Goal: Communication & Community: Participate in discussion

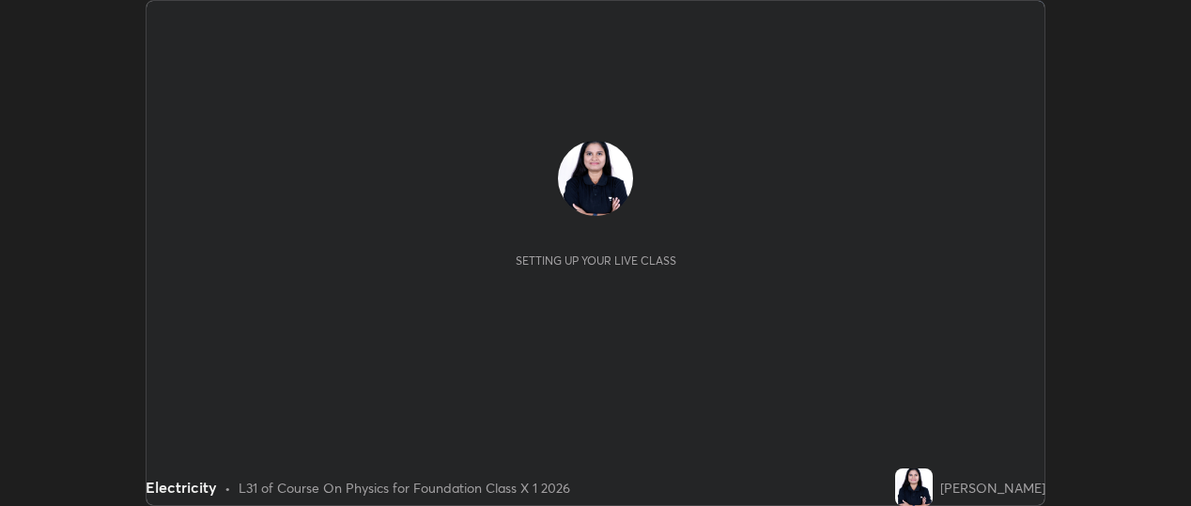
scroll to position [506, 1191]
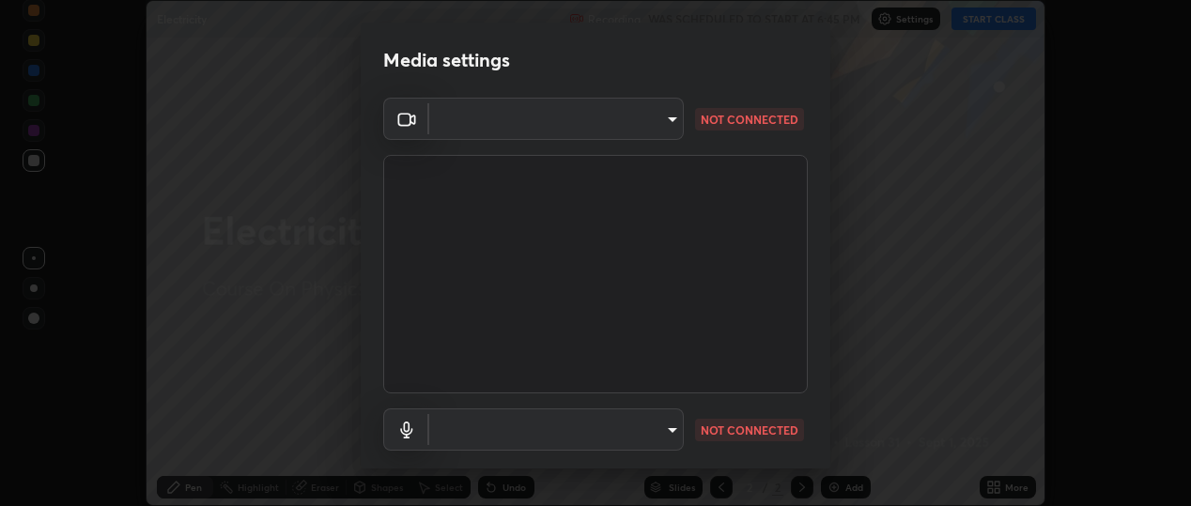
type input "b5ed76bf6ffec8510c1d67ae41352f00f6afc36978bae23b45774c159f9dd4cf"
type input "default"
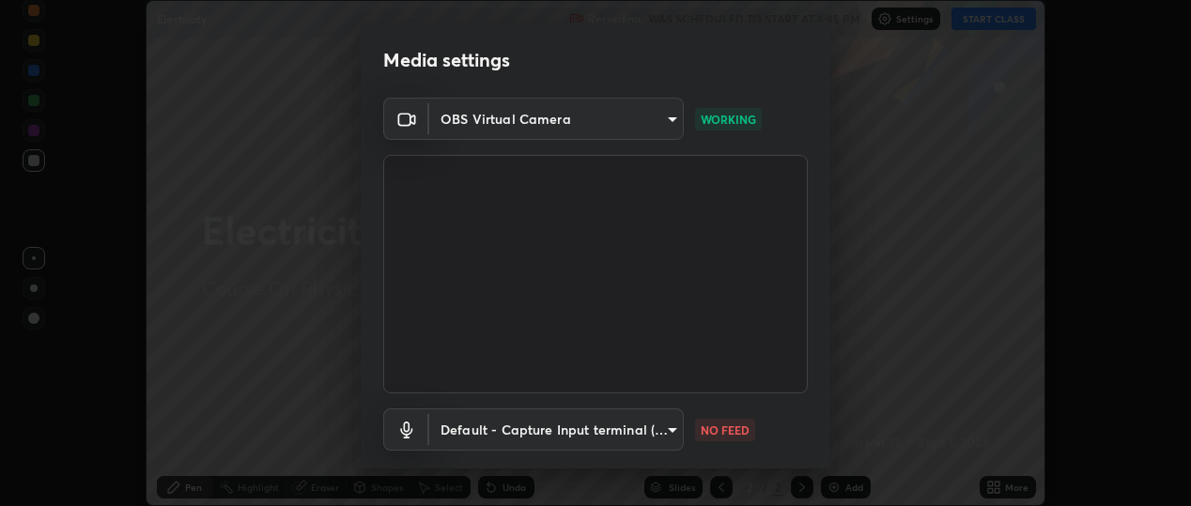
click at [662, 120] on body "Erase all Electricity Recording WAS SCHEDULED TO START AT 6:45 PM Settings STAR…" at bounding box center [595, 253] width 1191 height 506
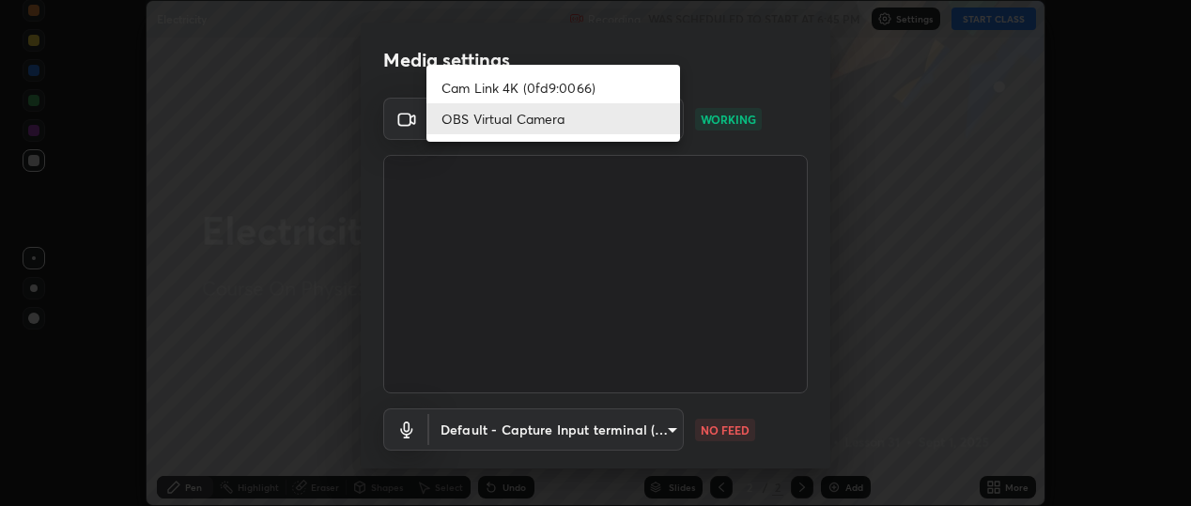
click at [608, 85] on li "Cam Link 4K (0fd9:0066)" at bounding box center [554, 87] width 254 height 31
type input "d433ed813fb4edee8c11d5c728848fb9fc852375dd73a9997fb19bdb6919e816"
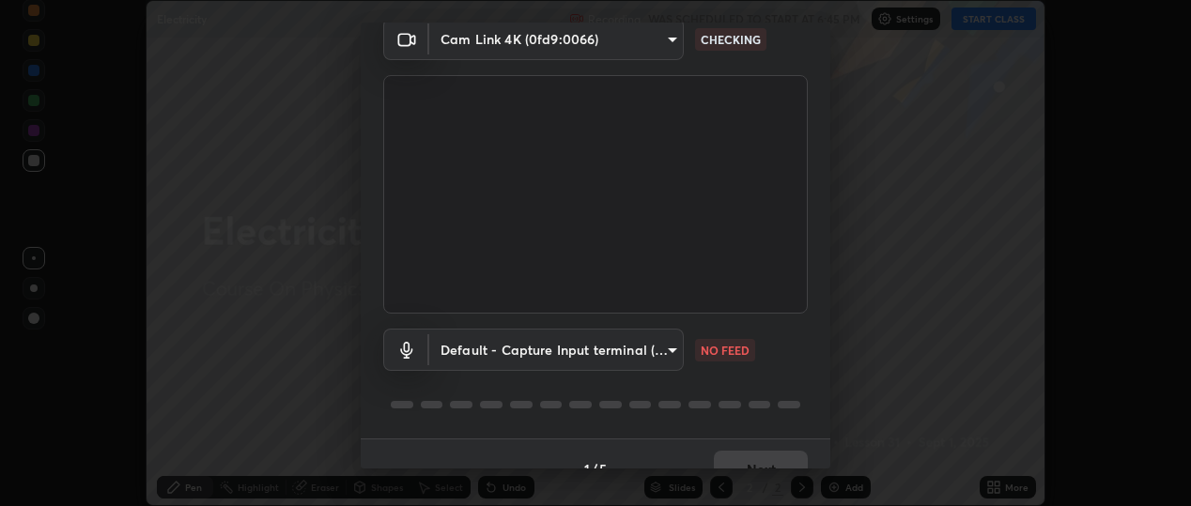
scroll to position [110, 0]
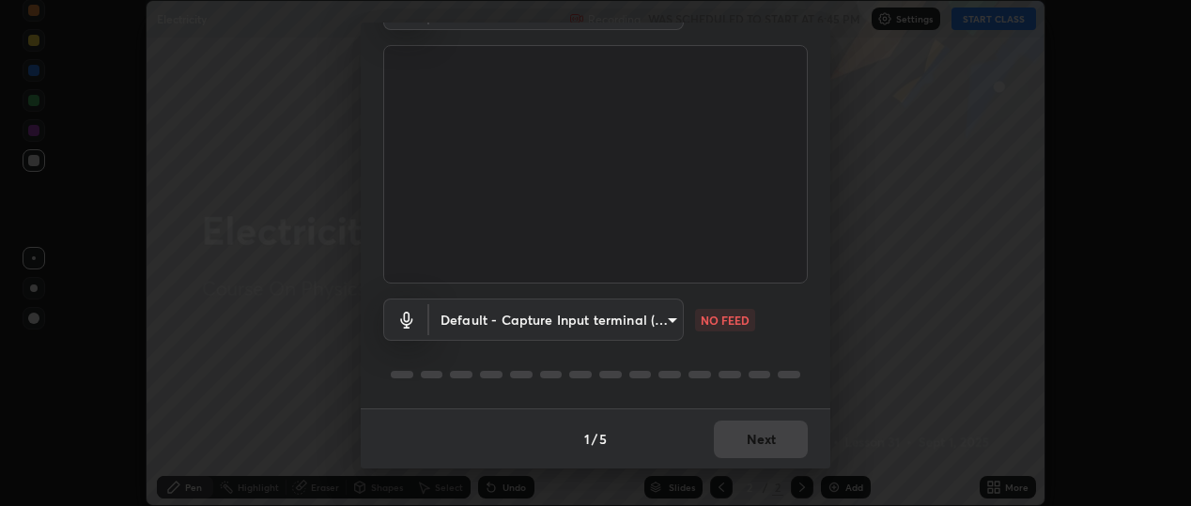
click at [466, 316] on body "Erase all Electricity Recording WAS SCHEDULED TO START AT 6:45 PM Settings STAR…" at bounding box center [595, 253] width 1191 height 506
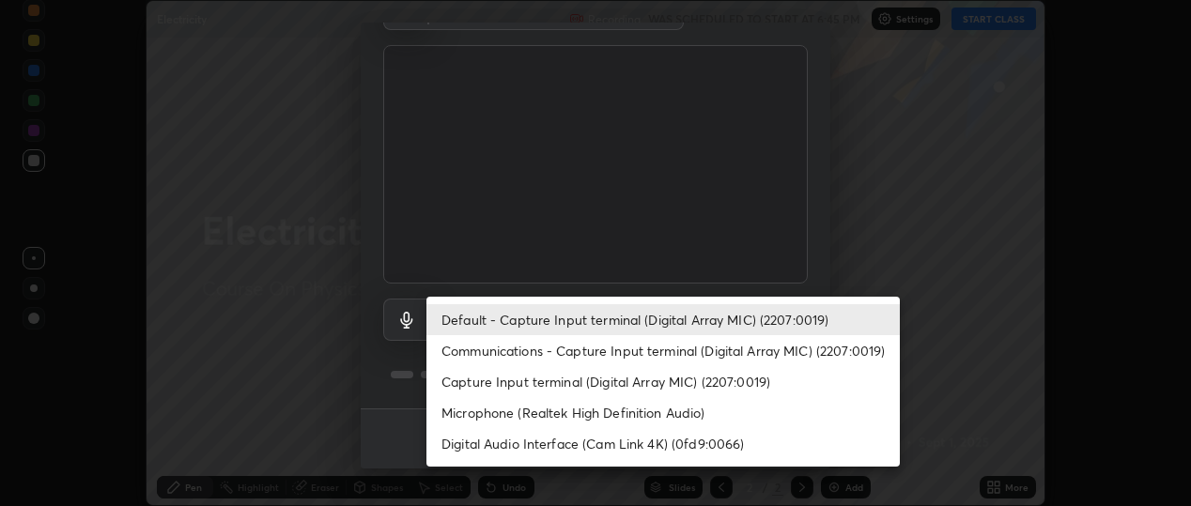
click at [487, 361] on li "Communications - Capture Input terminal (Digital Array MIC) (2207:0019)" at bounding box center [664, 350] width 474 height 31
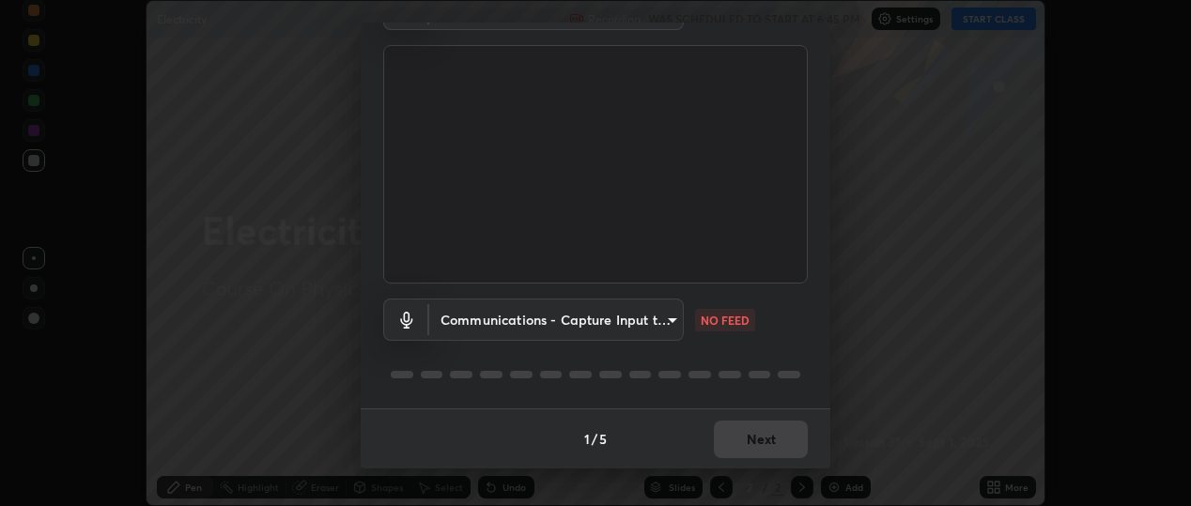
type input "communications"
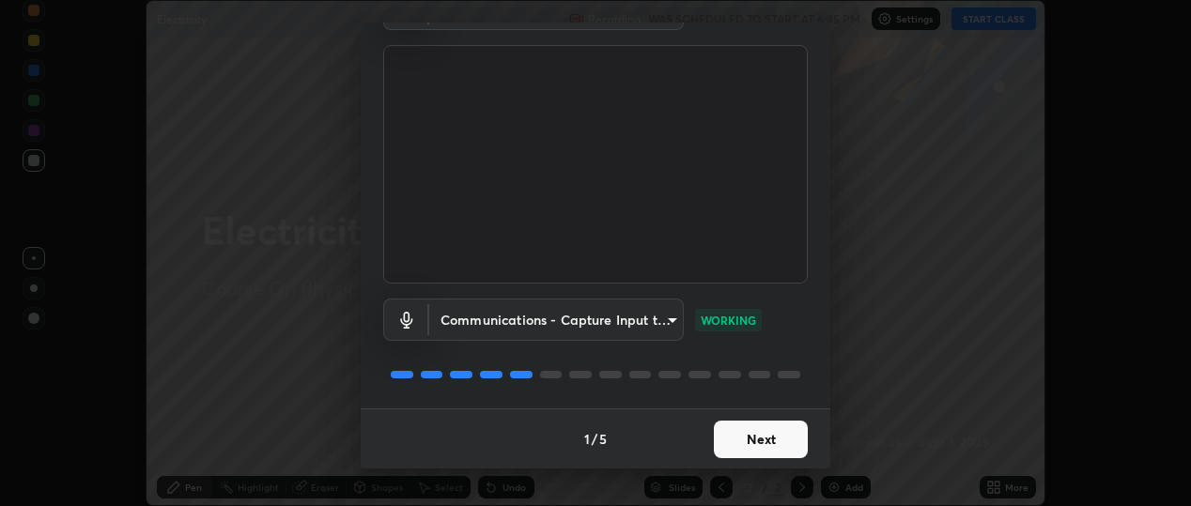
click at [730, 440] on button "Next" at bounding box center [761, 440] width 94 height 38
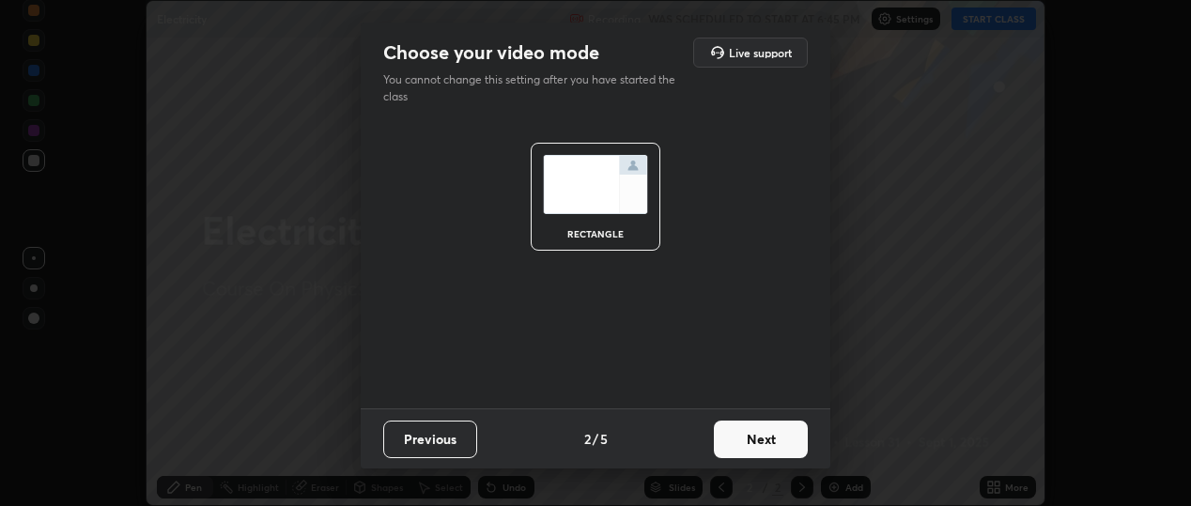
scroll to position [0, 0]
click at [754, 439] on button "Next" at bounding box center [761, 440] width 94 height 38
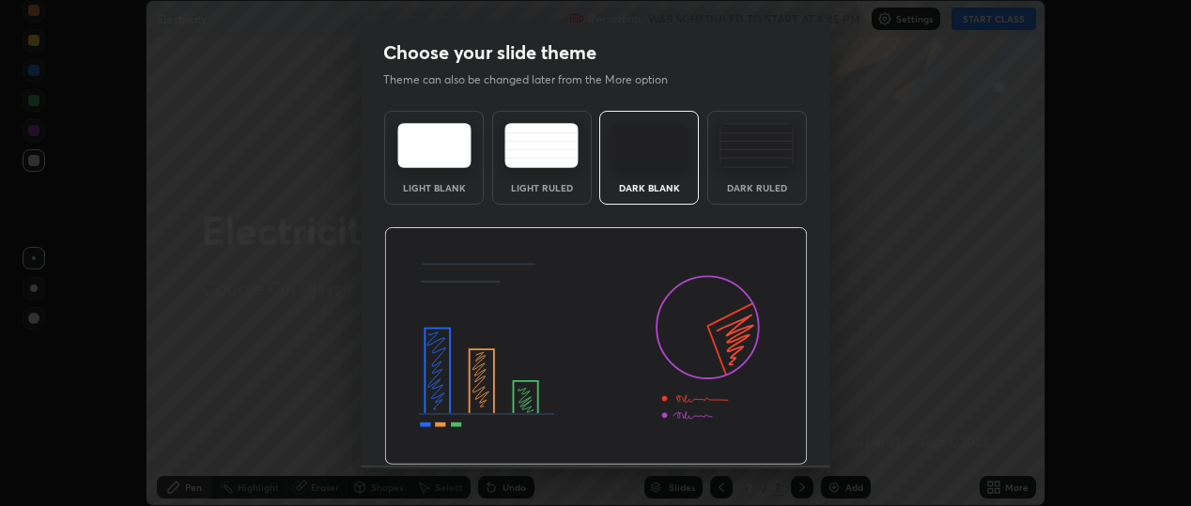
scroll to position [57, 0]
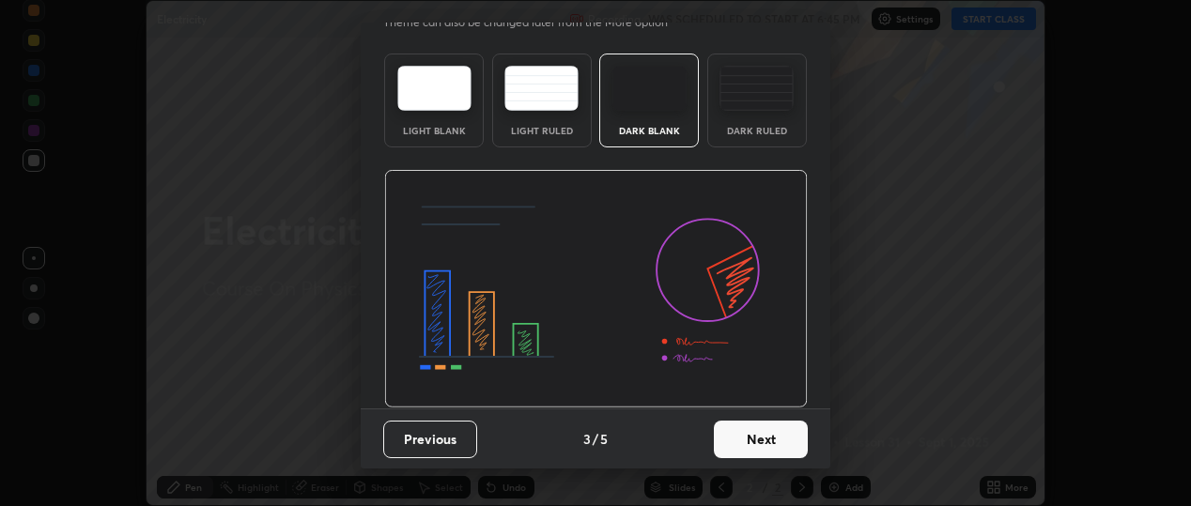
click at [744, 448] on button "Next" at bounding box center [761, 440] width 94 height 38
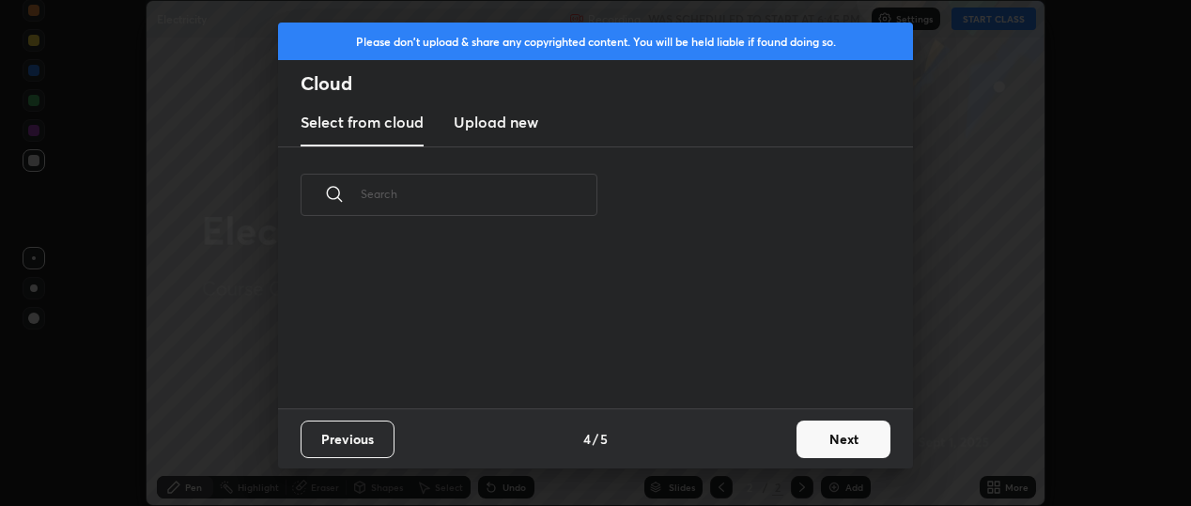
scroll to position [165, 603]
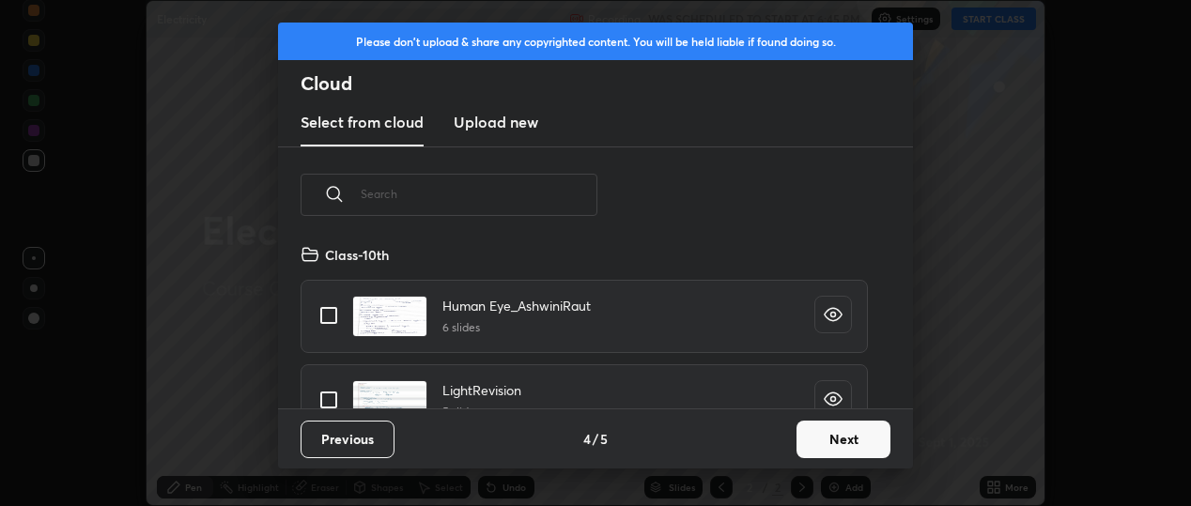
click at [816, 437] on button "Next" at bounding box center [844, 440] width 94 height 38
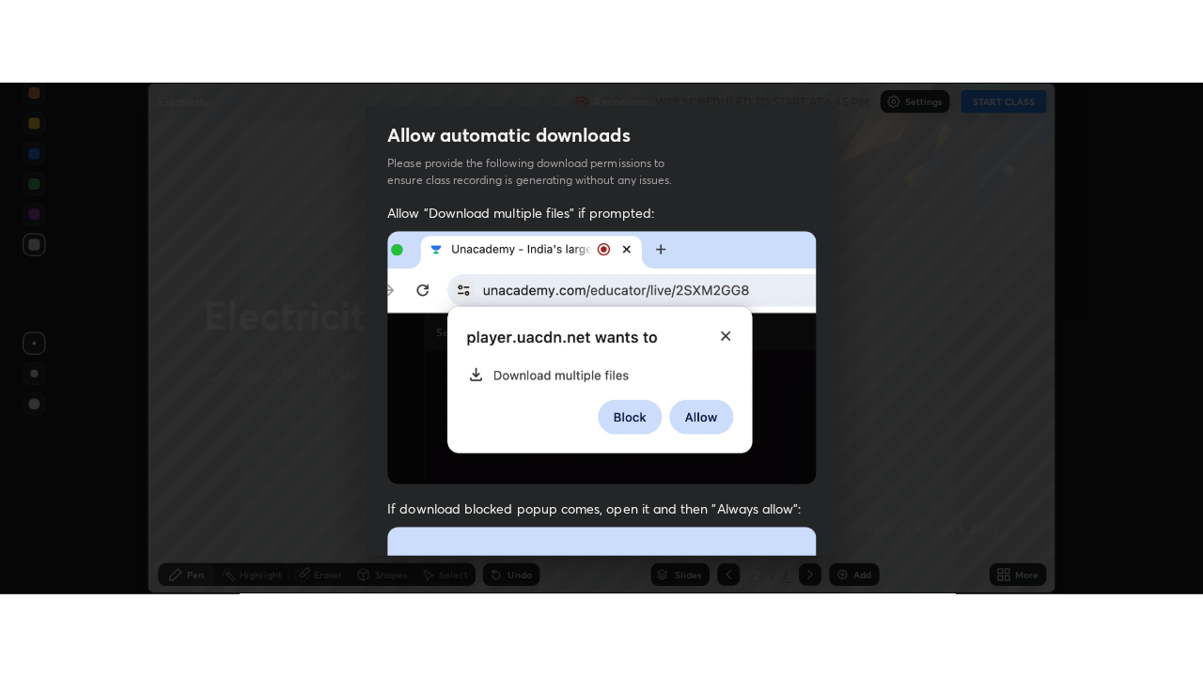
scroll to position [493, 0]
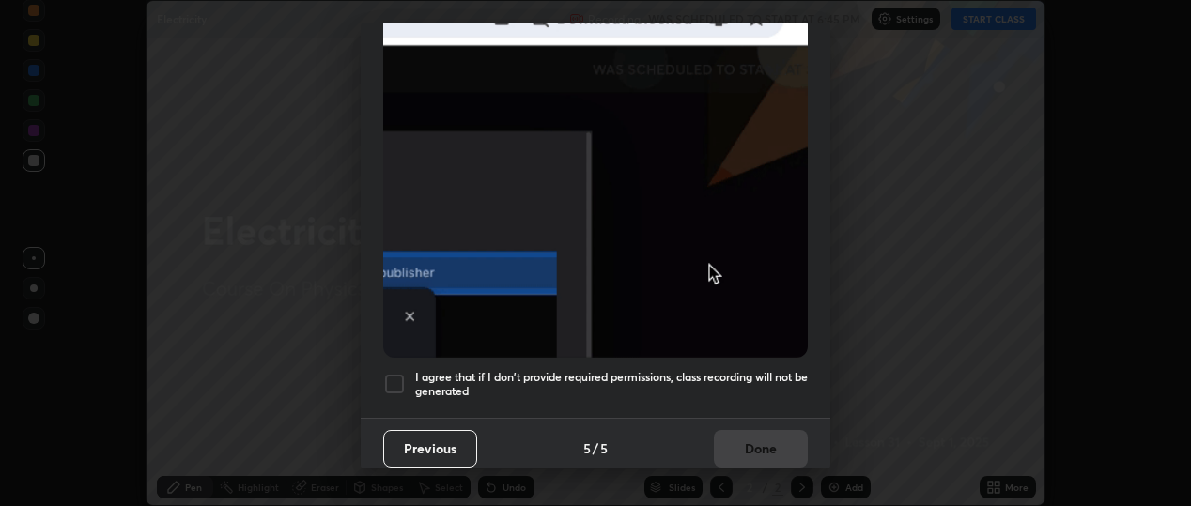
click at [396, 381] on div at bounding box center [394, 384] width 23 height 23
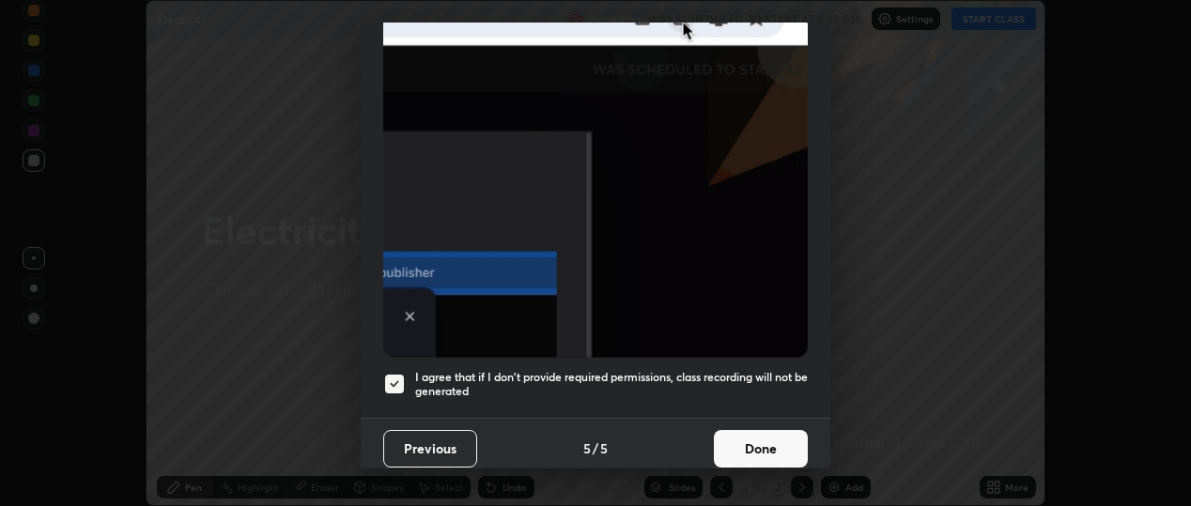
click at [723, 447] on button "Done" at bounding box center [761, 449] width 94 height 38
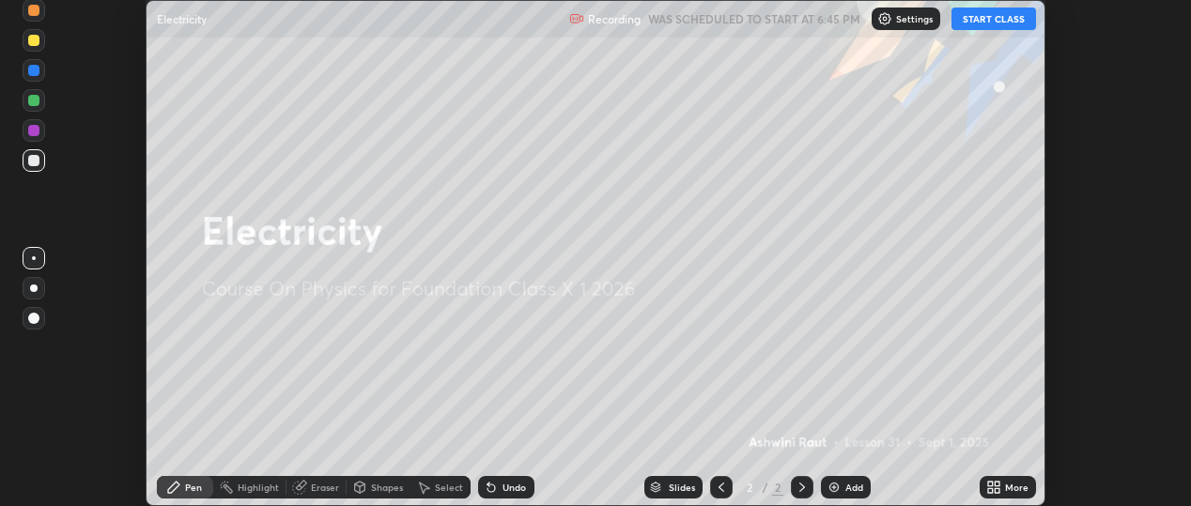
click at [992, 490] on icon at bounding box center [990, 491] width 5 height 5
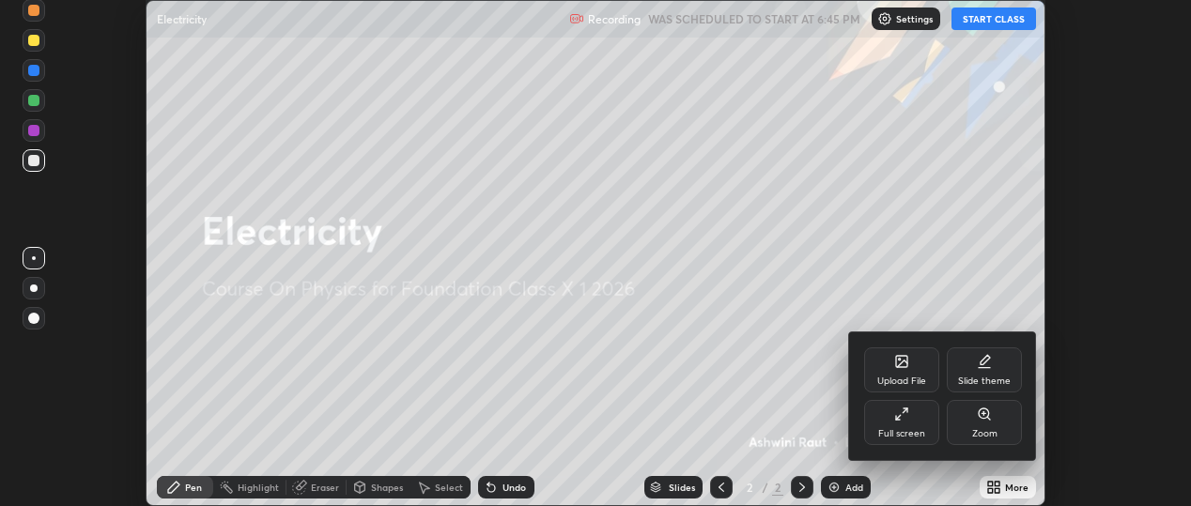
click at [991, 364] on icon at bounding box center [984, 361] width 15 height 15
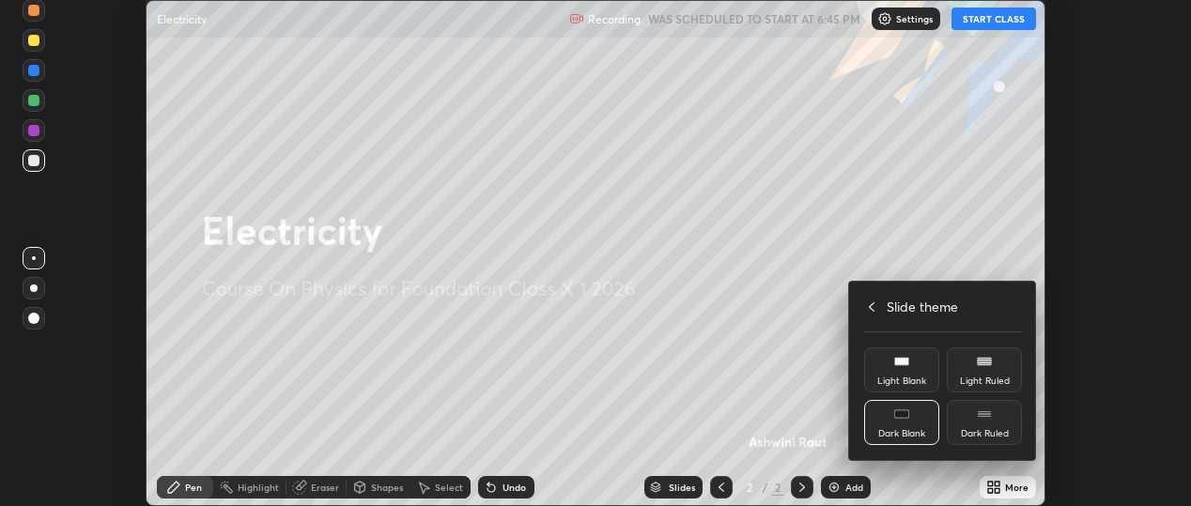
click at [978, 420] on icon at bounding box center [984, 414] width 15 height 15
click at [942, 484] on div at bounding box center [595, 253] width 1191 height 506
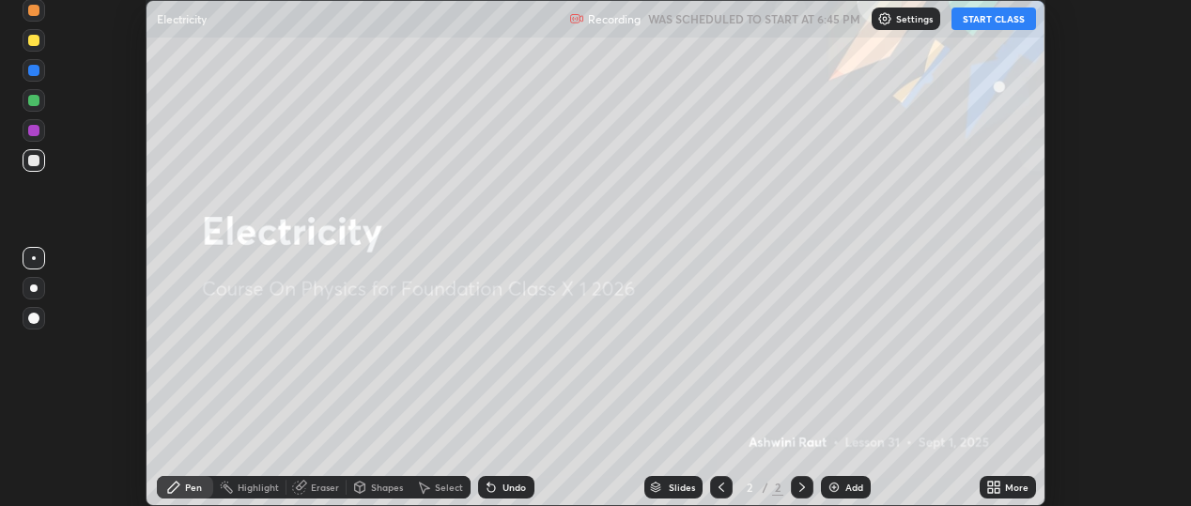
click at [827, 490] on img at bounding box center [834, 487] width 15 height 15
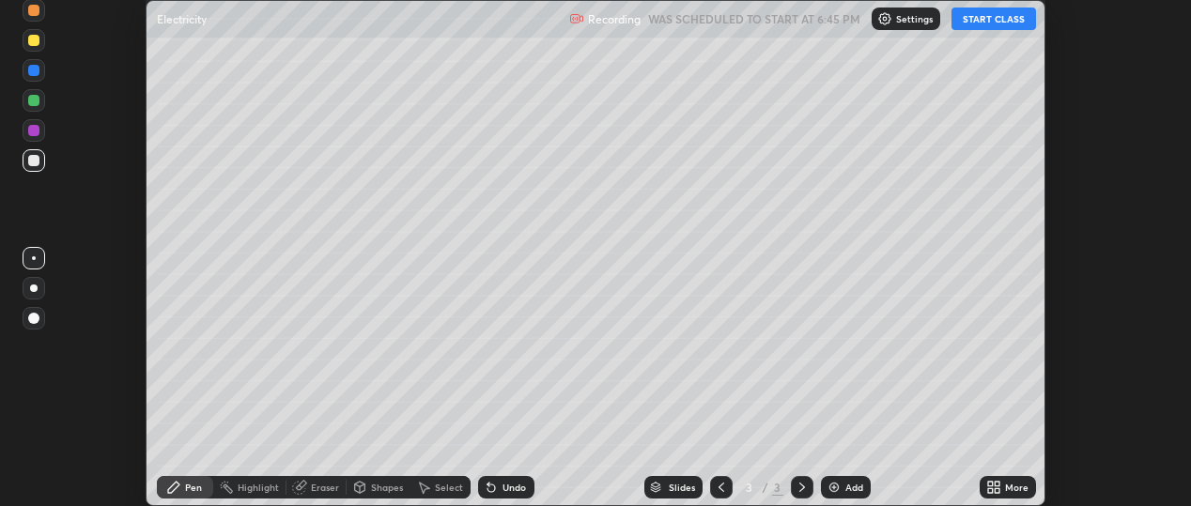
click at [984, 20] on button "START CLASS" at bounding box center [994, 19] width 85 height 23
click at [988, 486] on icon at bounding box center [990, 484] width 5 height 5
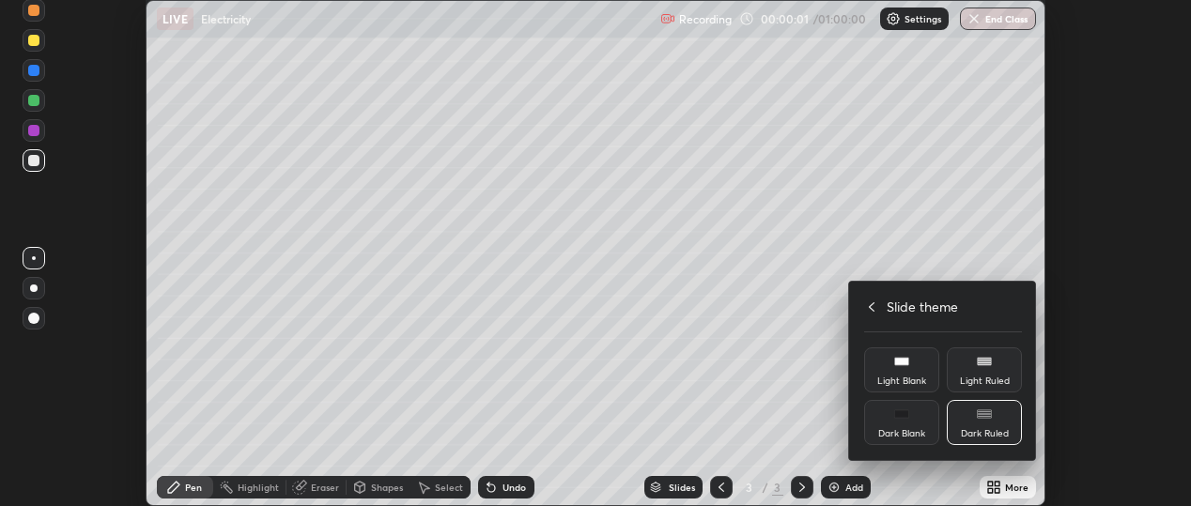
click at [867, 306] on icon at bounding box center [871, 307] width 15 height 15
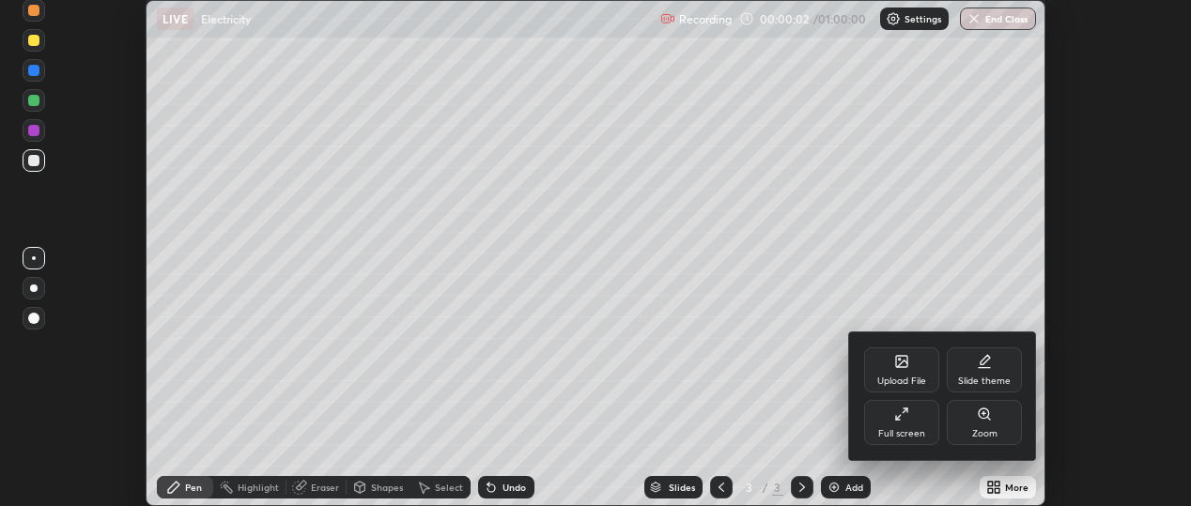
click at [874, 416] on div "Full screen" at bounding box center [901, 422] width 75 height 45
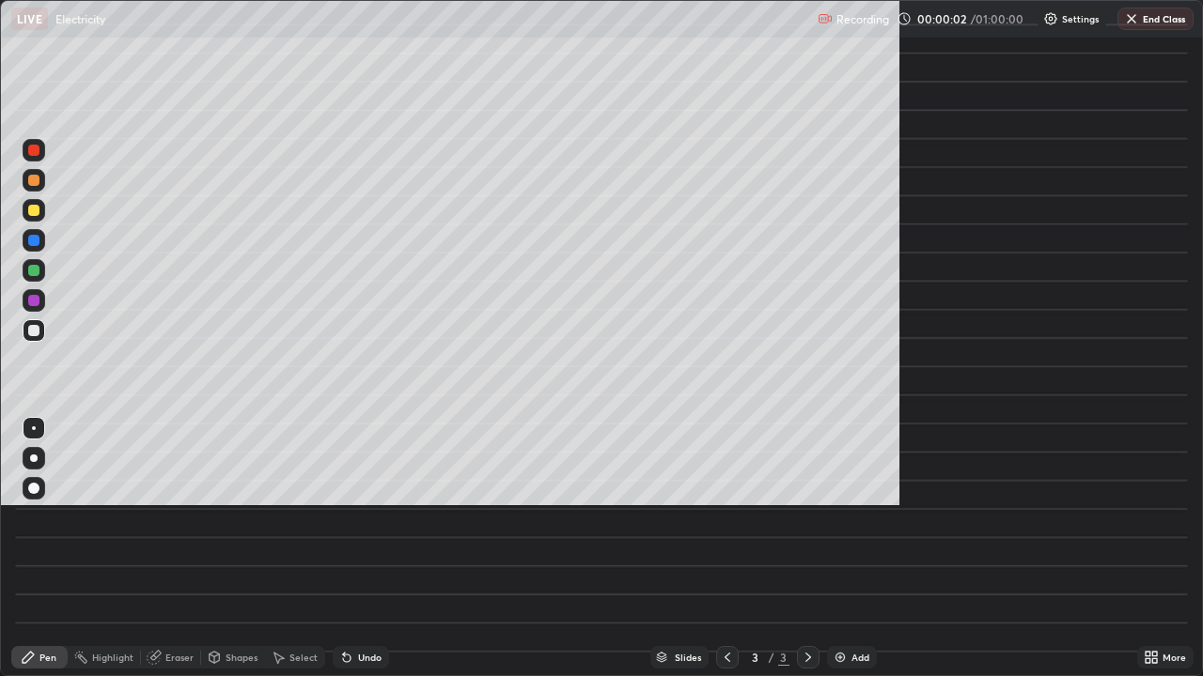
scroll to position [676, 1203]
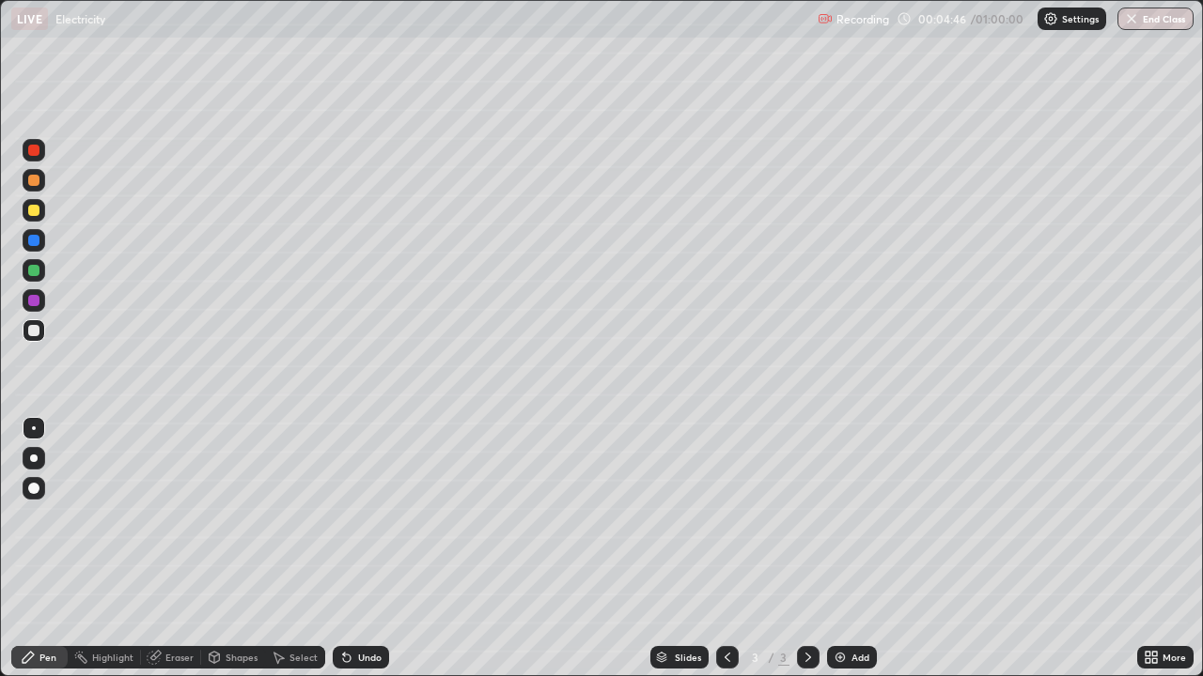
click at [37, 333] on div at bounding box center [33, 330] width 11 height 11
click at [298, 505] on div "Select" at bounding box center [303, 657] width 28 height 9
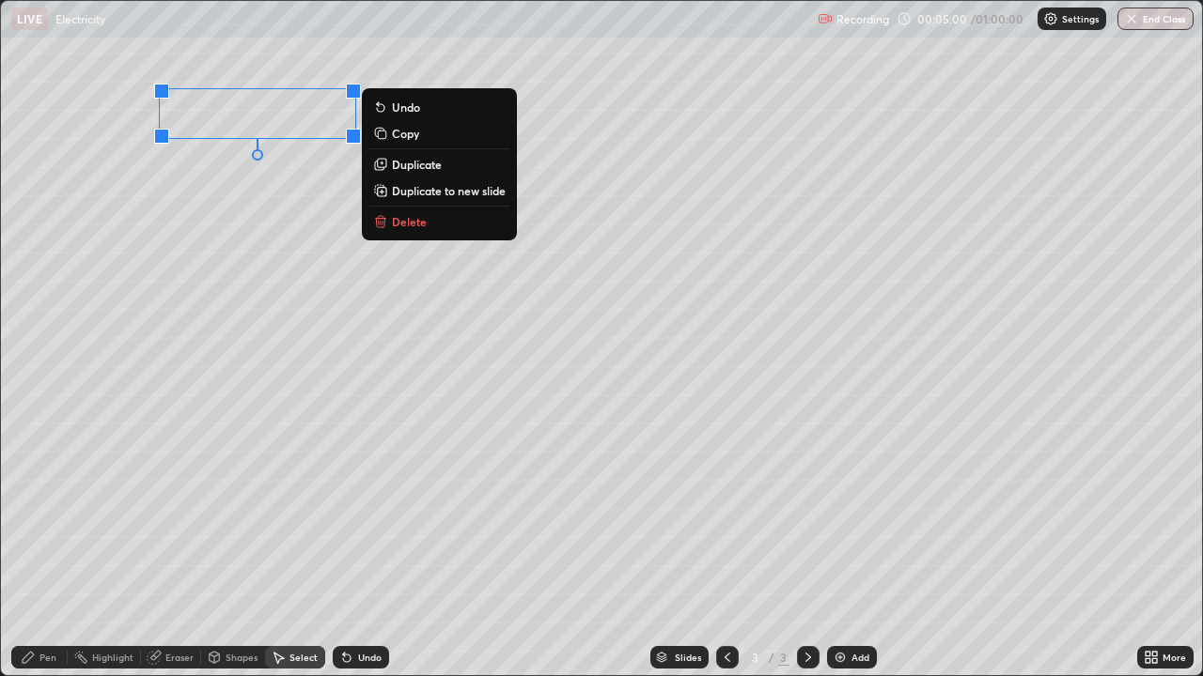
click at [195, 217] on div "0 ° Undo Copy Duplicate Duplicate to new slide Delete" at bounding box center [601, 338] width 1201 height 675
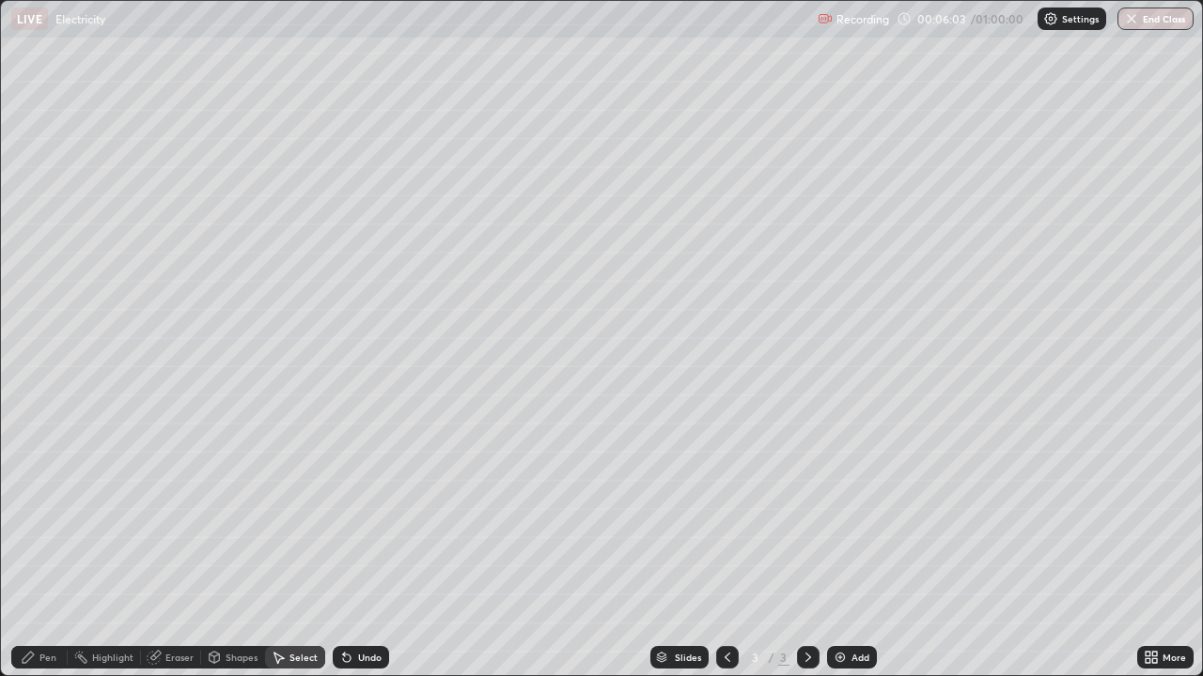
click at [1147, 505] on icon at bounding box center [1147, 654] width 5 height 5
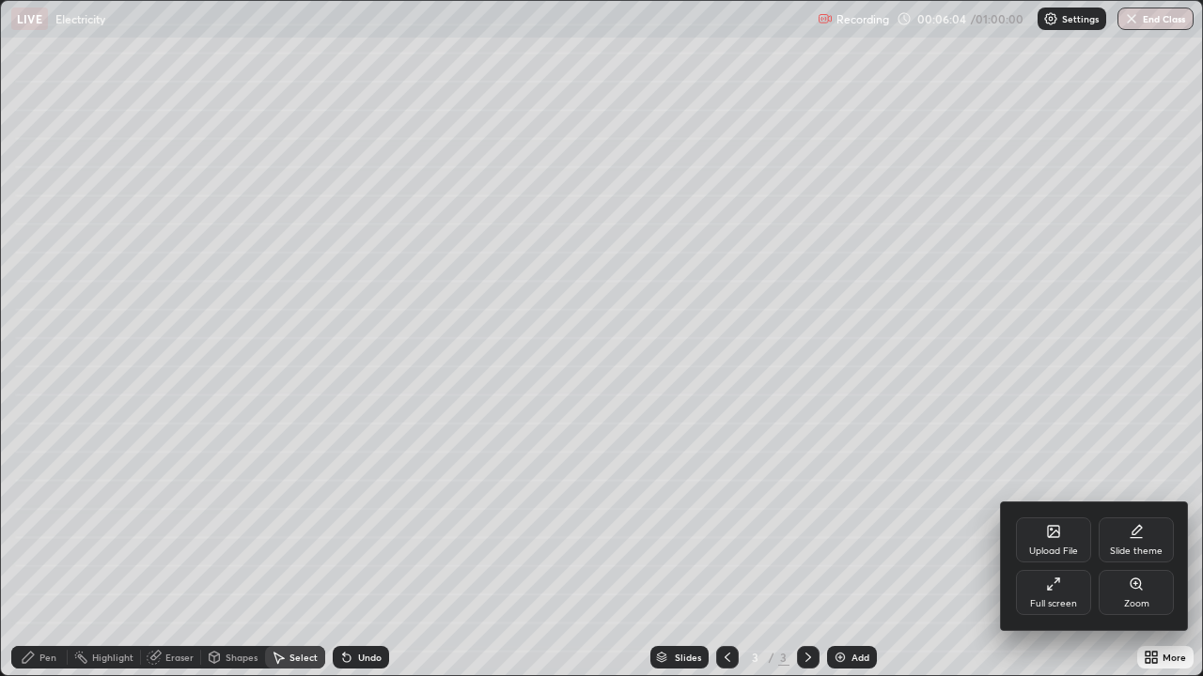
click at [1042, 505] on div "Upload File" at bounding box center [1053, 551] width 49 height 9
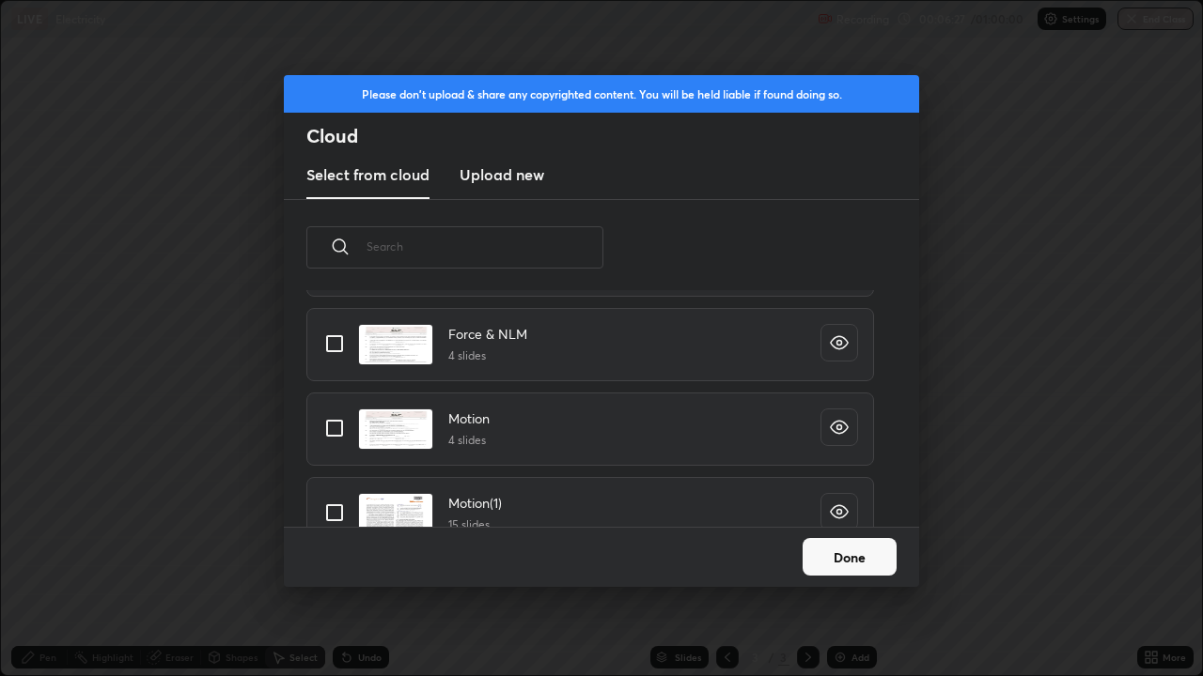
scroll to position [231, 603]
click at [858, 505] on button "Done" at bounding box center [849, 557] width 94 height 38
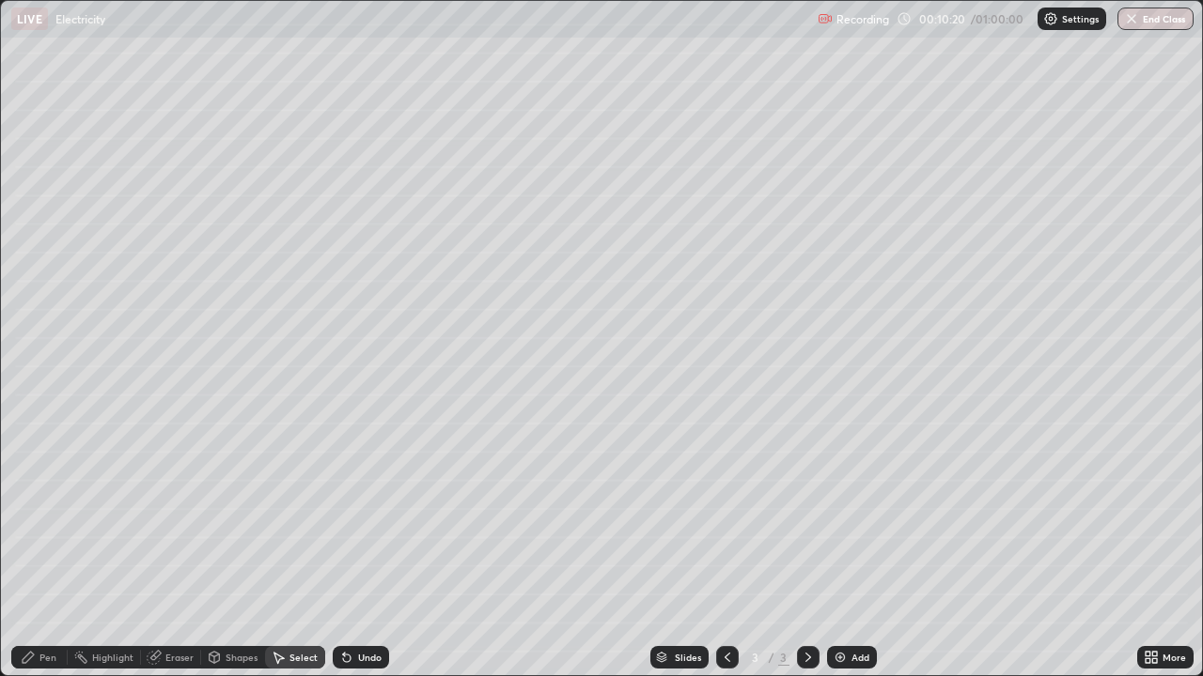
click at [41, 505] on div "Pen" at bounding box center [39, 658] width 56 height 38
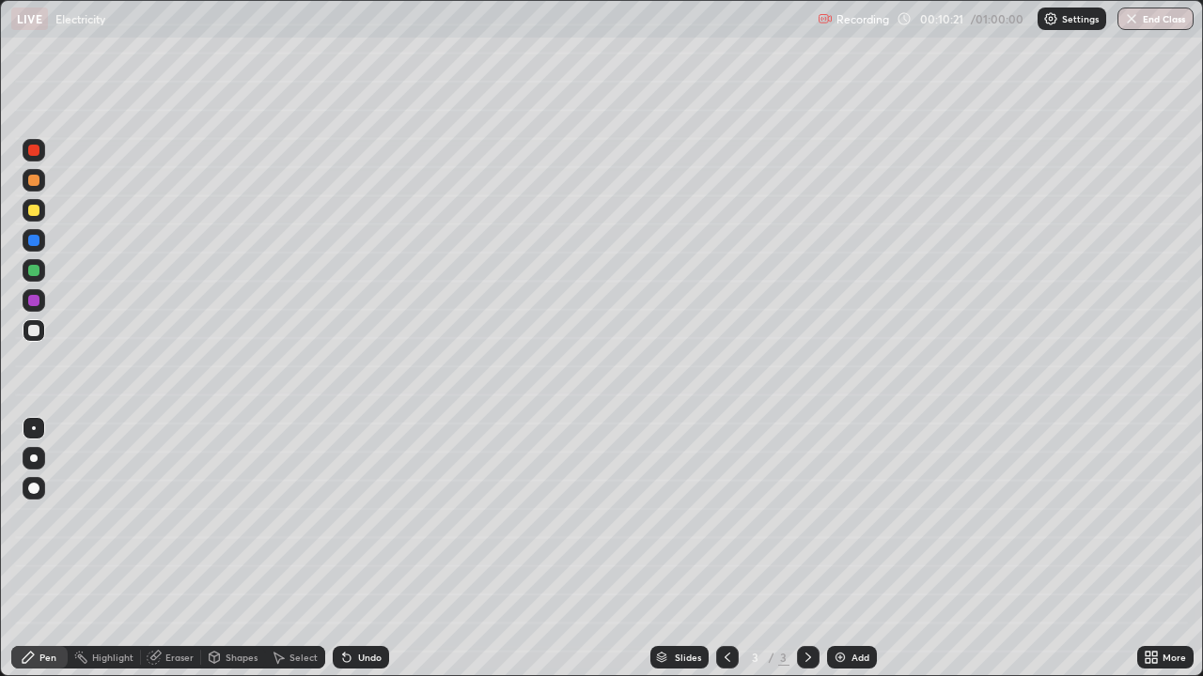
click at [39, 219] on div at bounding box center [34, 210] width 23 height 23
click at [835, 505] on img at bounding box center [839, 657] width 15 height 15
click at [217, 505] on icon at bounding box center [215, 657] width 10 height 11
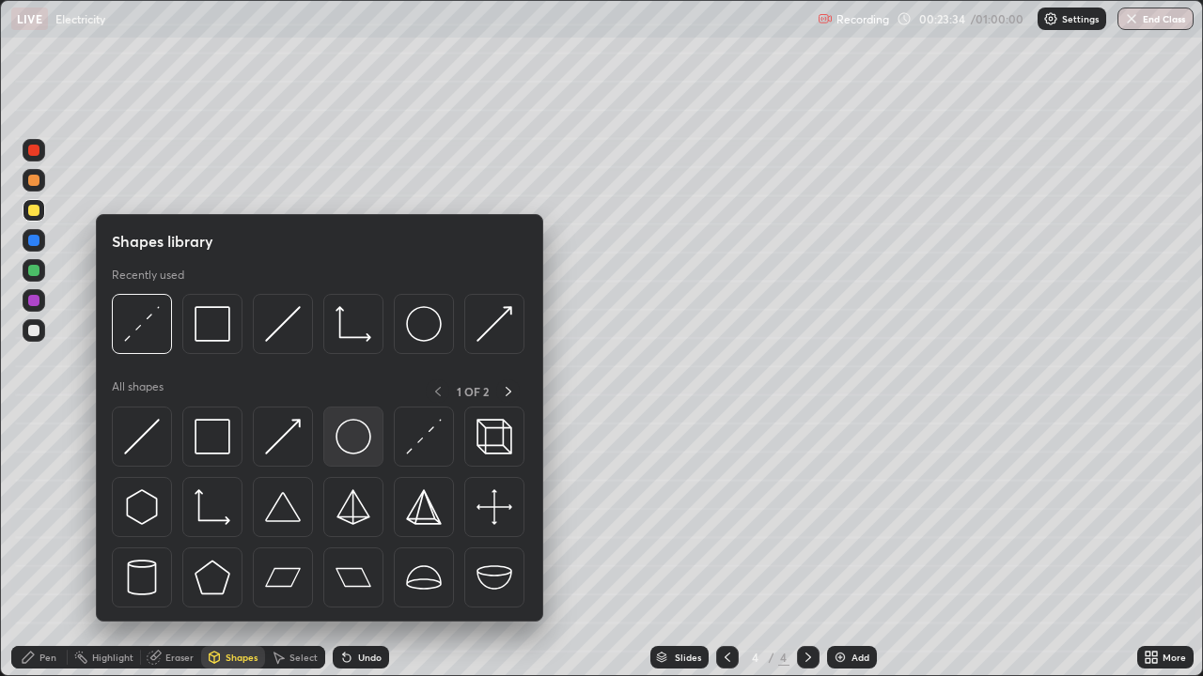
click at [338, 449] on img at bounding box center [353, 437] width 36 height 36
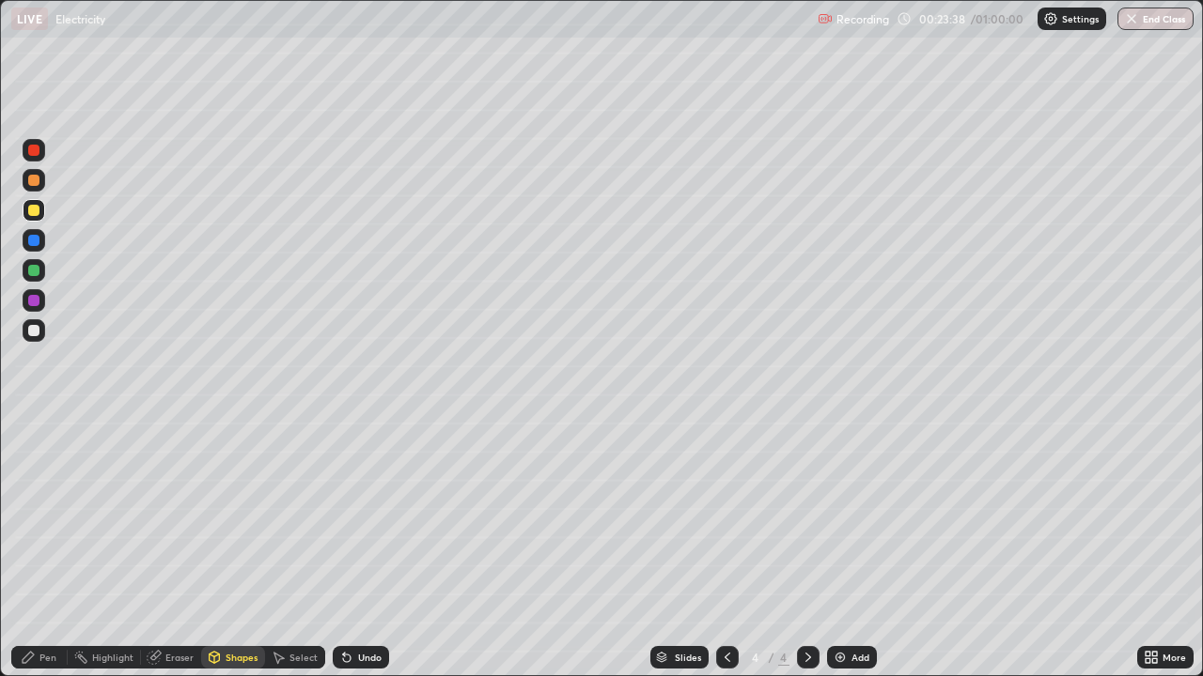
click at [343, 505] on icon at bounding box center [344, 654] width 2 height 2
click at [250, 505] on div "Shapes" at bounding box center [241, 657] width 32 height 9
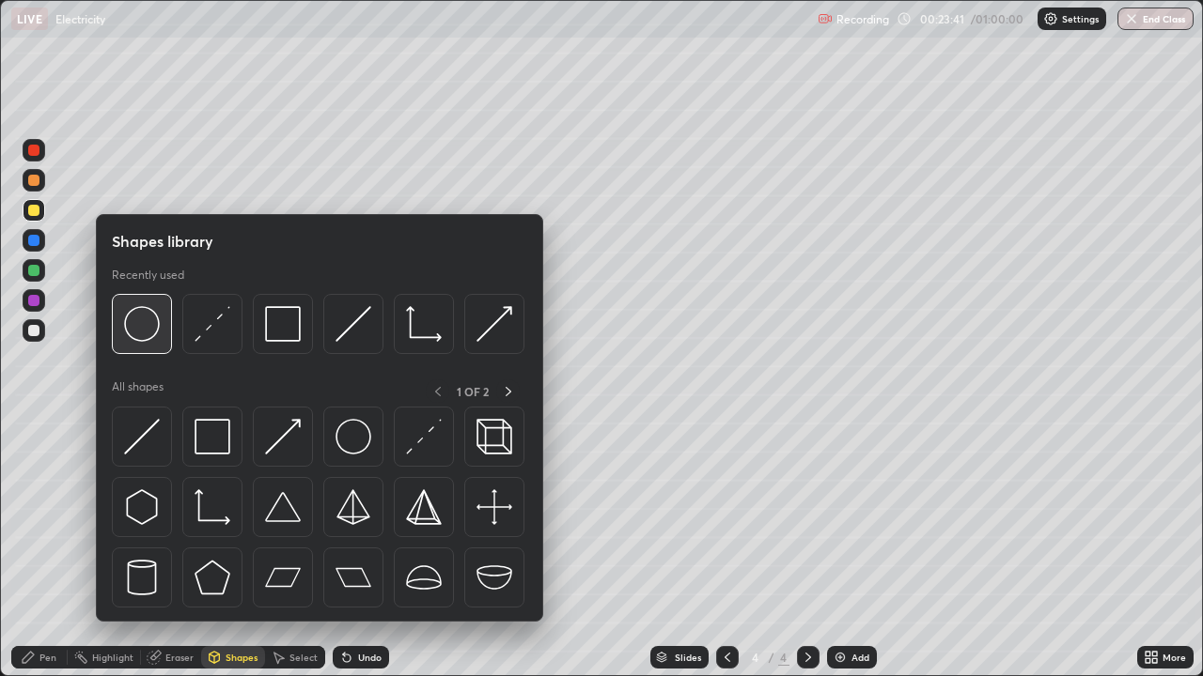
click at [155, 339] on img at bounding box center [142, 324] width 36 height 36
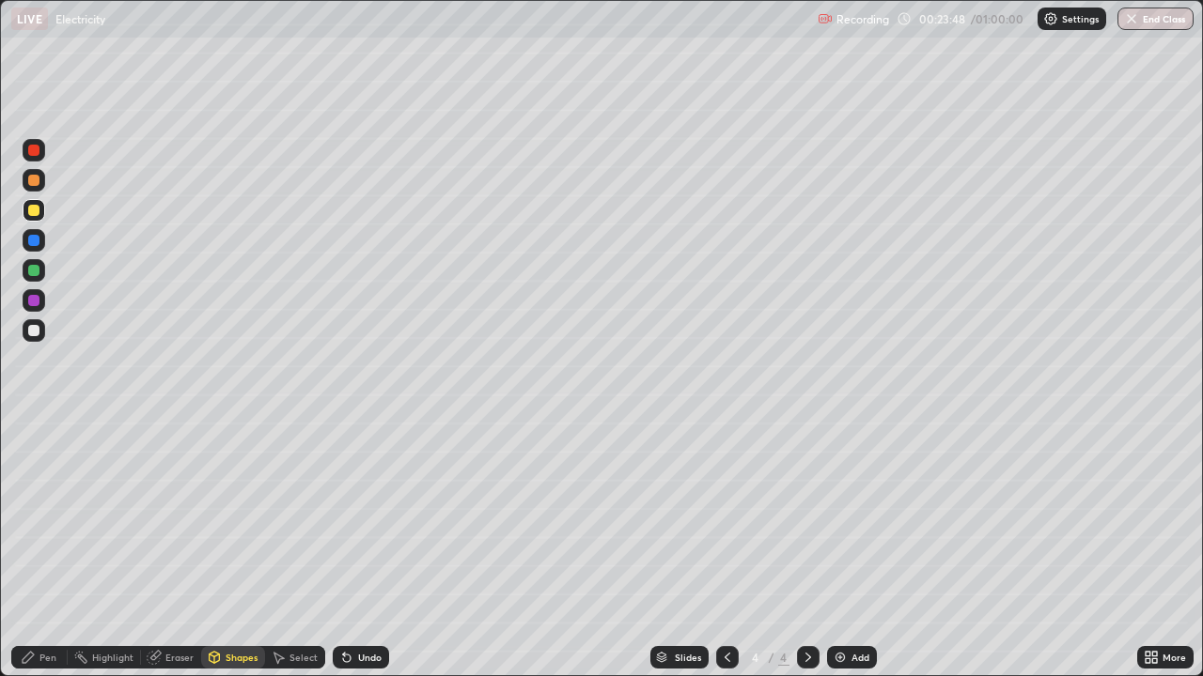
click at [241, 505] on div "Shapes" at bounding box center [241, 657] width 32 height 9
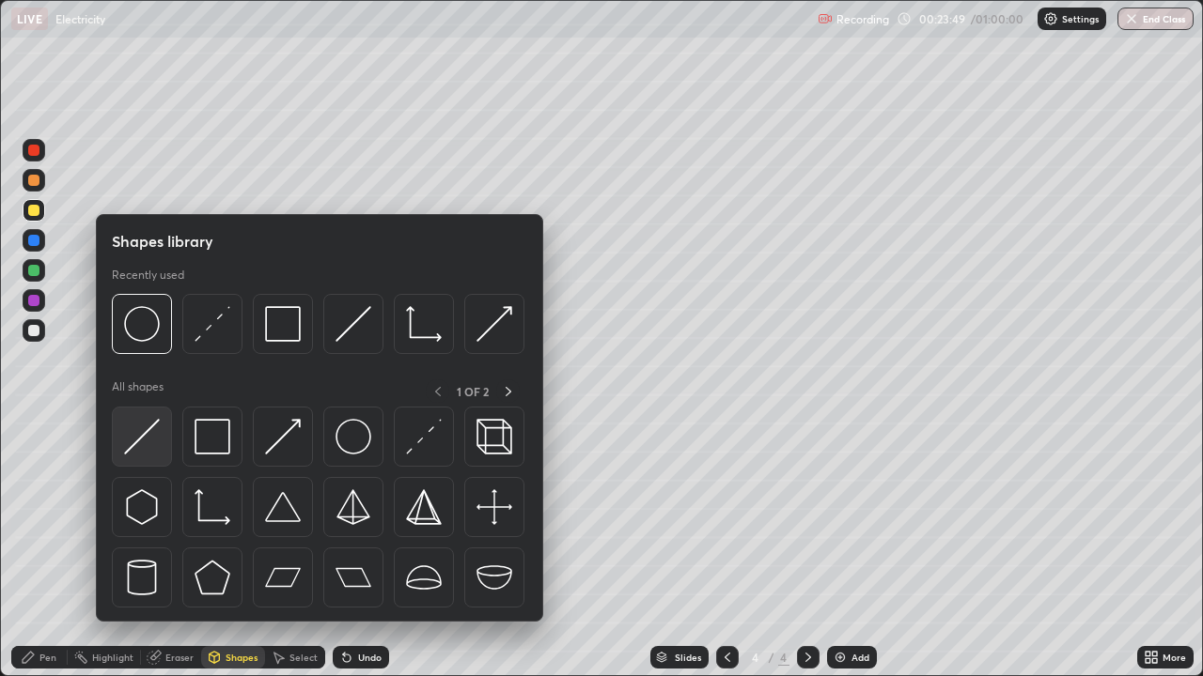
click at [146, 434] on img at bounding box center [142, 437] width 36 height 36
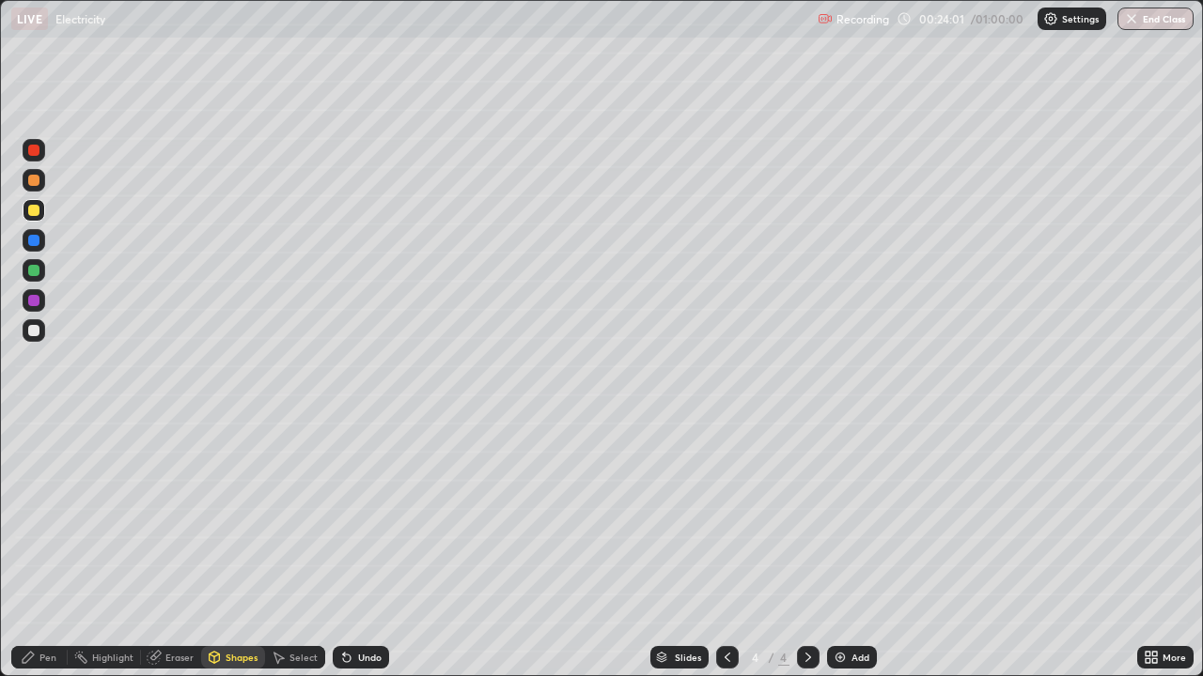
click at [37, 332] on div at bounding box center [33, 330] width 11 height 11
click at [60, 505] on div "Pen" at bounding box center [39, 657] width 56 height 23
click at [237, 505] on div "Shapes" at bounding box center [241, 657] width 32 height 9
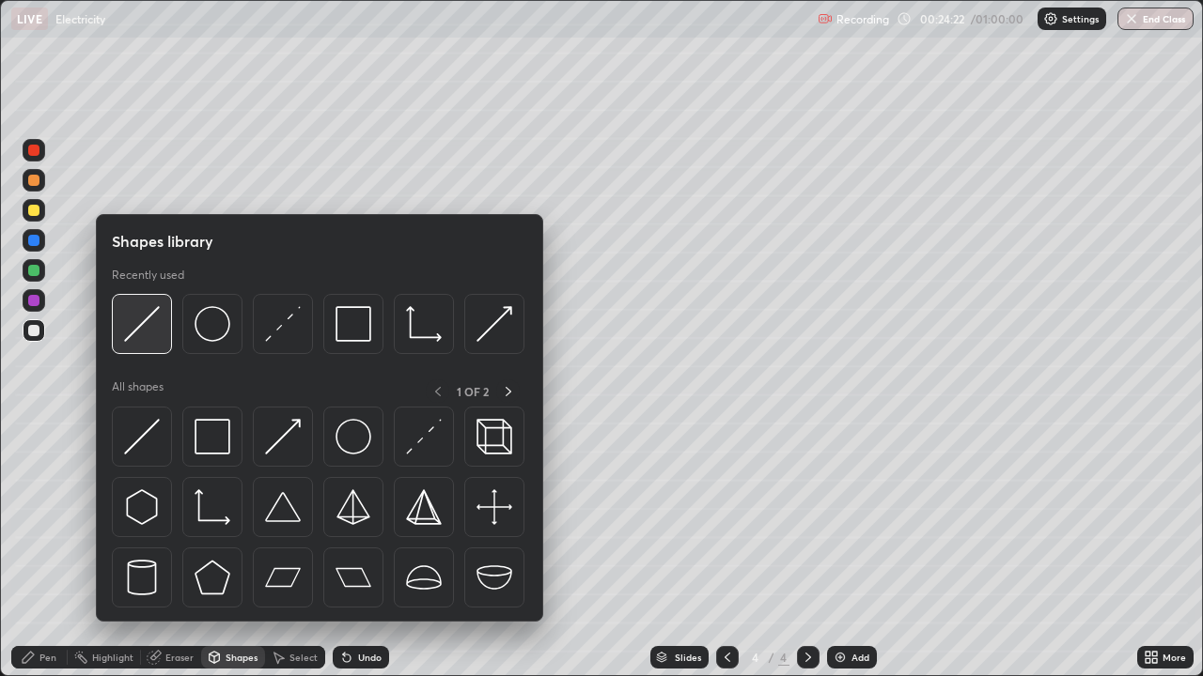
click at [148, 334] on img at bounding box center [142, 324] width 36 height 36
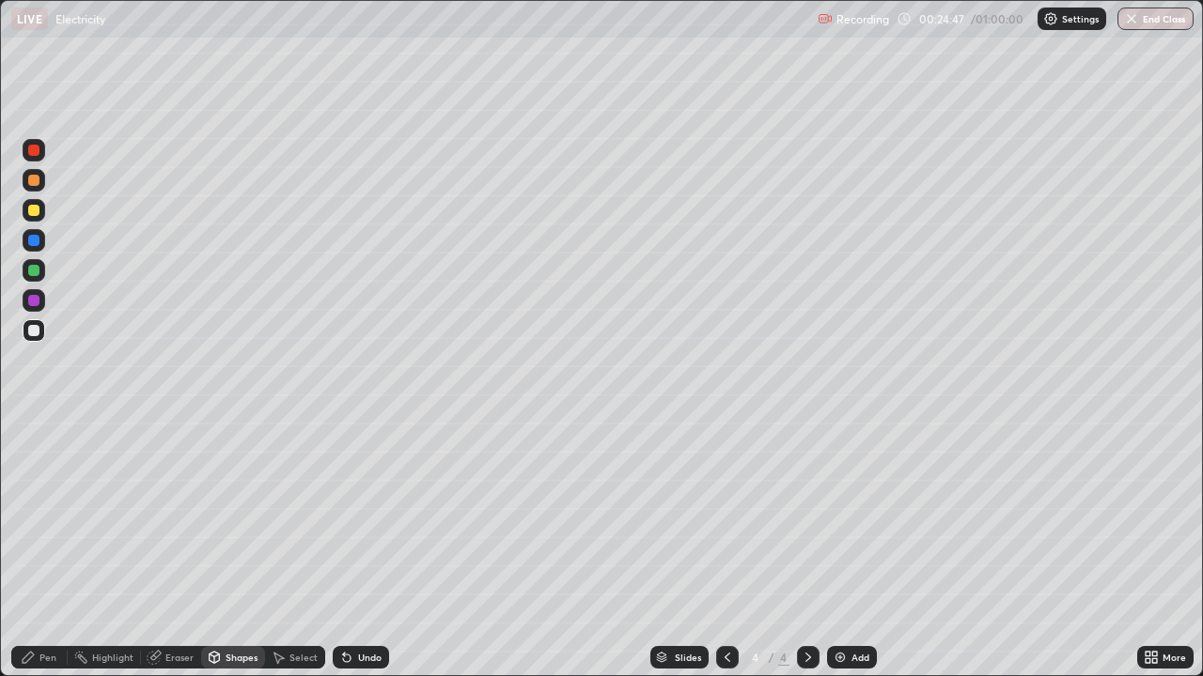
click at [241, 505] on div "Shapes" at bounding box center [241, 657] width 32 height 9
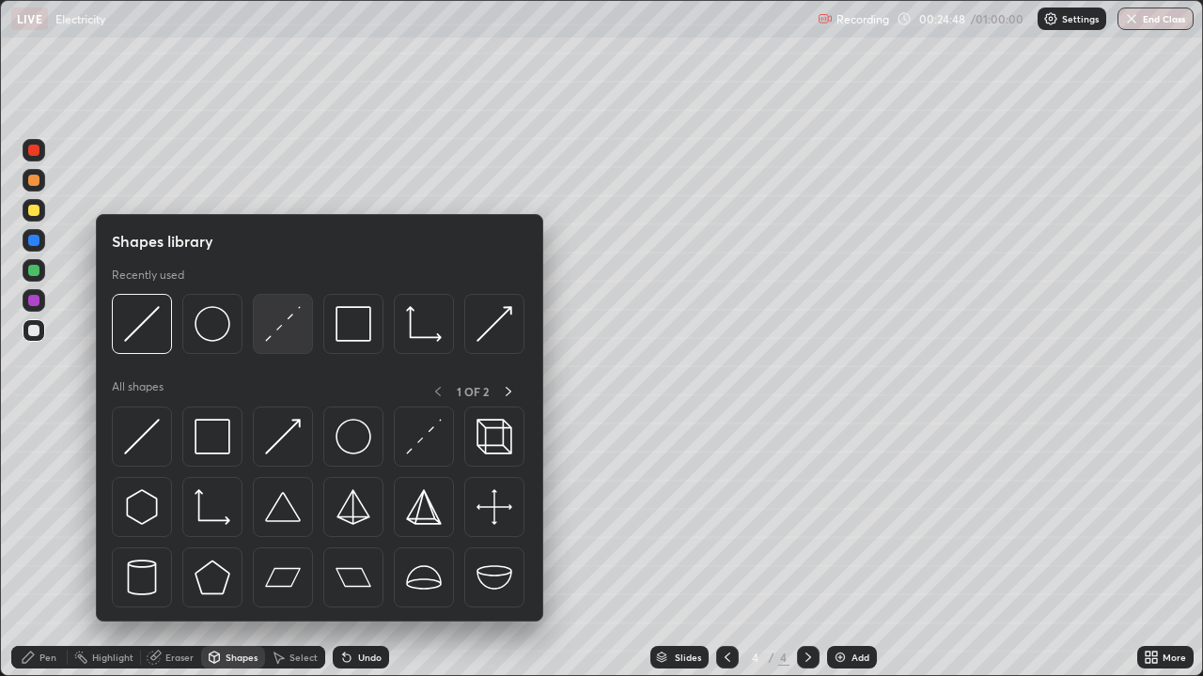
click at [291, 347] on div at bounding box center [283, 324] width 60 height 60
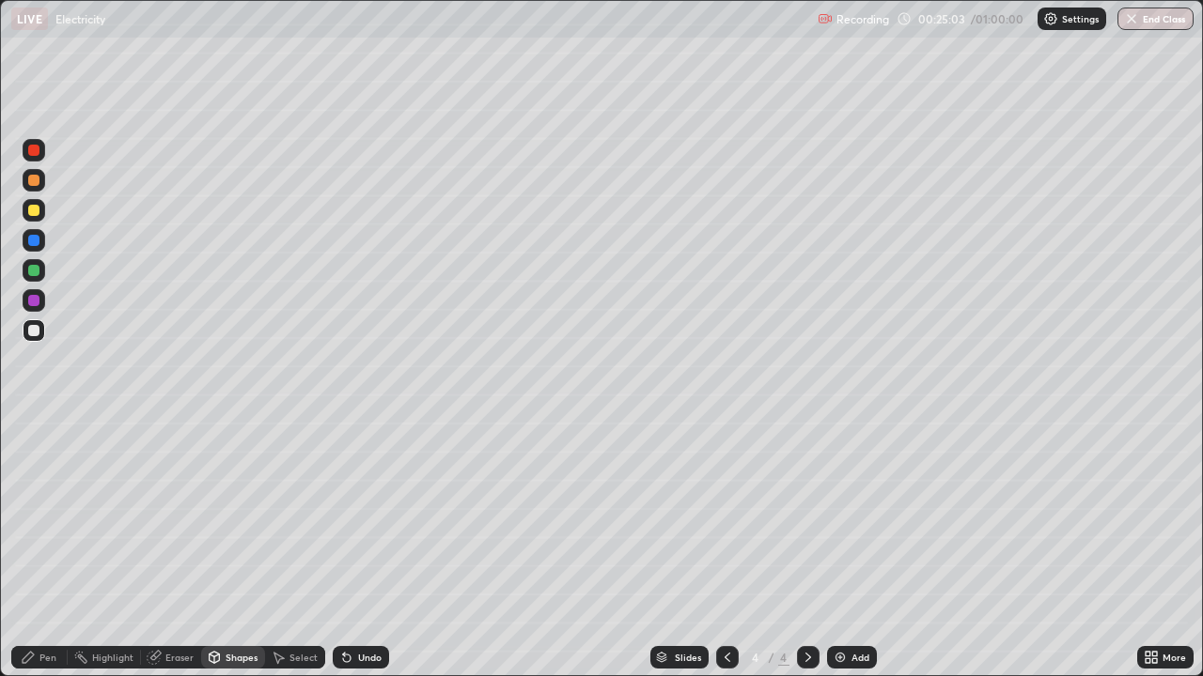
click at [49, 505] on div "Pen" at bounding box center [47, 657] width 17 height 9
click at [243, 505] on div "Shapes" at bounding box center [241, 657] width 32 height 9
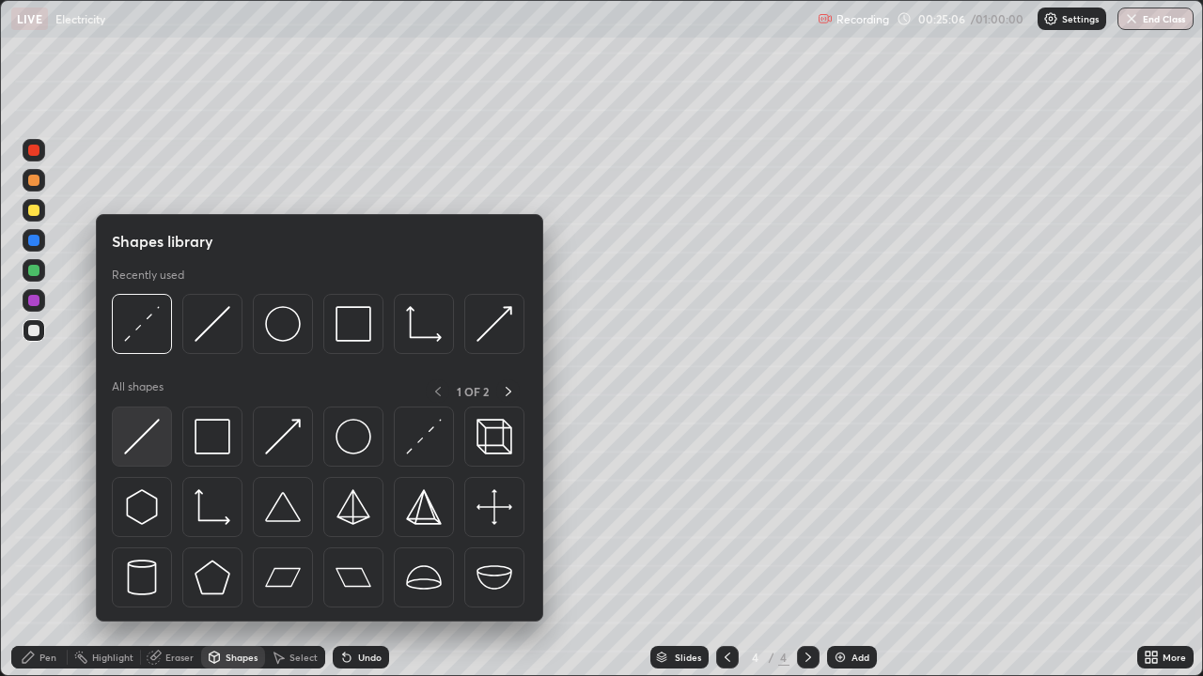
click at [152, 447] on img at bounding box center [142, 437] width 36 height 36
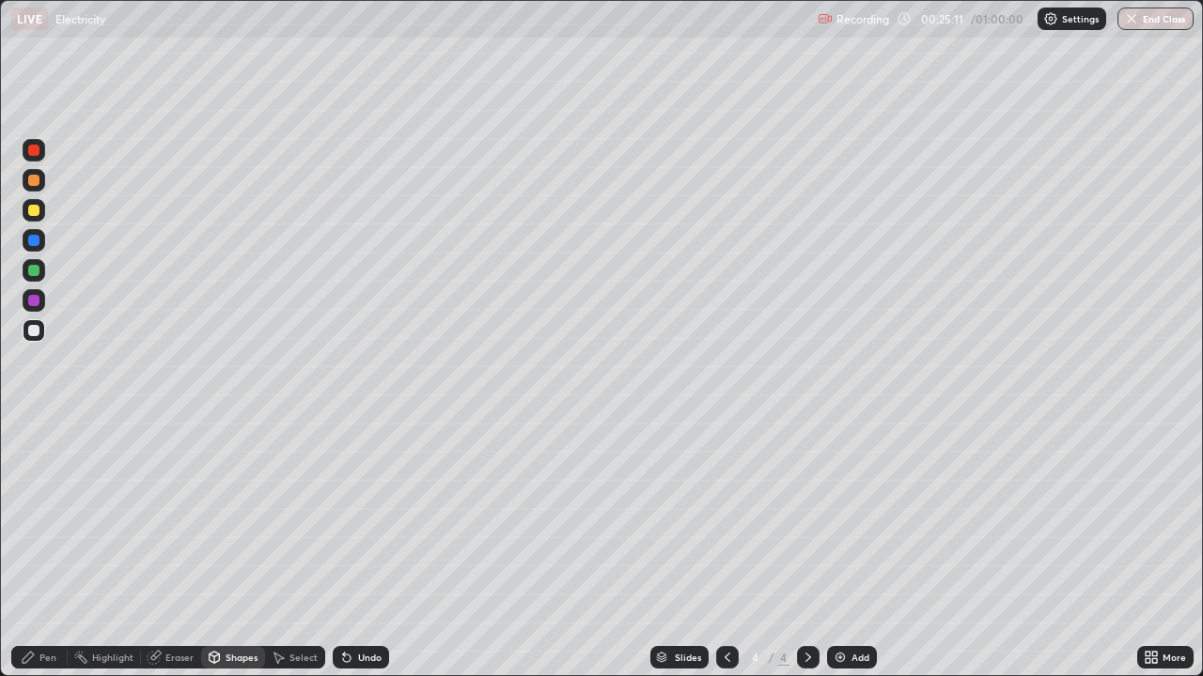
click at [365, 505] on div "Undo" at bounding box center [361, 657] width 56 height 23
click at [364, 505] on div "Undo" at bounding box center [369, 657] width 23 height 9
click at [350, 505] on icon at bounding box center [346, 657] width 15 height 15
click at [233, 505] on div "Shapes" at bounding box center [233, 658] width 64 height 38
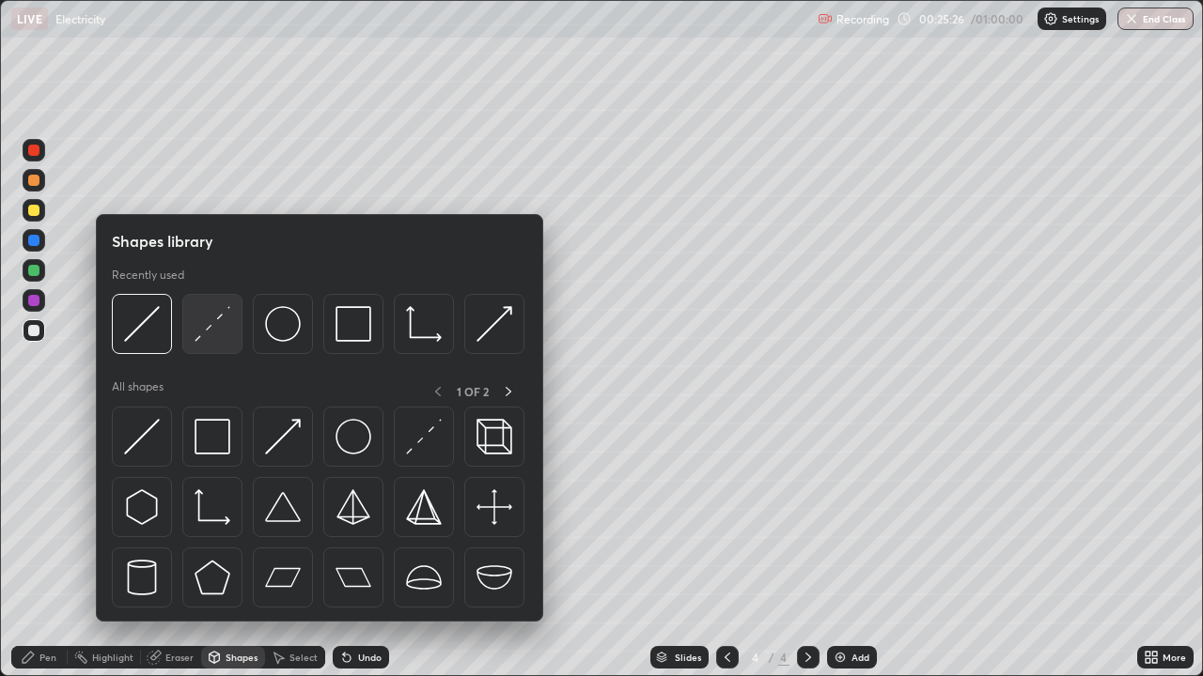
click at [225, 335] on img at bounding box center [212, 324] width 36 height 36
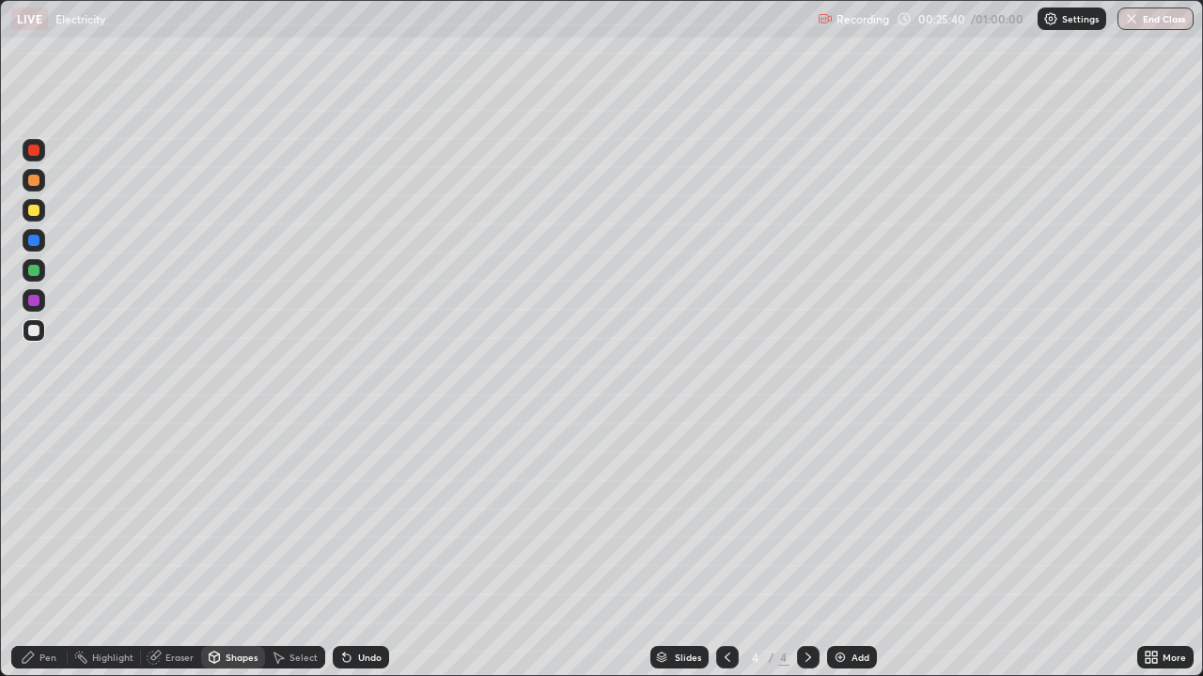
click at [238, 505] on div "Shapes" at bounding box center [241, 657] width 32 height 9
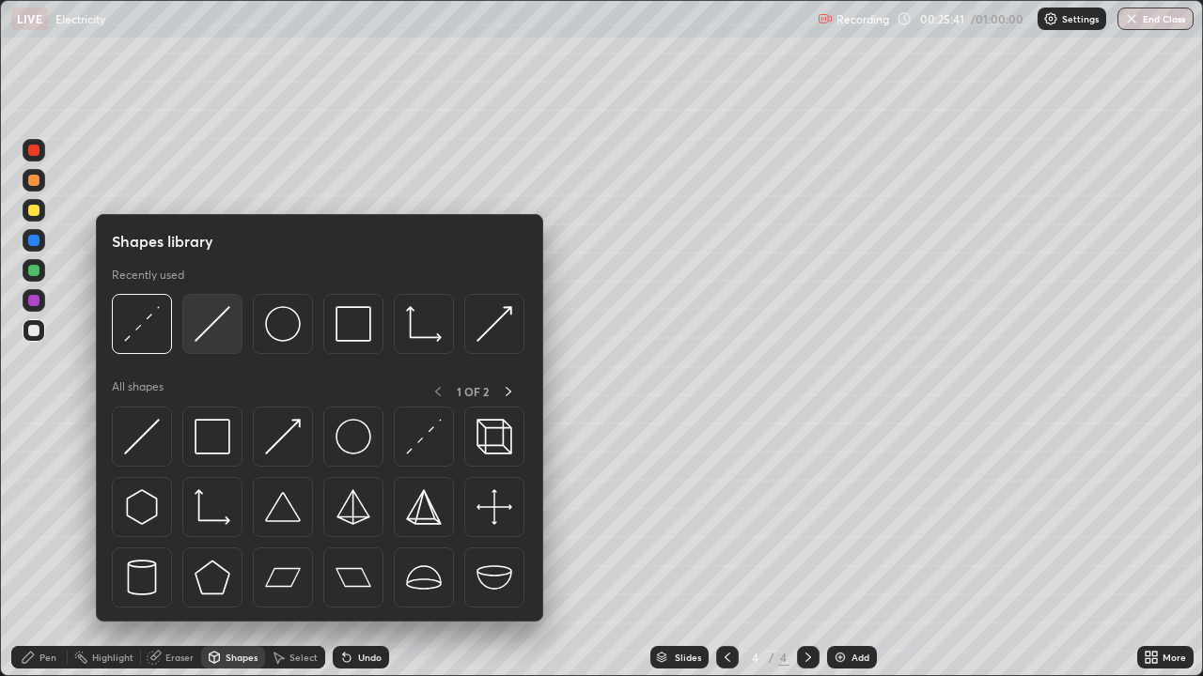
click at [201, 334] on img at bounding box center [212, 324] width 36 height 36
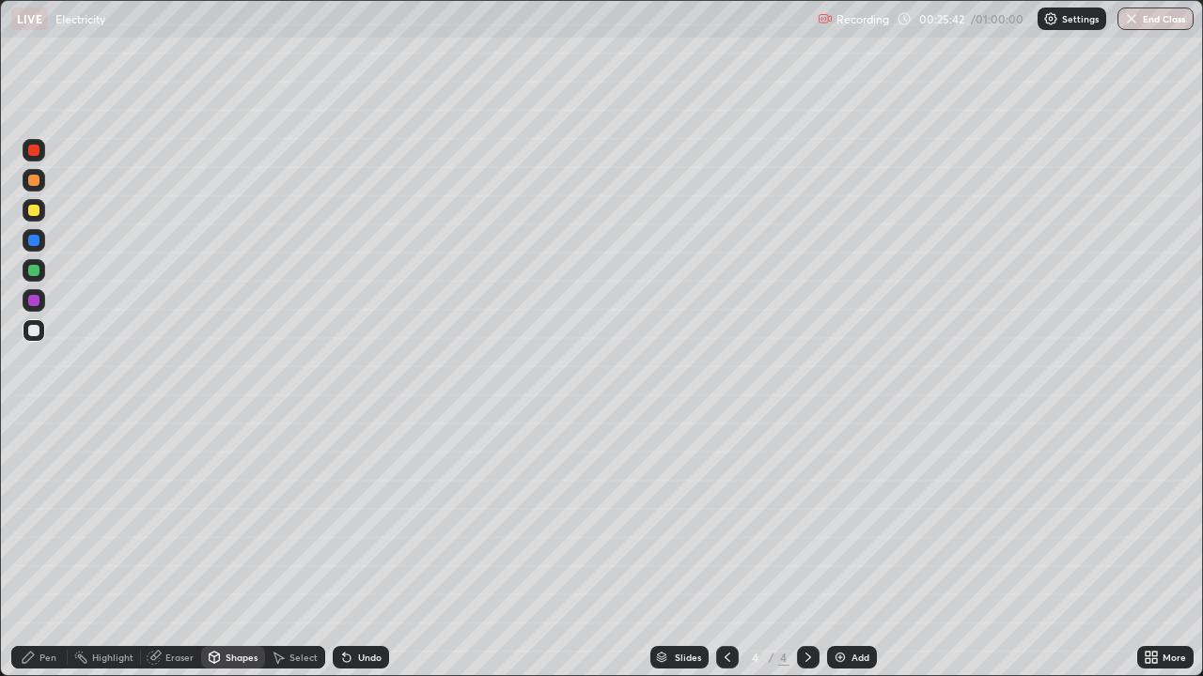
click at [39, 307] on div at bounding box center [34, 300] width 23 height 23
click at [54, 505] on div "Pen" at bounding box center [47, 657] width 17 height 9
click at [31, 330] on div at bounding box center [33, 330] width 11 height 11
click at [35, 305] on div at bounding box center [33, 300] width 11 height 11
click at [36, 331] on div at bounding box center [33, 330] width 11 height 11
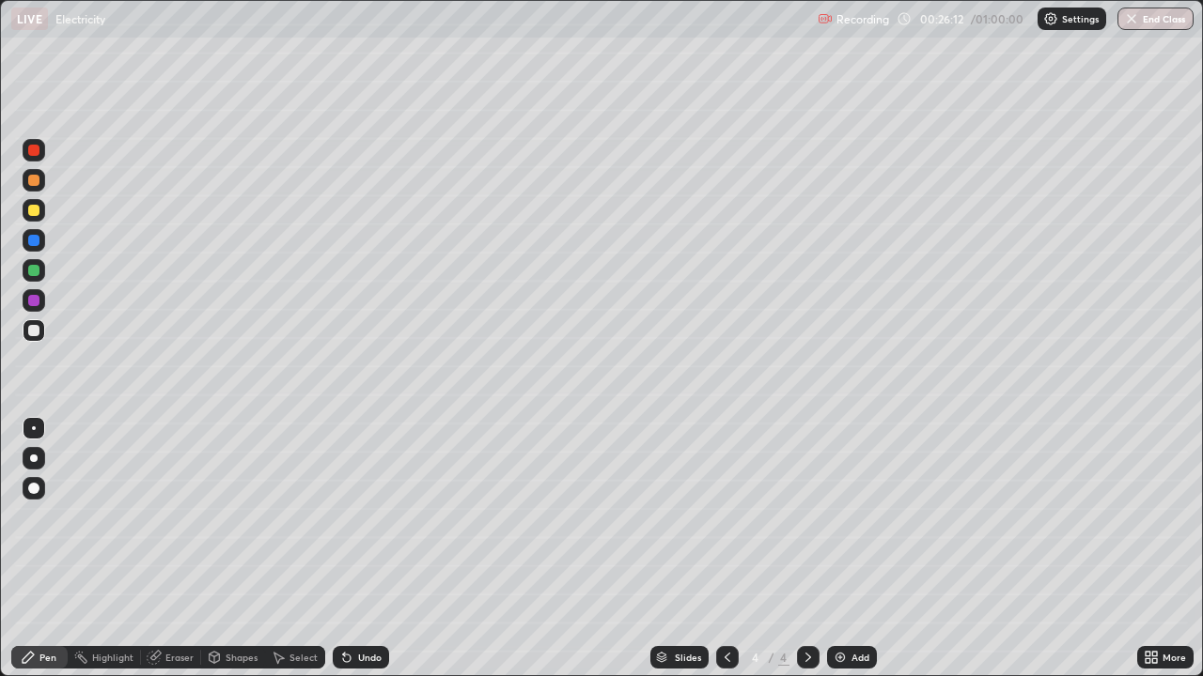
click at [34, 241] on div at bounding box center [33, 240] width 11 height 11
click at [35, 303] on div at bounding box center [33, 300] width 11 height 11
click at [369, 505] on div "Undo" at bounding box center [369, 657] width 23 height 9
click at [38, 335] on div at bounding box center [34, 330] width 23 height 23
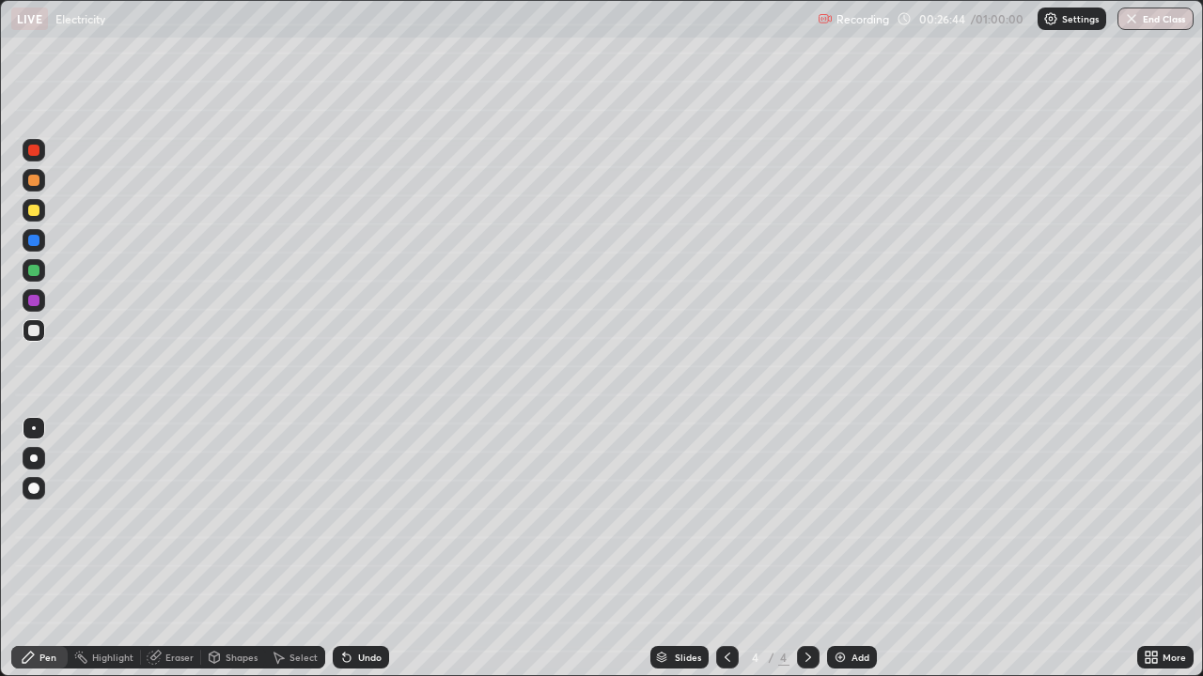
click at [276, 505] on icon at bounding box center [279, 658] width 10 height 11
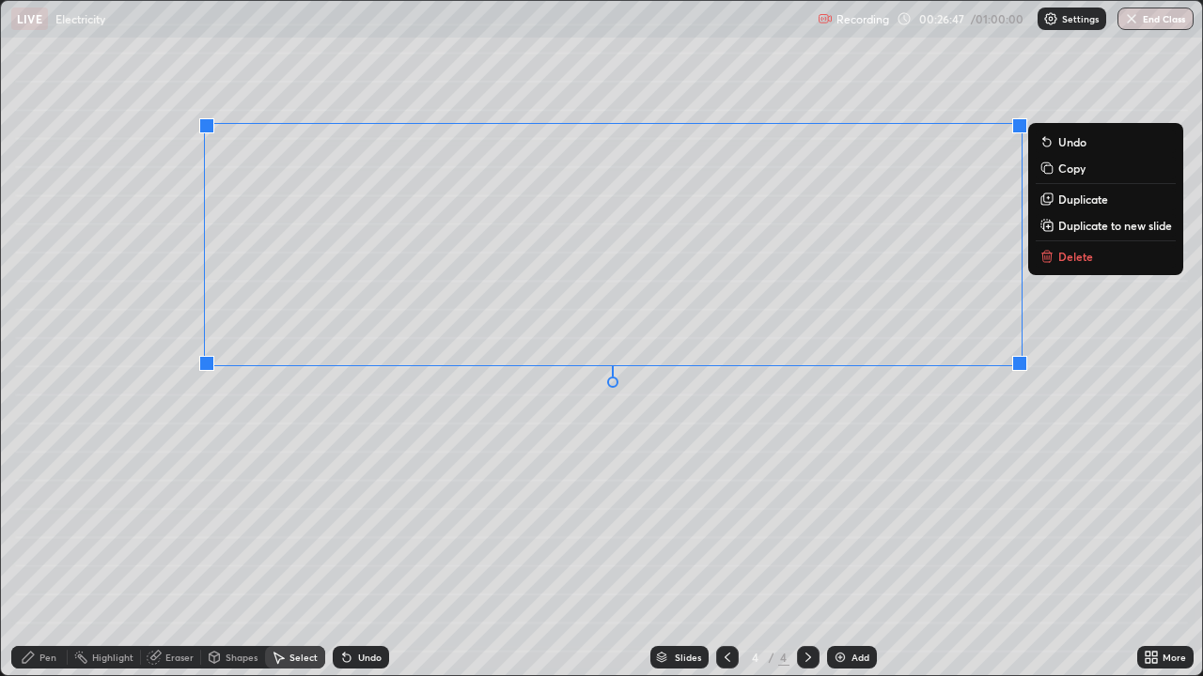
click at [1052, 262] on icon at bounding box center [1046, 256] width 15 height 15
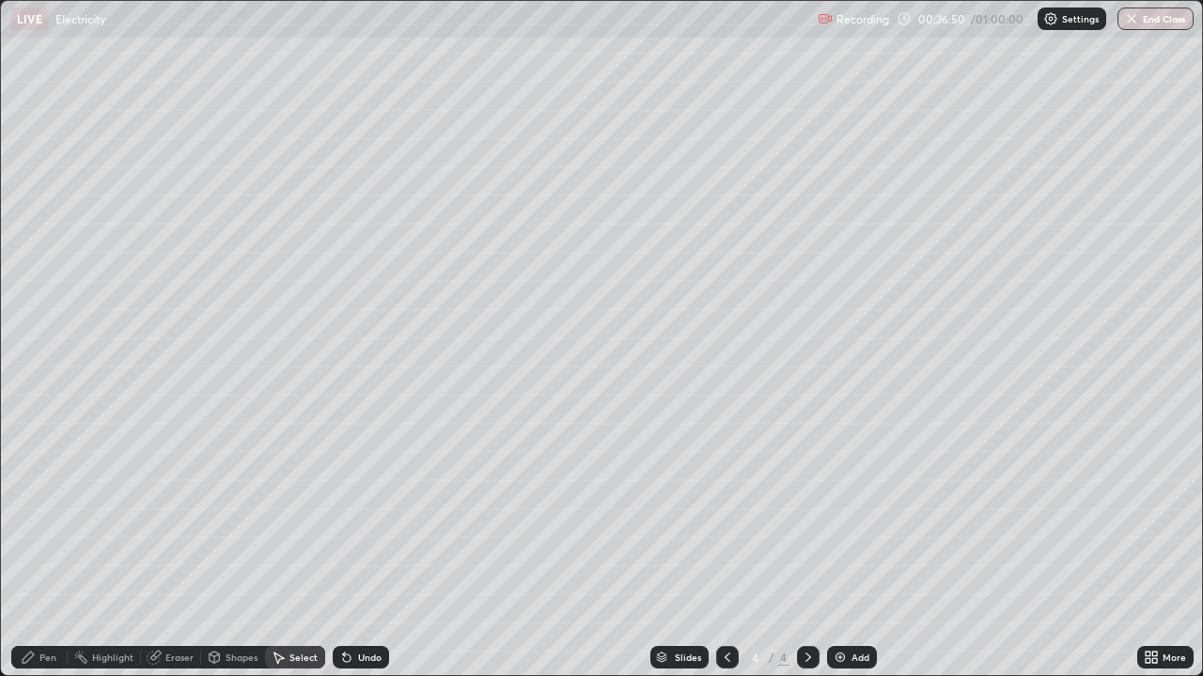
click at [222, 505] on div "Shapes" at bounding box center [233, 657] width 64 height 23
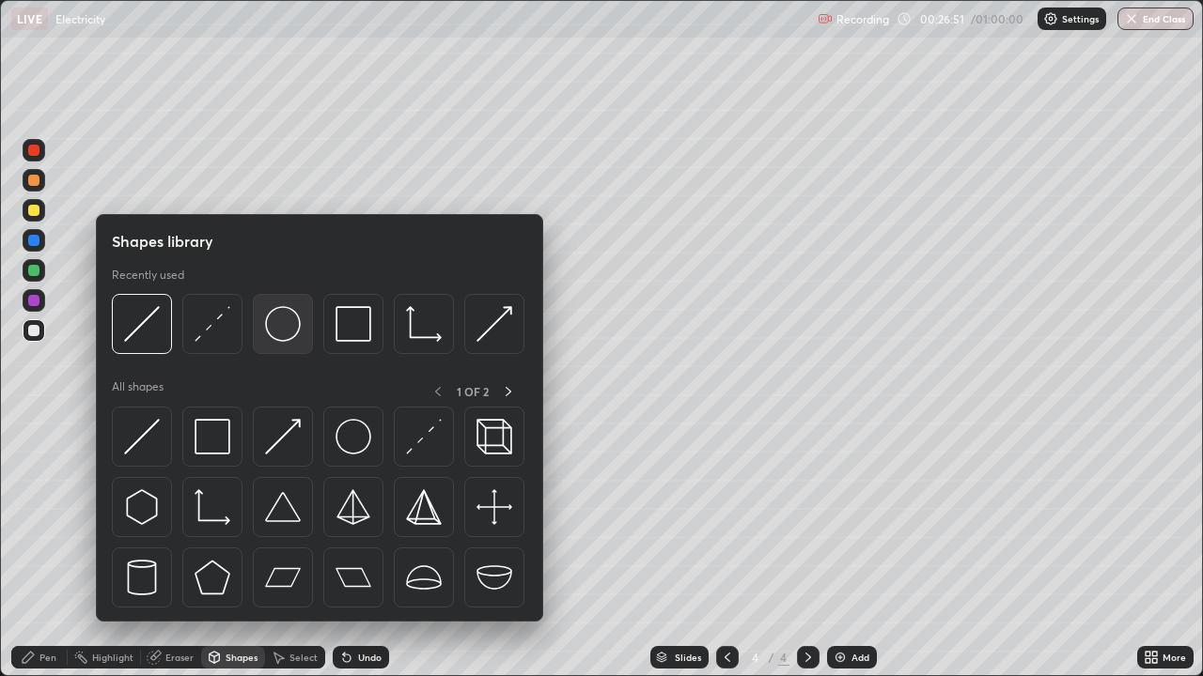
click at [288, 344] on div at bounding box center [283, 324] width 60 height 60
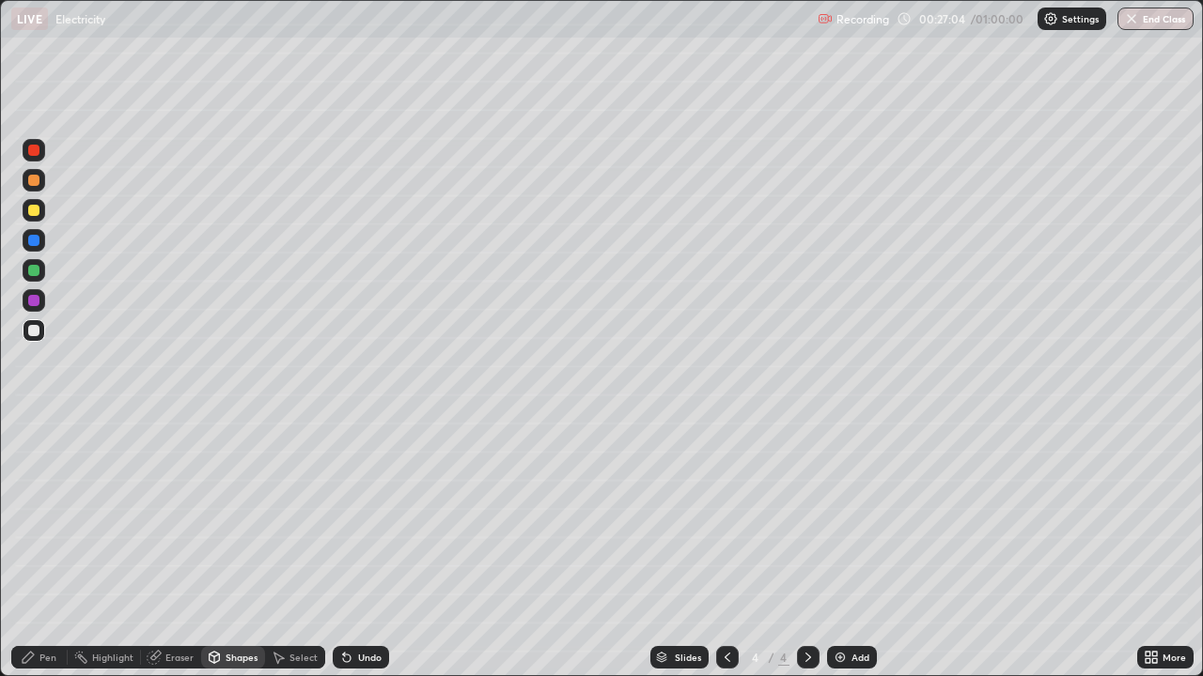
click at [220, 505] on icon at bounding box center [214, 657] width 15 height 15
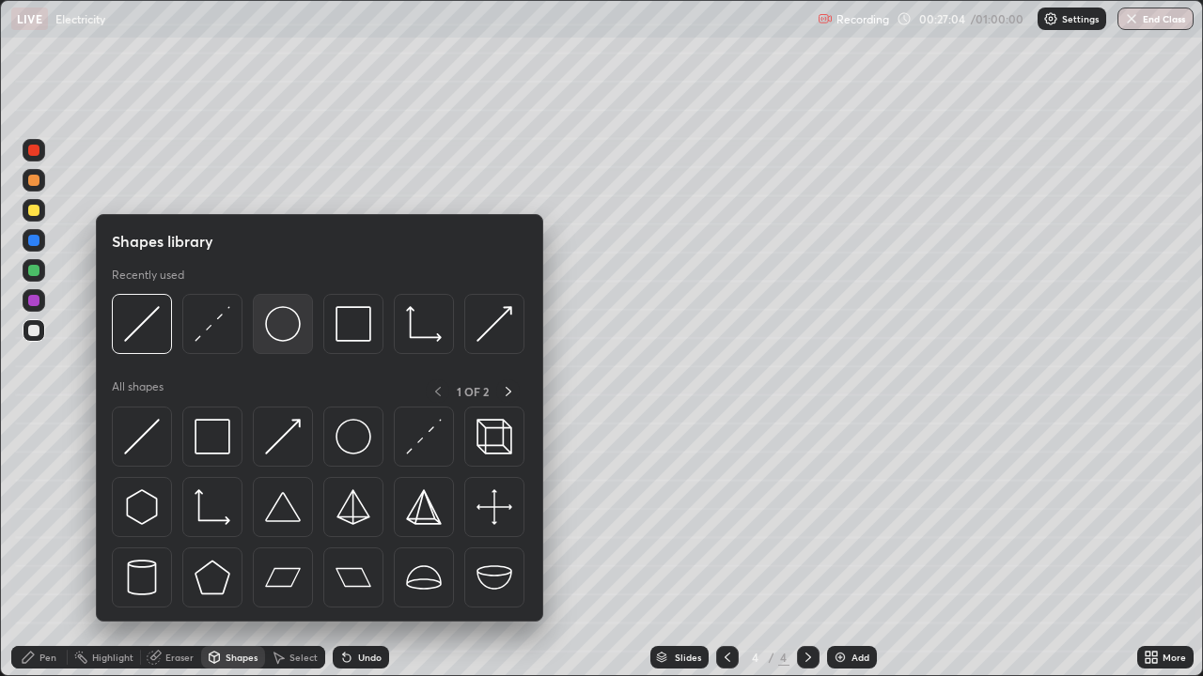
click at [287, 344] on div at bounding box center [283, 324] width 60 height 60
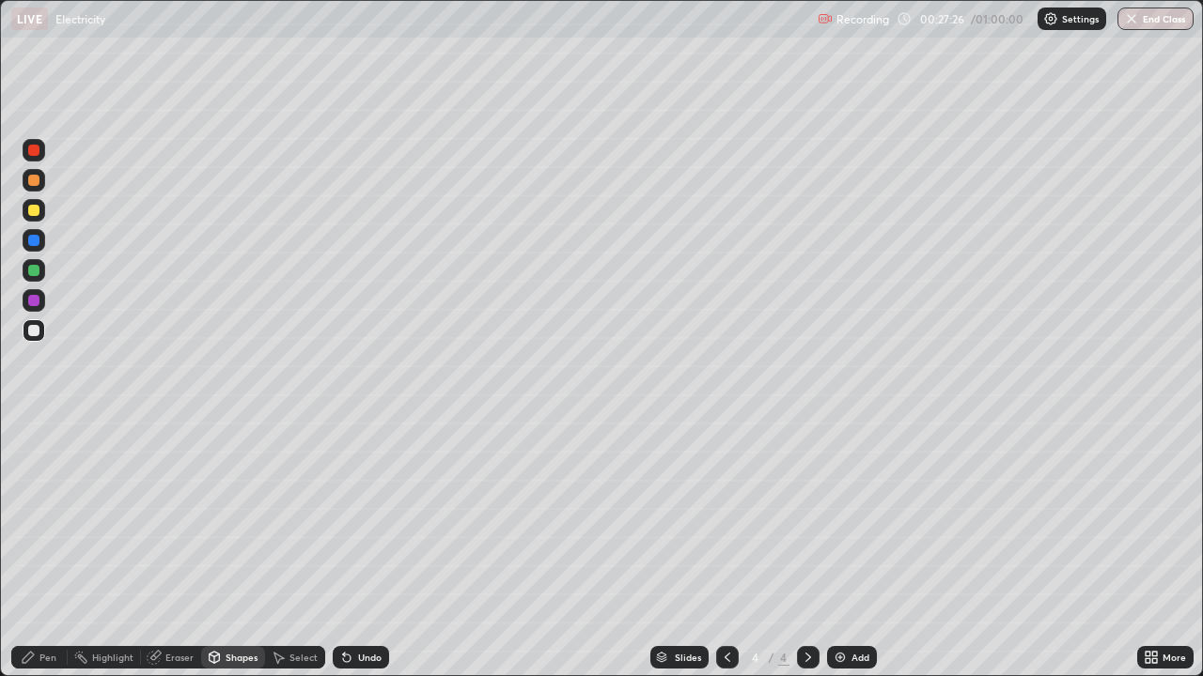
click at [39, 505] on div "Pen" at bounding box center [39, 657] width 56 height 23
click at [214, 505] on div "Shapes" at bounding box center [233, 658] width 64 height 38
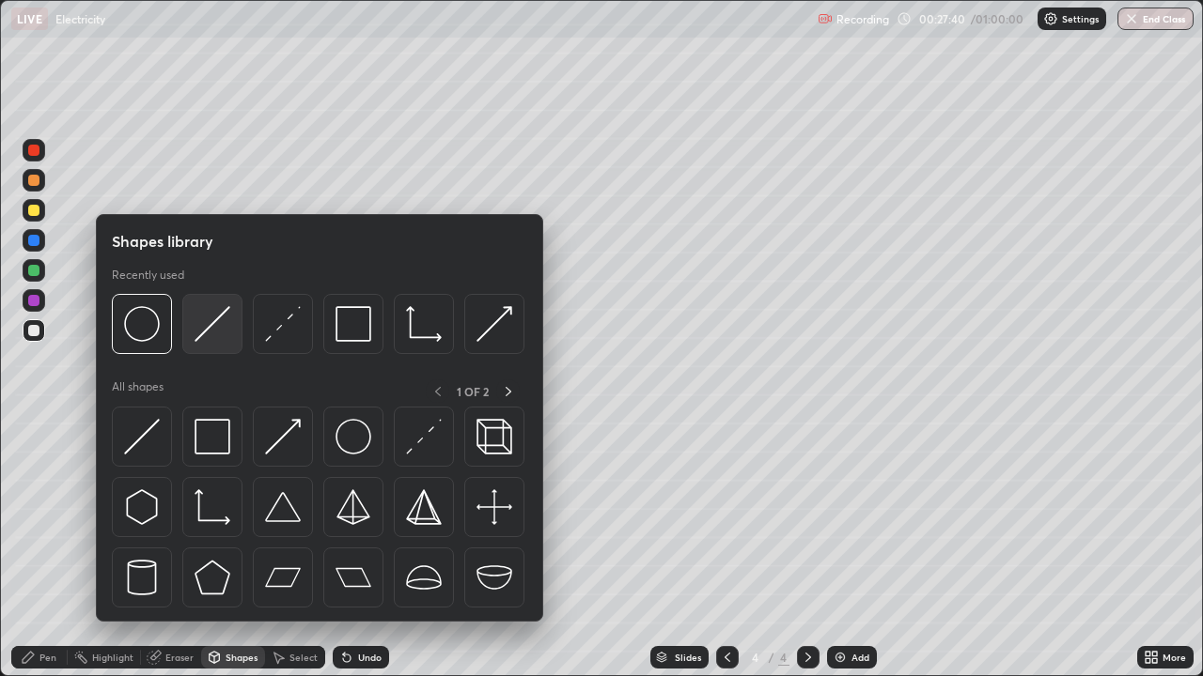
click at [212, 334] on img at bounding box center [212, 324] width 36 height 36
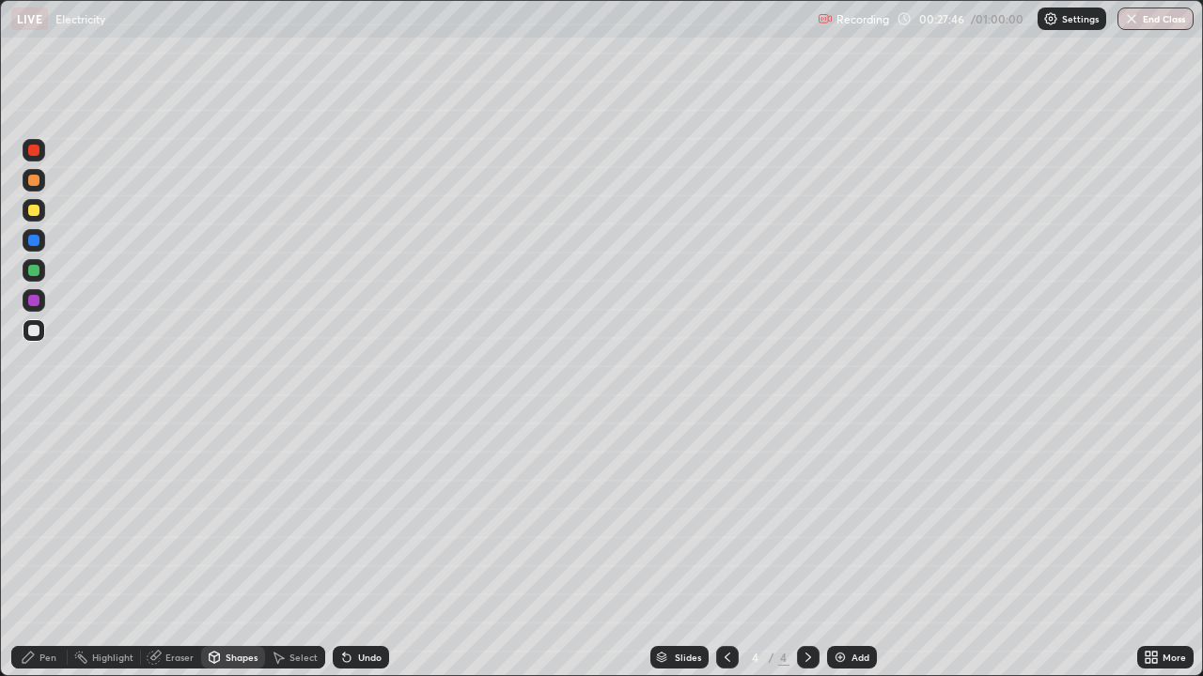
click at [47, 505] on div "Pen" at bounding box center [47, 657] width 17 height 9
click at [225, 505] on div "Shapes" at bounding box center [241, 657] width 32 height 9
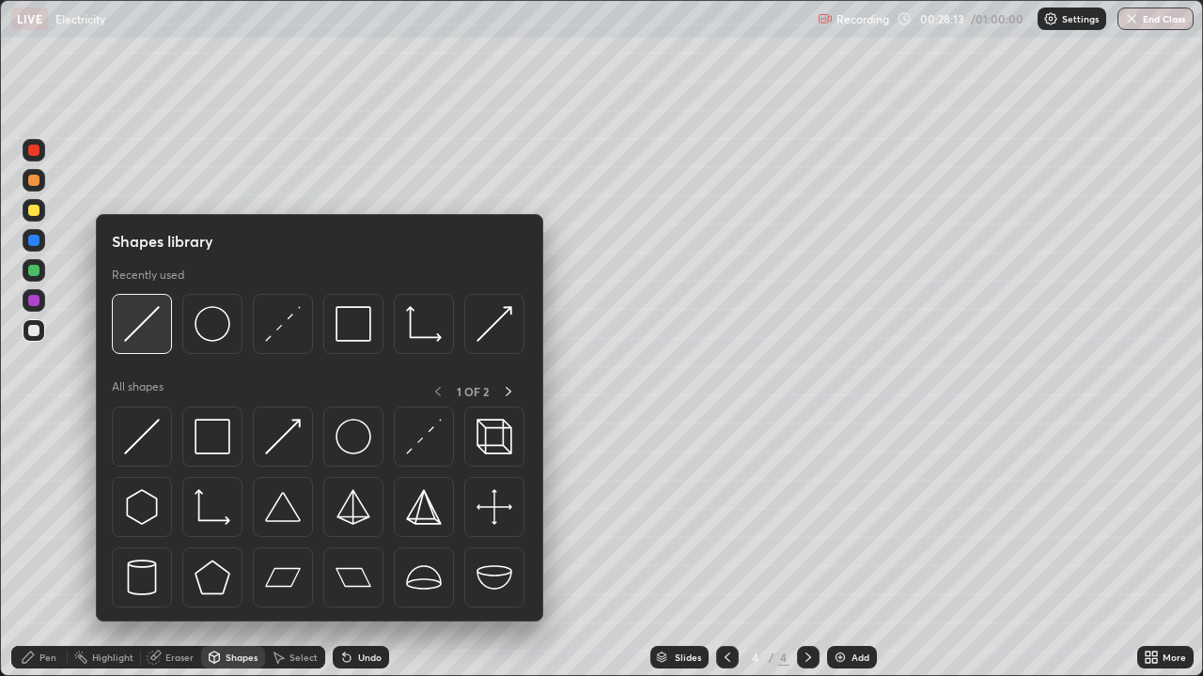
click at [132, 337] on img at bounding box center [142, 324] width 36 height 36
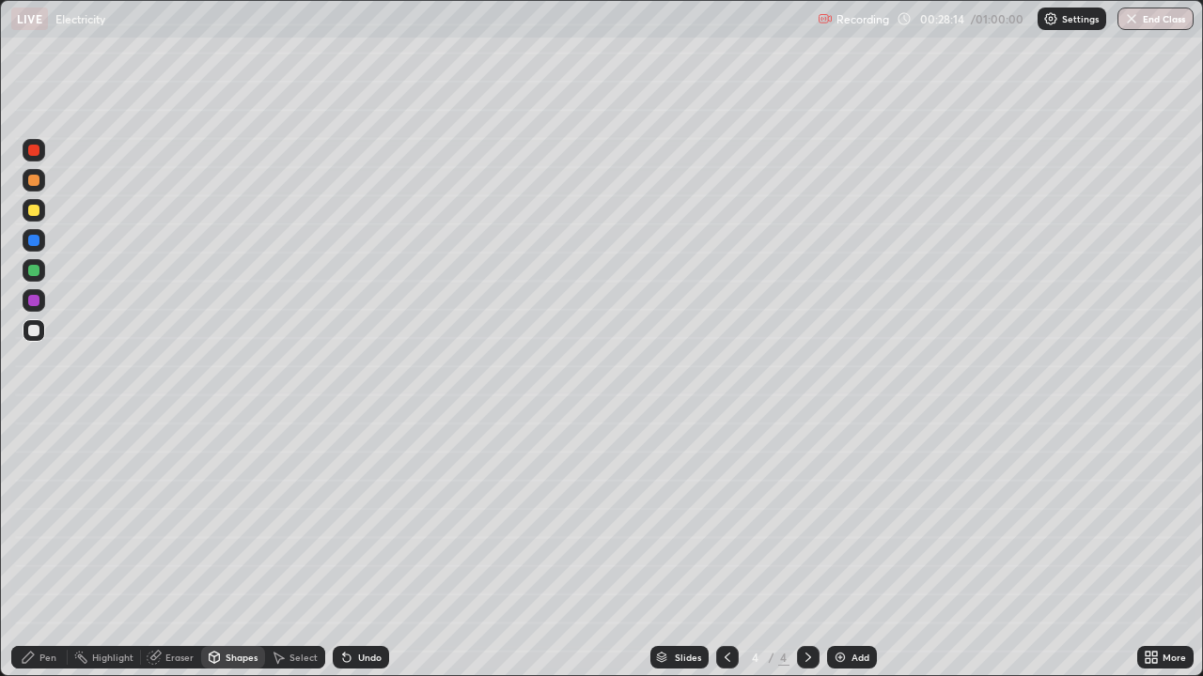
click at [41, 271] on div at bounding box center [34, 270] width 23 height 23
click at [346, 505] on icon at bounding box center [347, 659] width 8 height 8
click at [225, 505] on div "Shapes" at bounding box center [241, 657] width 32 height 9
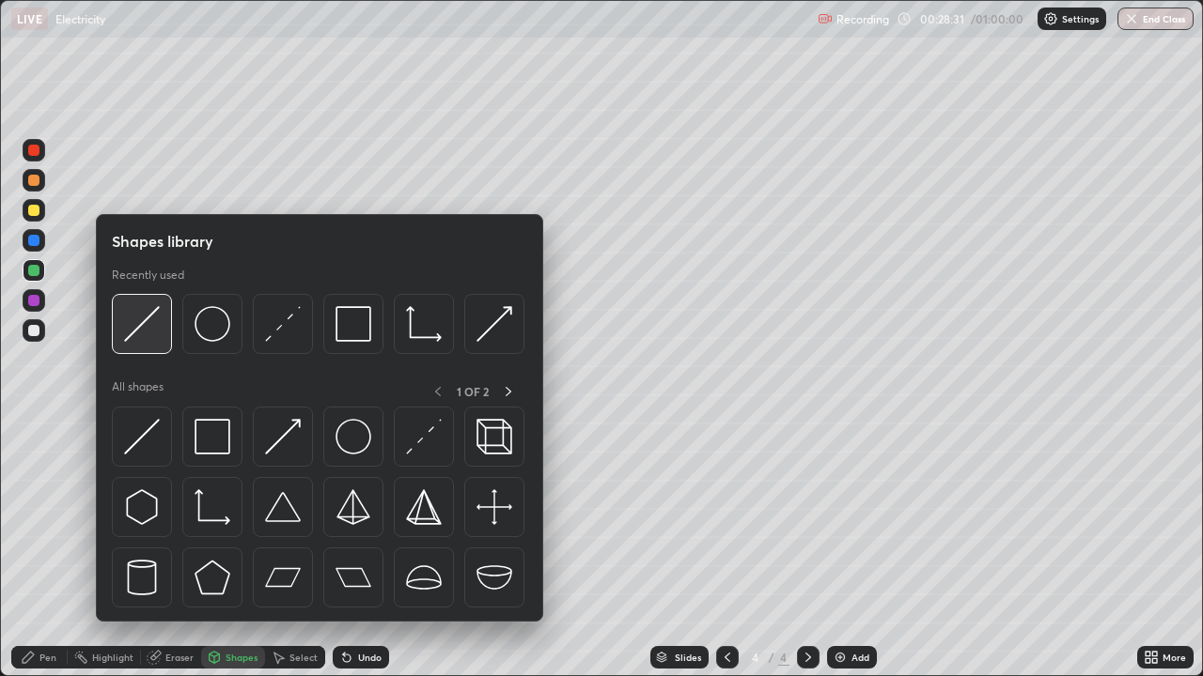
click at [136, 330] on img at bounding box center [142, 324] width 36 height 36
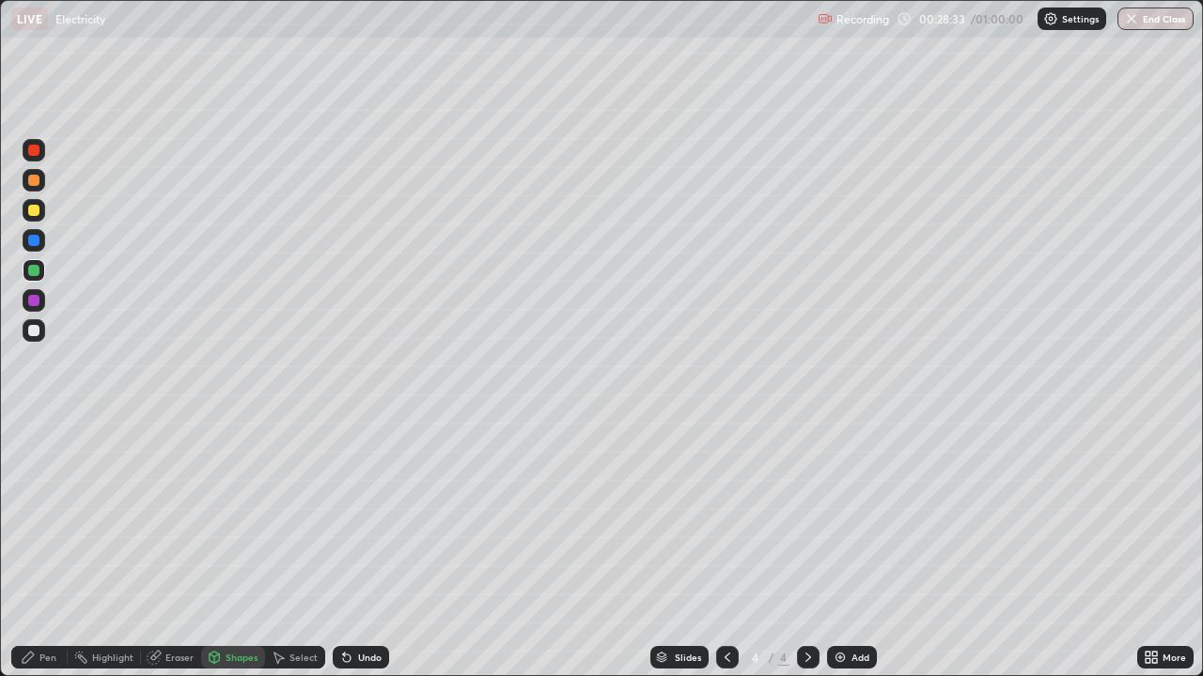
click at [39, 243] on div at bounding box center [33, 240] width 11 height 11
click at [44, 505] on div "Pen" at bounding box center [47, 657] width 17 height 9
click at [344, 505] on icon at bounding box center [347, 659] width 8 height 8
click at [225, 505] on div "Shapes" at bounding box center [233, 657] width 64 height 23
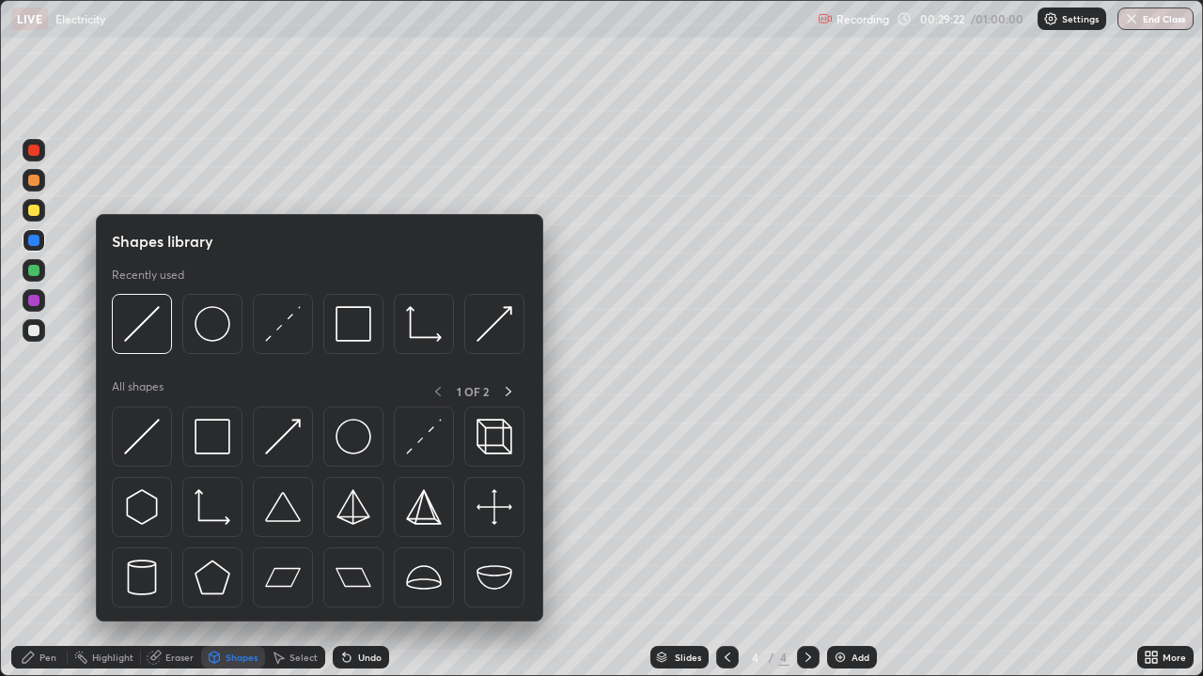
click at [40, 489] on div at bounding box center [34, 387] width 30 height 504
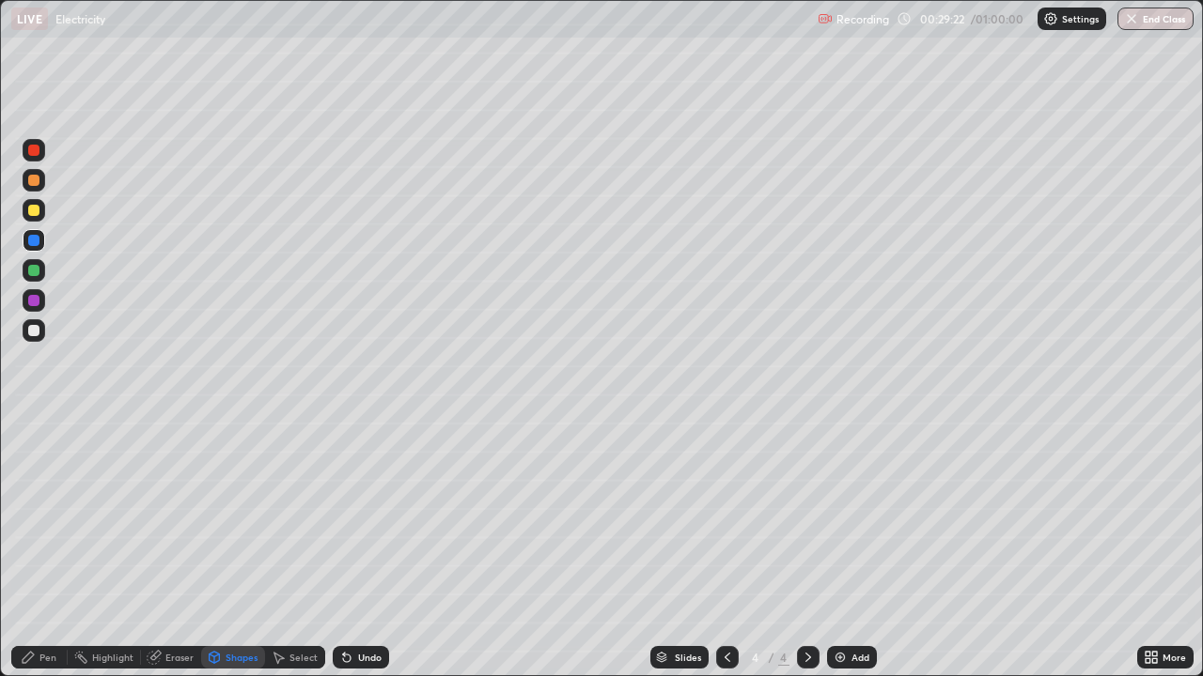
click at [48, 505] on div "Pen" at bounding box center [39, 658] width 56 height 38
click at [214, 505] on icon at bounding box center [215, 657] width 10 height 11
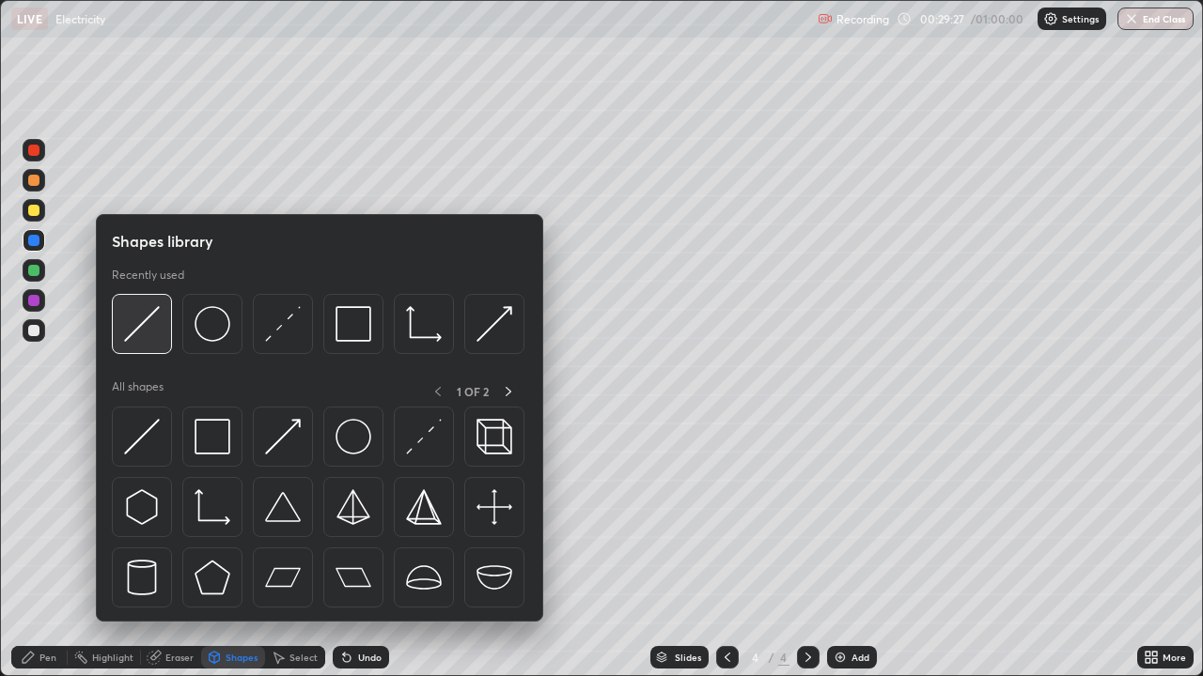
click at [140, 334] on img at bounding box center [142, 324] width 36 height 36
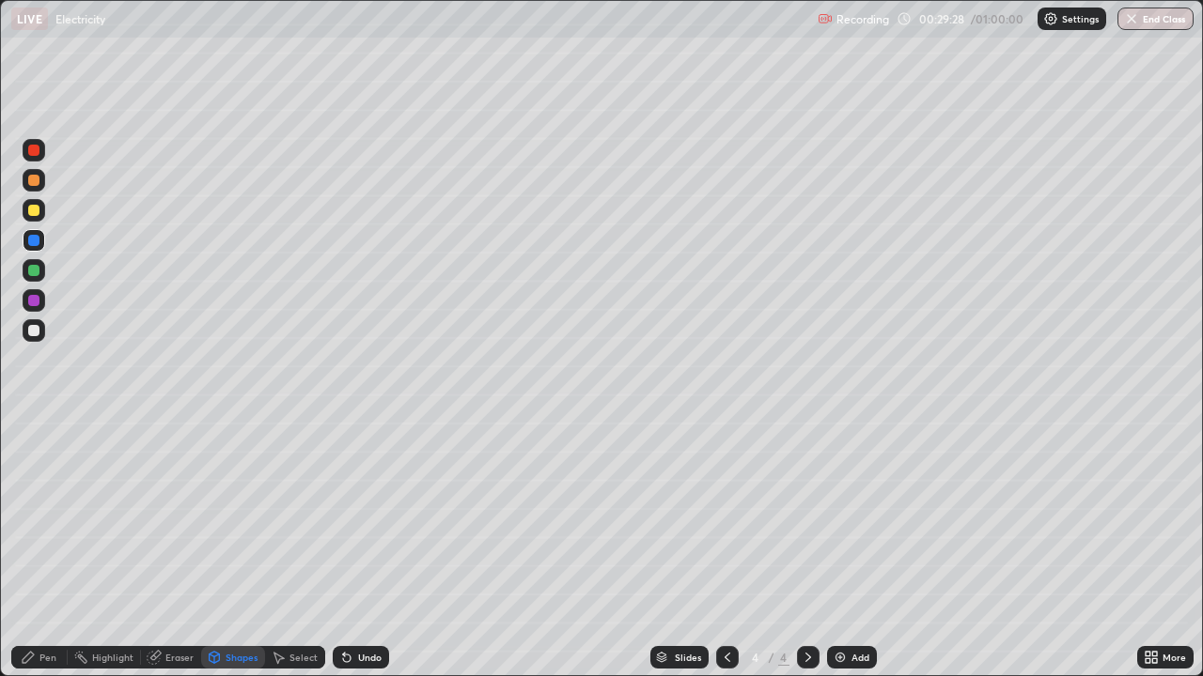
click at [41, 181] on div at bounding box center [34, 180] width 23 height 23
click at [344, 505] on icon at bounding box center [347, 659] width 8 height 8
click at [358, 505] on div "Undo" at bounding box center [369, 657] width 23 height 9
click at [35, 505] on icon at bounding box center [28, 657] width 15 height 15
click at [33, 274] on div at bounding box center [33, 270] width 11 height 11
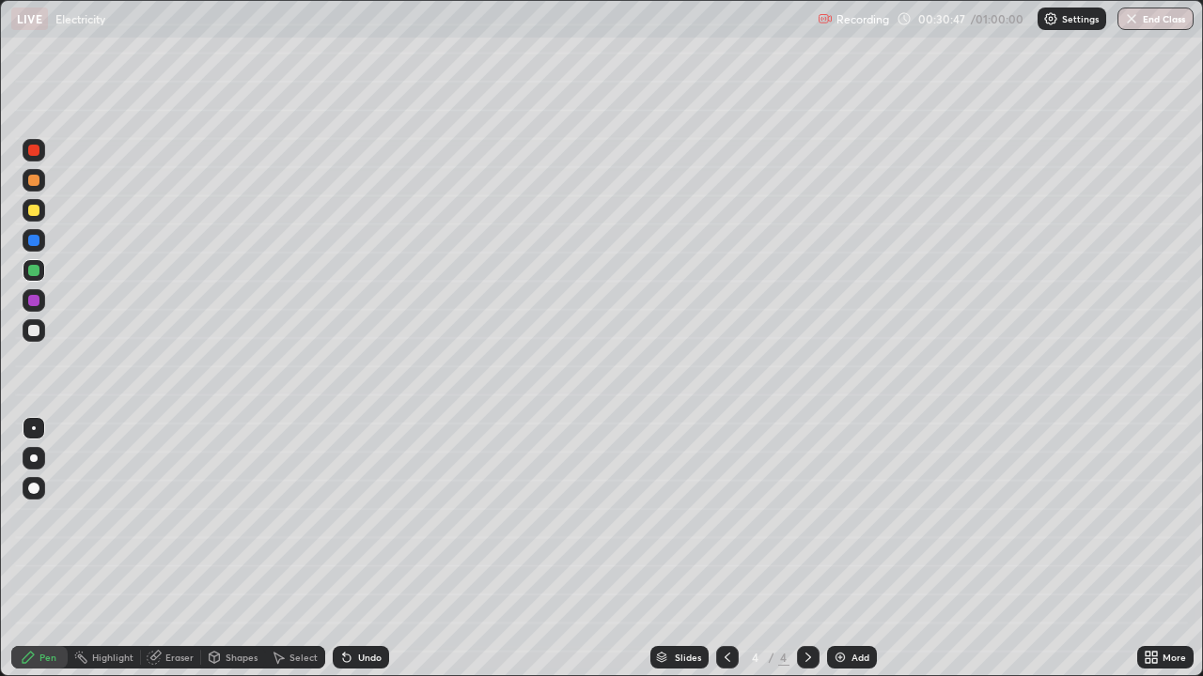
click at [230, 505] on div "Shapes" at bounding box center [241, 657] width 32 height 9
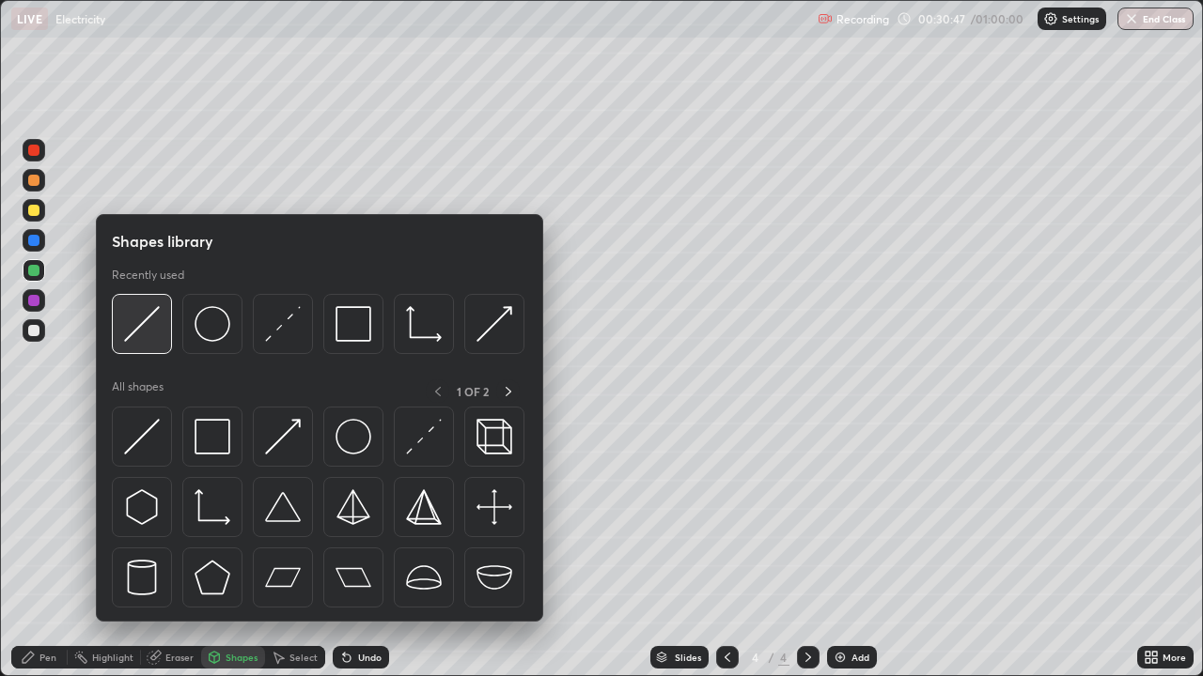
click at [149, 323] on img at bounding box center [142, 324] width 36 height 36
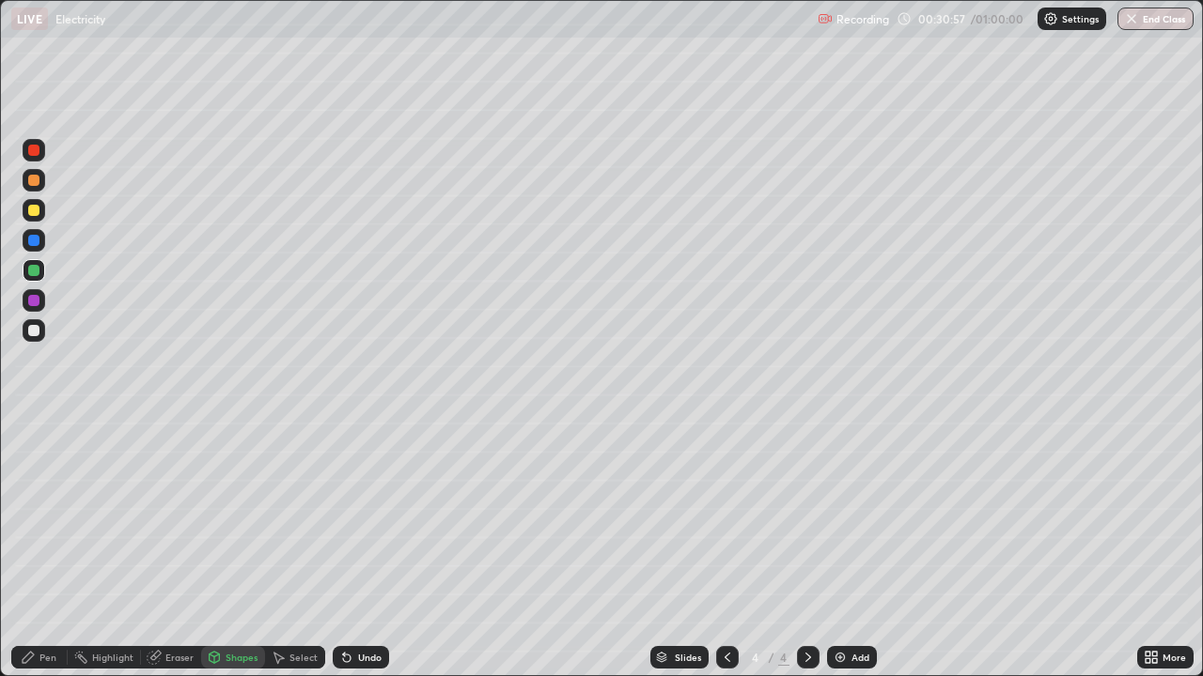
click at [29, 505] on div "Pen" at bounding box center [39, 657] width 56 height 23
click at [364, 505] on div "Undo" at bounding box center [369, 657] width 23 height 9
click at [41, 180] on div at bounding box center [34, 180] width 23 height 23
click at [287, 505] on div "Select" at bounding box center [295, 657] width 60 height 23
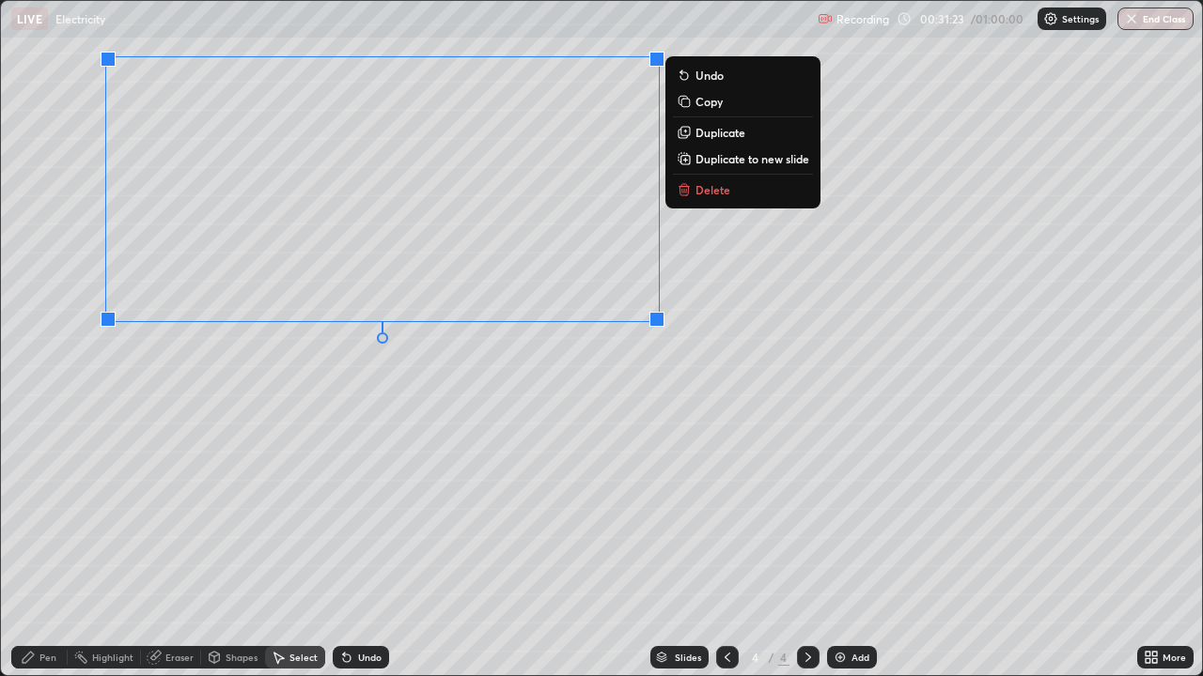
click at [196, 433] on div "0 ° Undo Copy Duplicate Duplicate to new slide Delete" at bounding box center [601, 338] width 1201 height 675
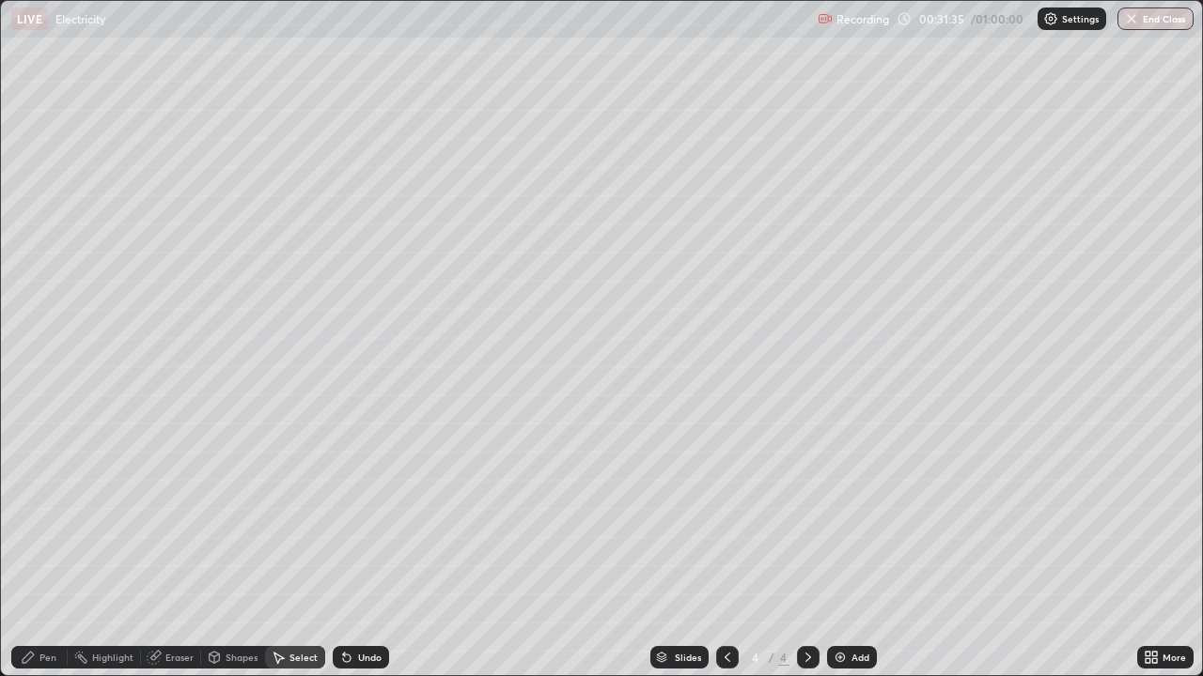
click at [183, 505] on div "Eraser" at bounding box center [179, 657] width 28 height 9
click at [225, 505] on div "Shapes" at bounding box center [241, 657] width 32 height 9
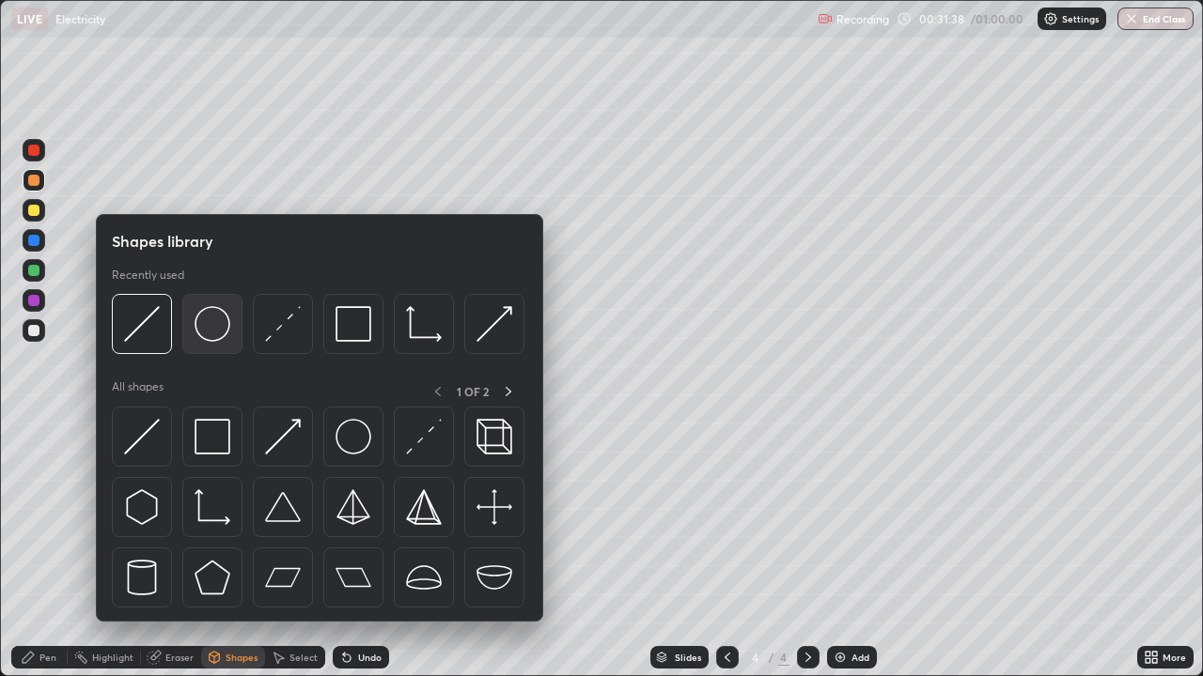
click at [216, 339] on img at bounding box center [212, 324] width 36 height 36
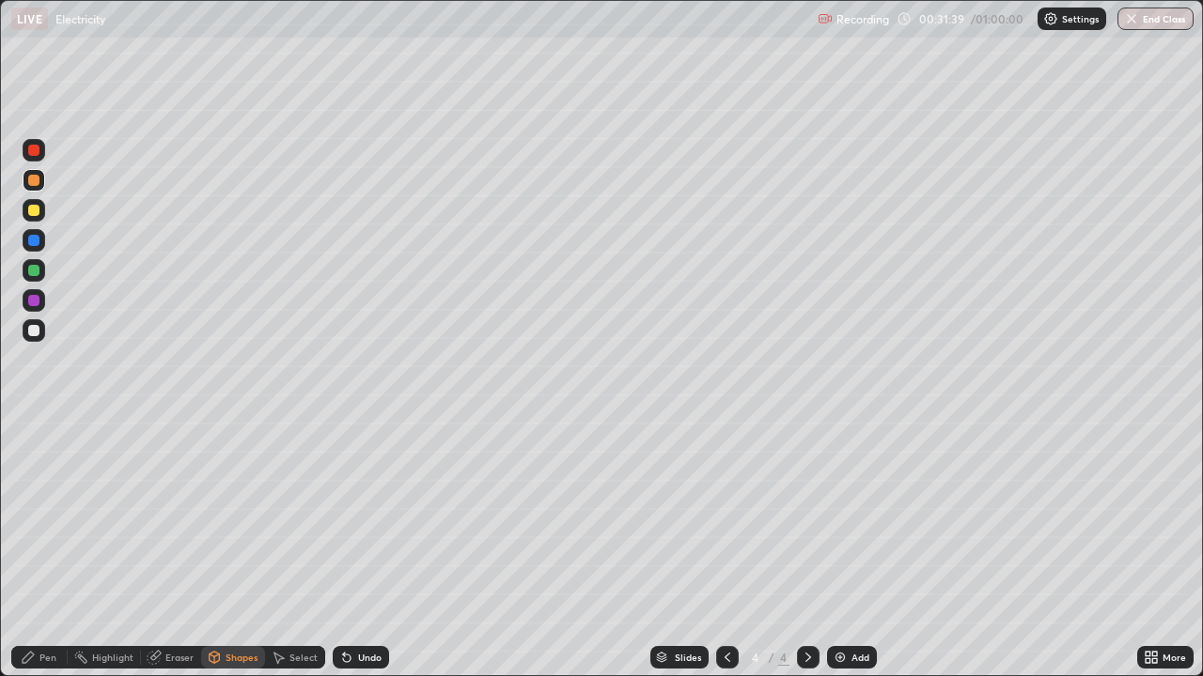
click at [39, 333] on div at bounding box center [34, 330] width 23 height 23
click at [225, 505] on div "Shapes" at bounding box center [241, 657] width 32 height 9
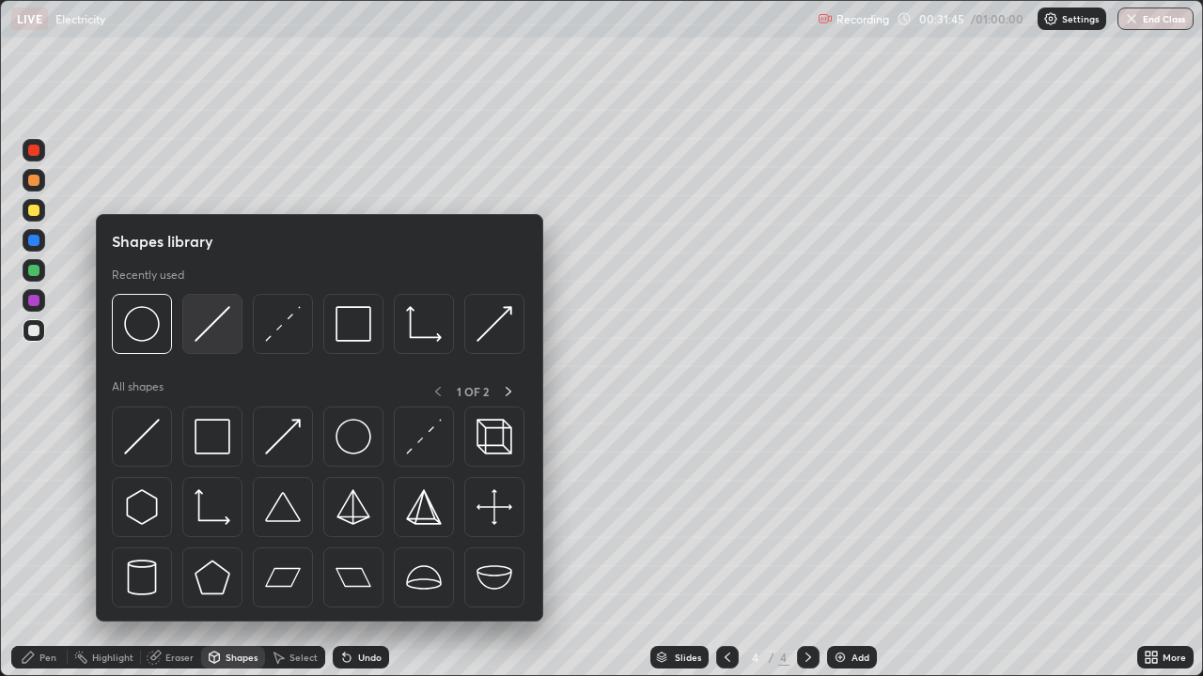
click at [206, 336] on img at bounding box center [212, 324] width 36 height 36
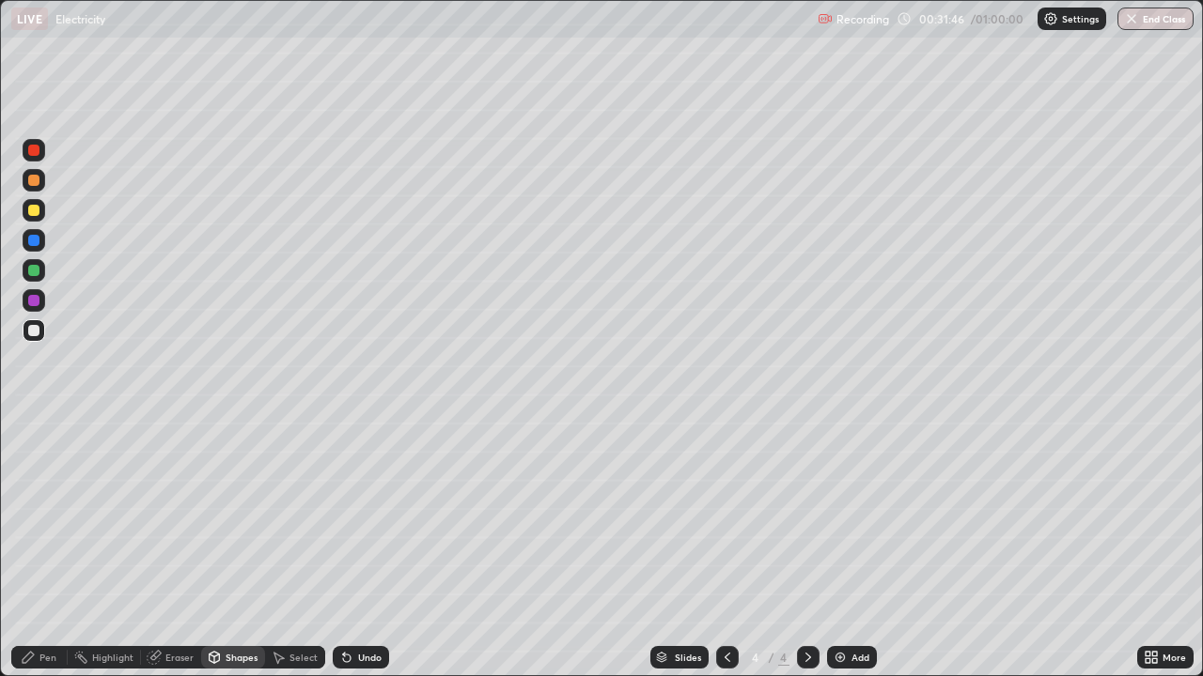
click at [41, 330] on div at bounding box center [34, 330] width 23 height 23
click at [368, 505] on div "Undo" at bounding box center [357, 658] width 64 height 38
click at [44, 505] on div "Pen" at bounding box center [39, 657] width 56 height 23
click at [221, 505] on div "Shapes" at bounding box center [233, 657] width 64 height 23
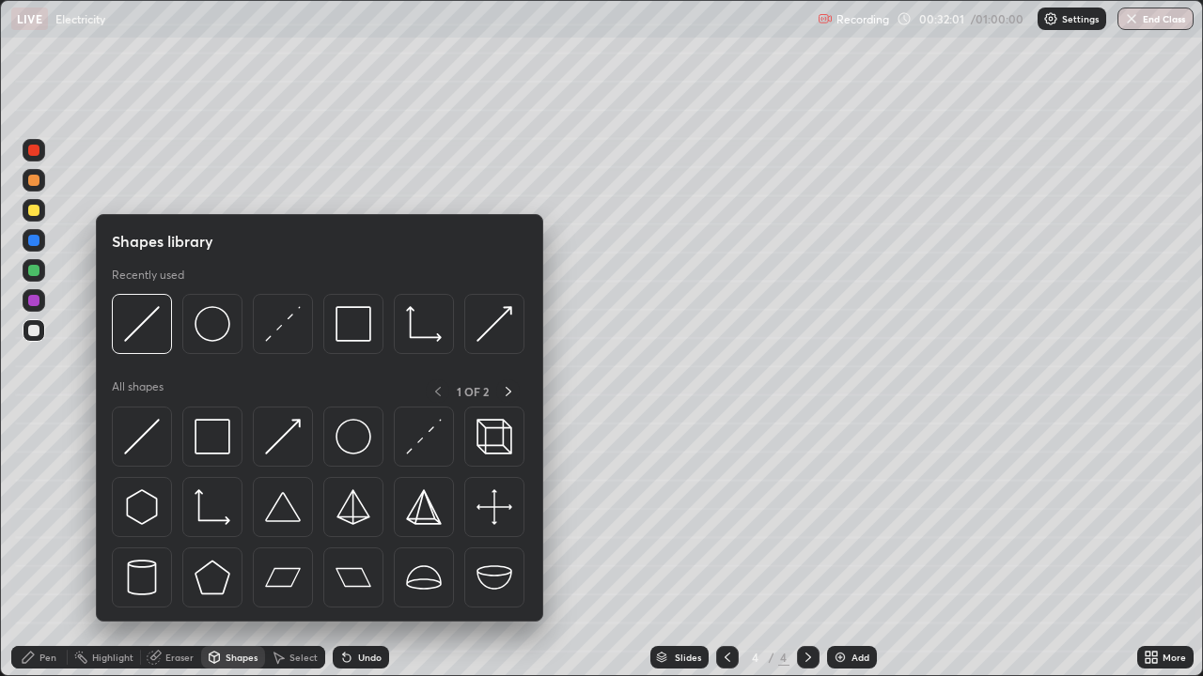
click at [43, 271] on div at bounding box center [34, 270] width 23 height 23
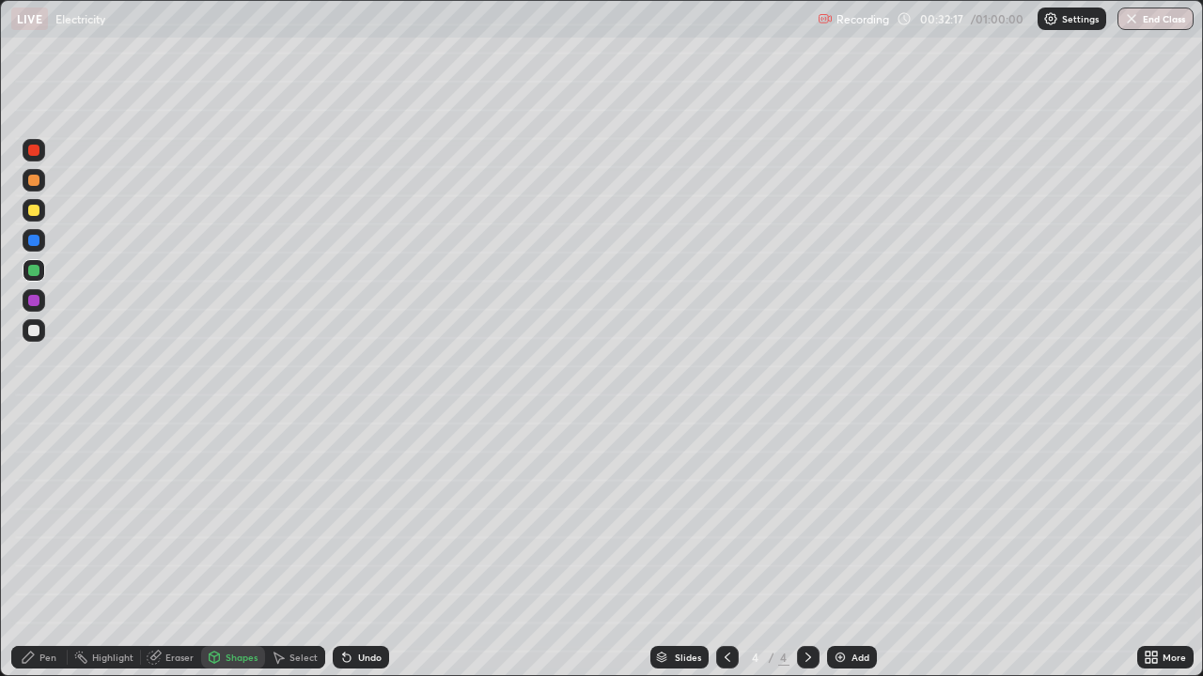
click at [43, 505] on div "Pen" at bounding box center [39, 657] width 56 height 23
click at [37, 331] on div at bounding box center [33, 330] width 11 height 11
click at [215, 505] on icon at bounding box center [215, 657] width 10 height 11
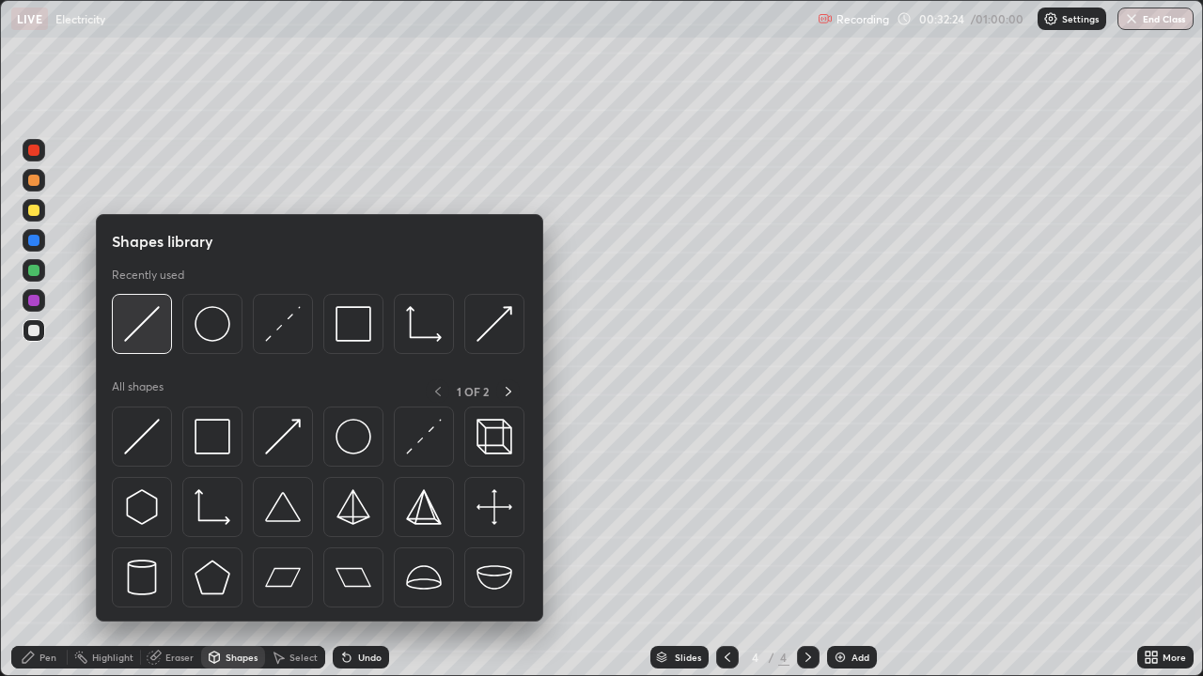
click at [140, 342] on div at bounding box center [142, 324] width 60 height 60
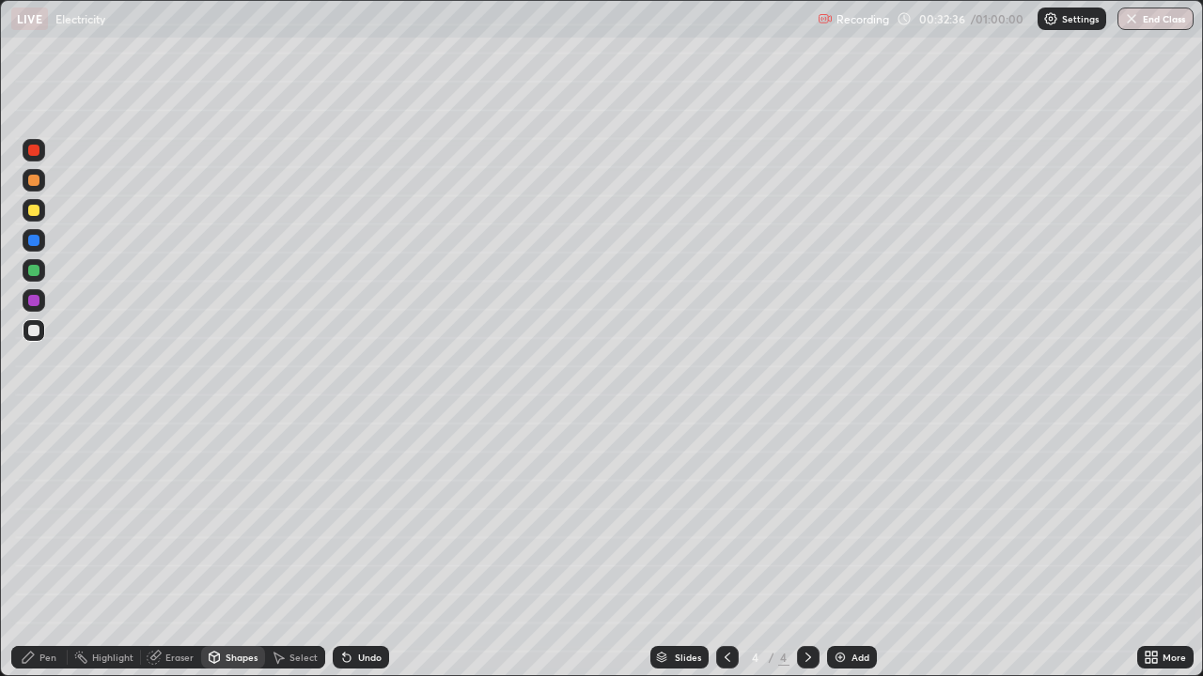
click at [225, 505] on div "Shapes" at bounding box center [233, 657] width 64 height 23
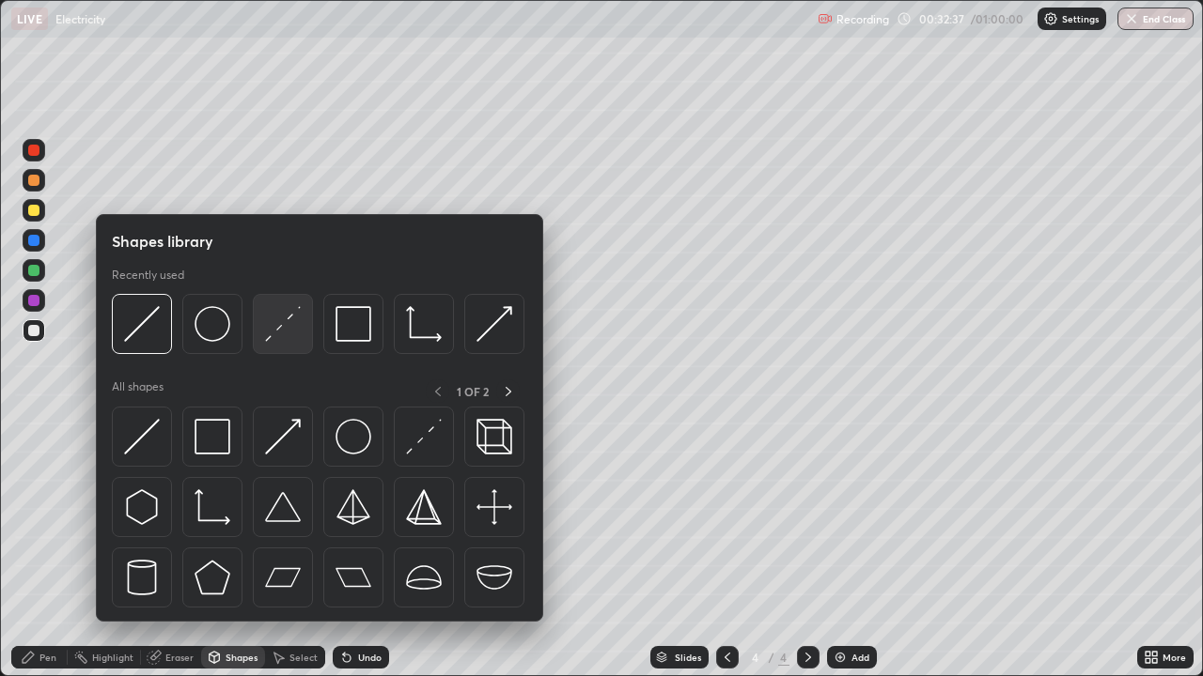
click at [276, 339] on img at bounding box center [283, 324] width 36 height 36
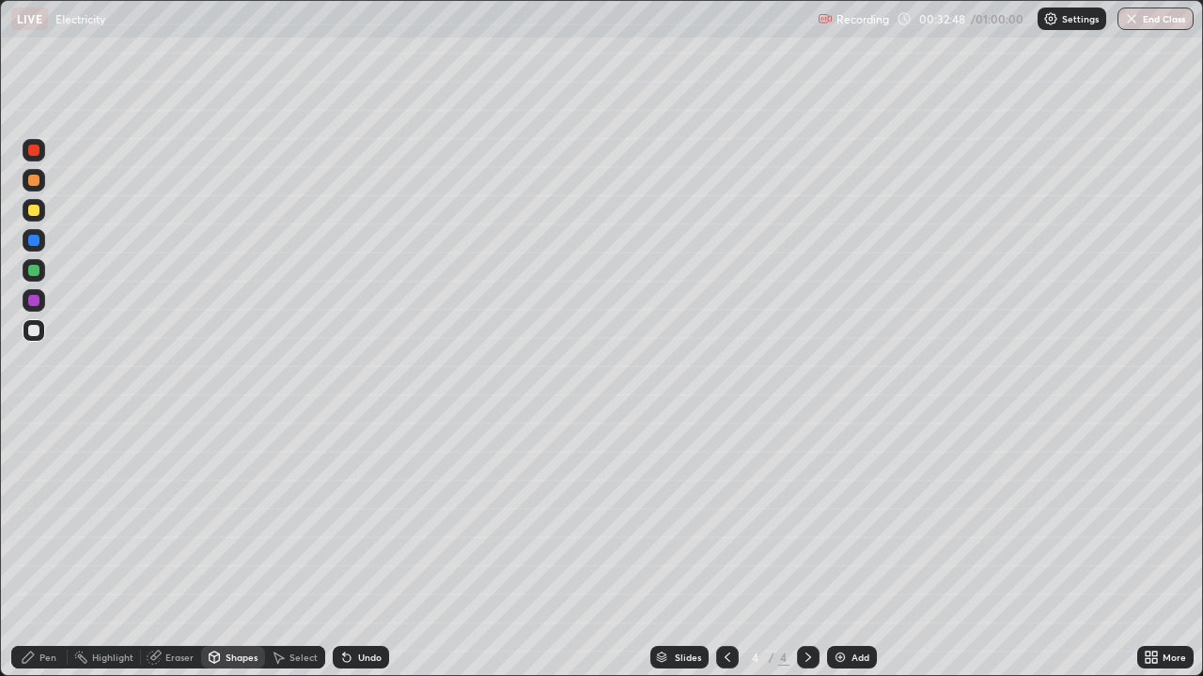
click at [220, 505] on div "Shapes" at bounding box center [233, 658] width 64 height 38
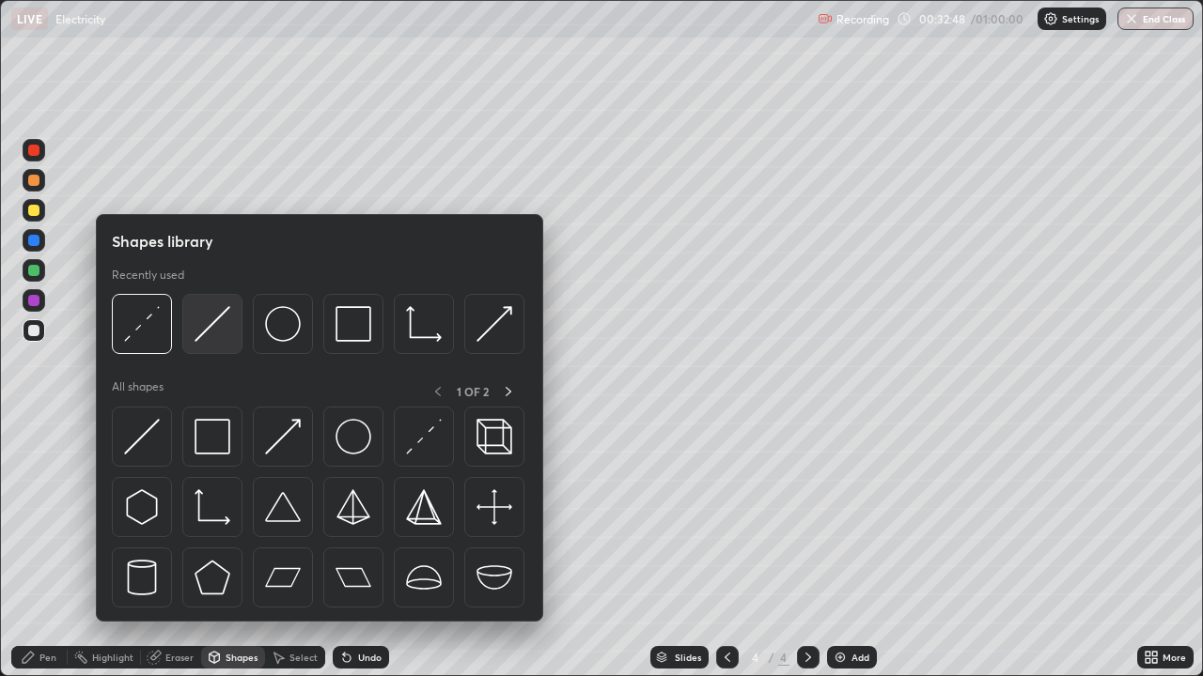
click at [210, 332] on img at bounding box center [212, 324] width 36 height 36
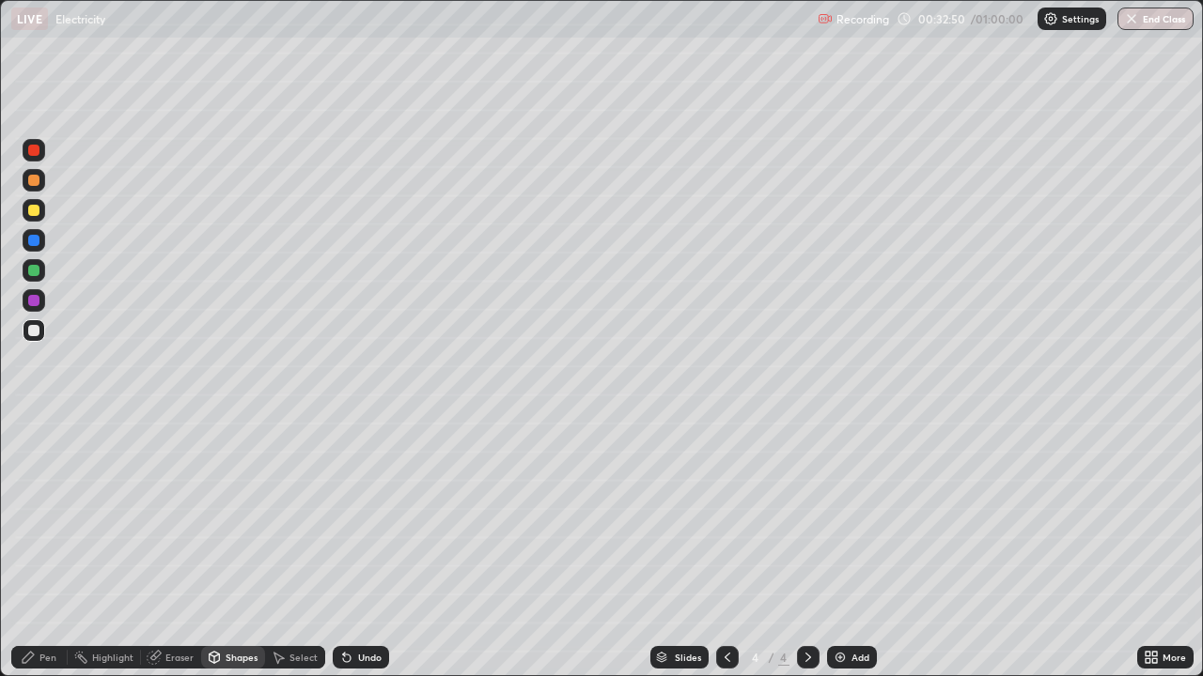
click at [41, 179] on div at bounding box center [34, 180] width 23 height 23
click at [225, 505] on div "Shapes" at bounding box center [233, 657] width 64 height 23
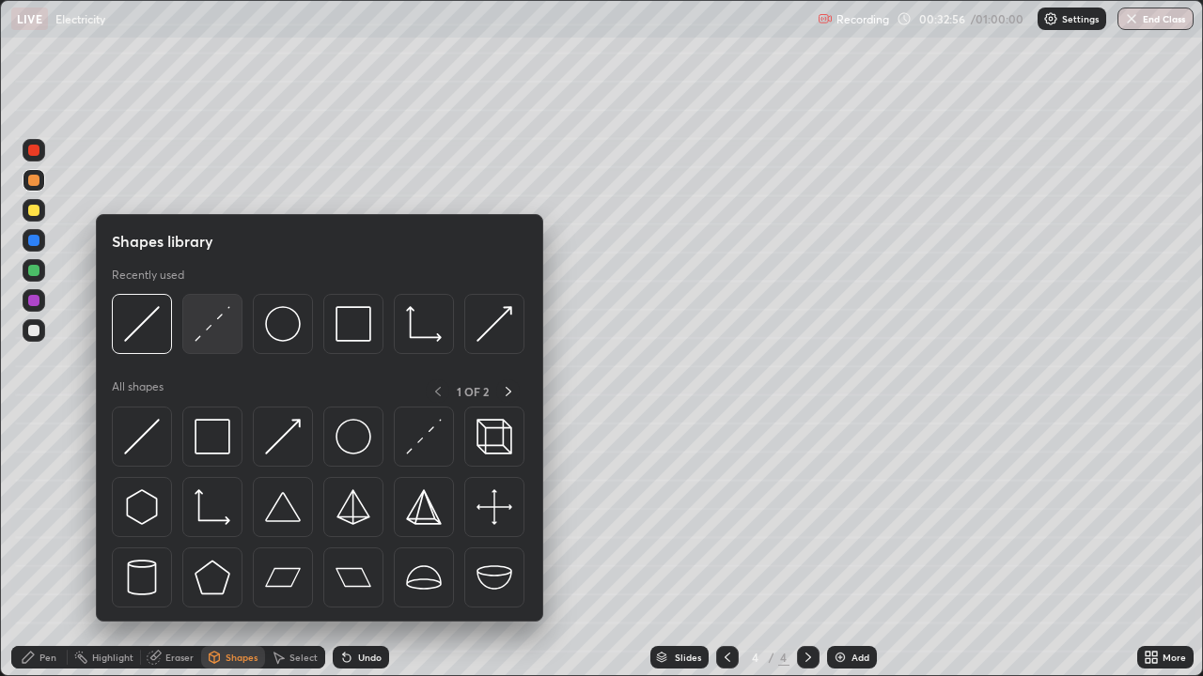
click at [209, 334] on img at bounding box center [212, 324] width 36 height 36
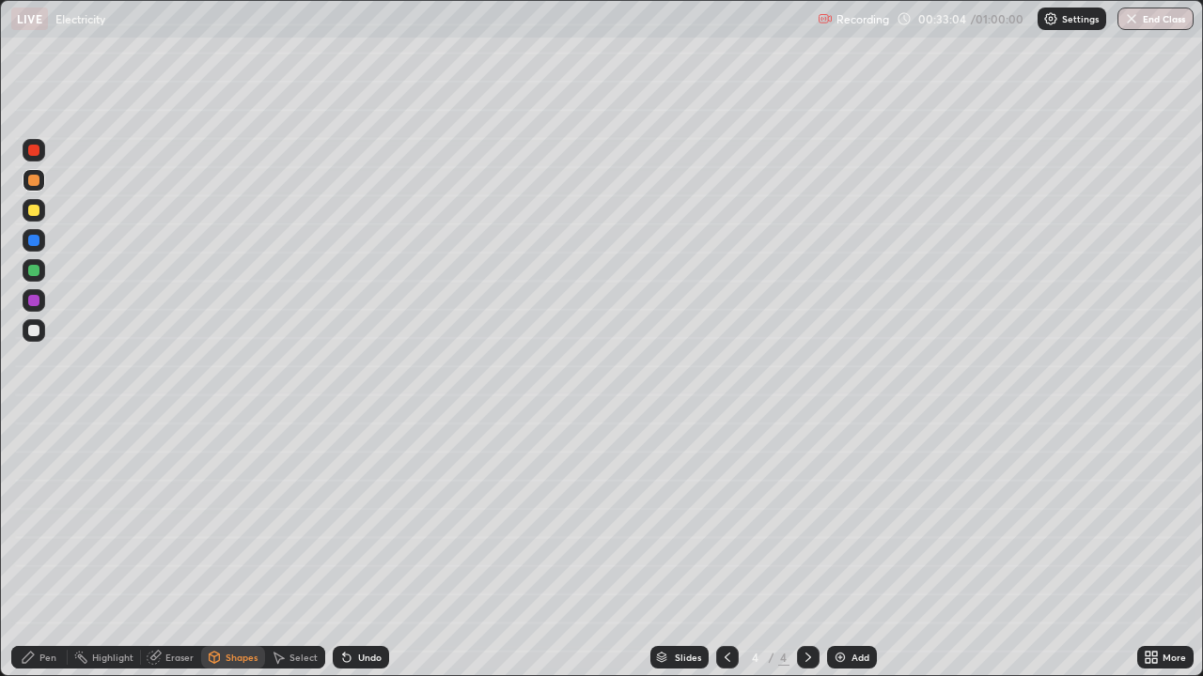
click at [350, 505] on icon at bounding box center [346, 657] width 15 height 15
click at [343, 505] on icon at bounding box center [347, 659] width 8 height 8
click at [214, 505] on icon at bounding box center [215, 657] width 10 height 11
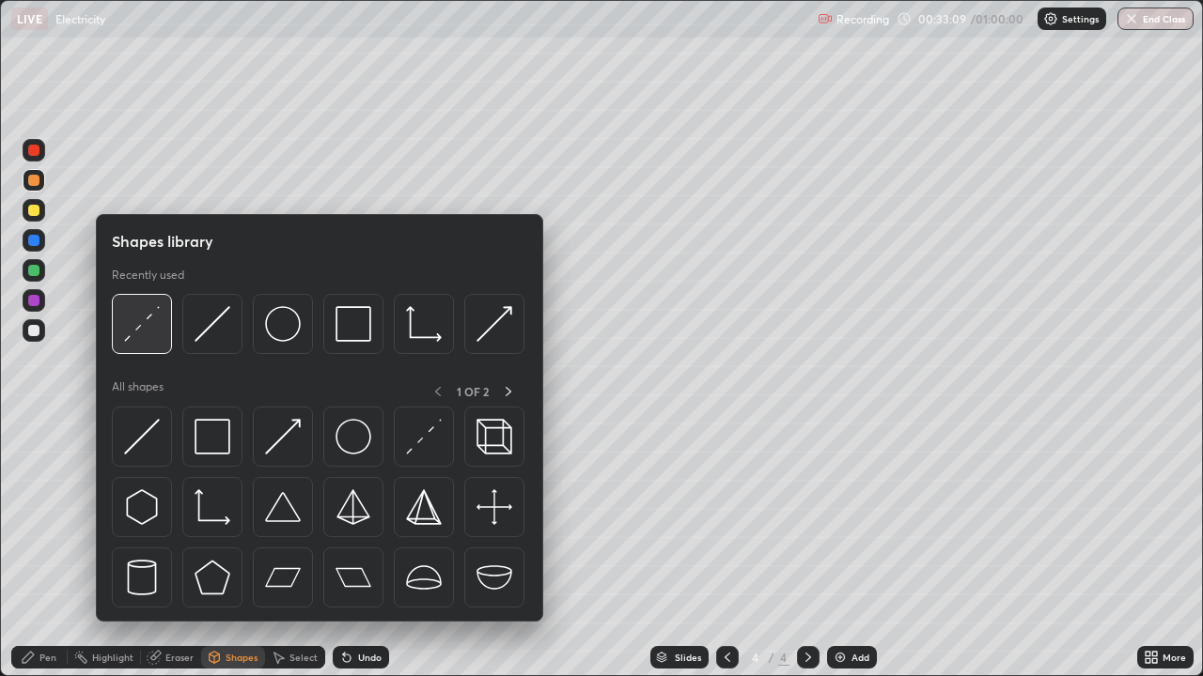
click at [142, 331] on img at bounding box center [142, 324] width 36 height 36
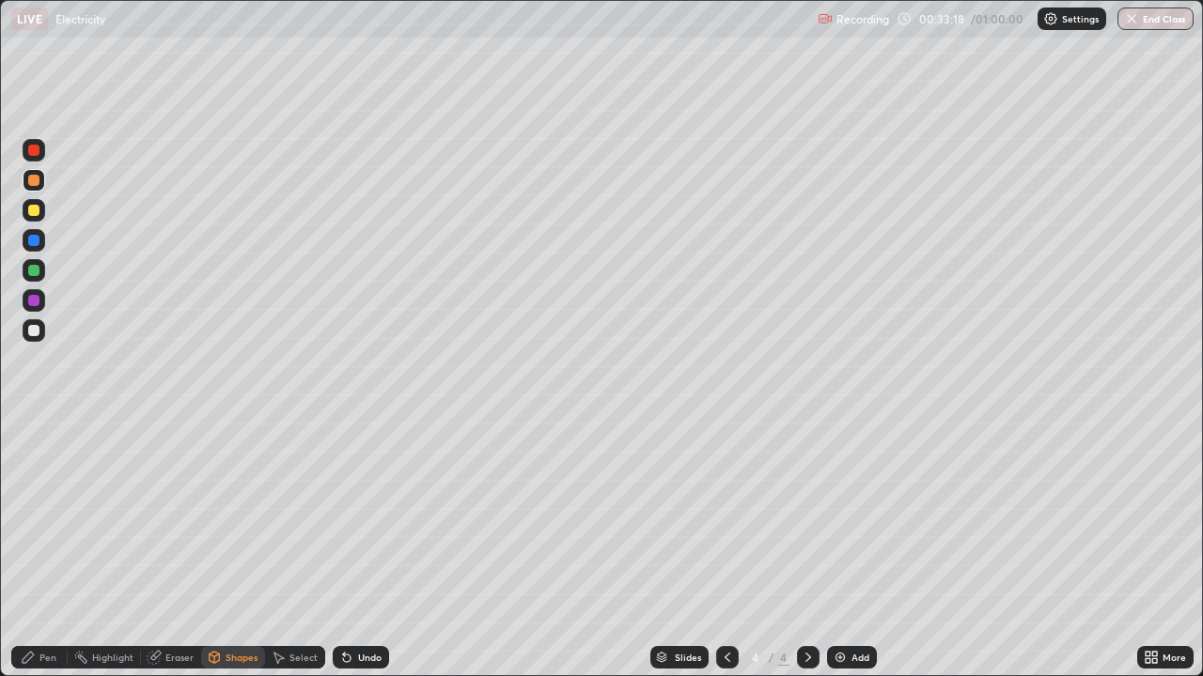
click at [225, 505] on div "Shapes" at bounding box center [241, 657] width 32 height 9
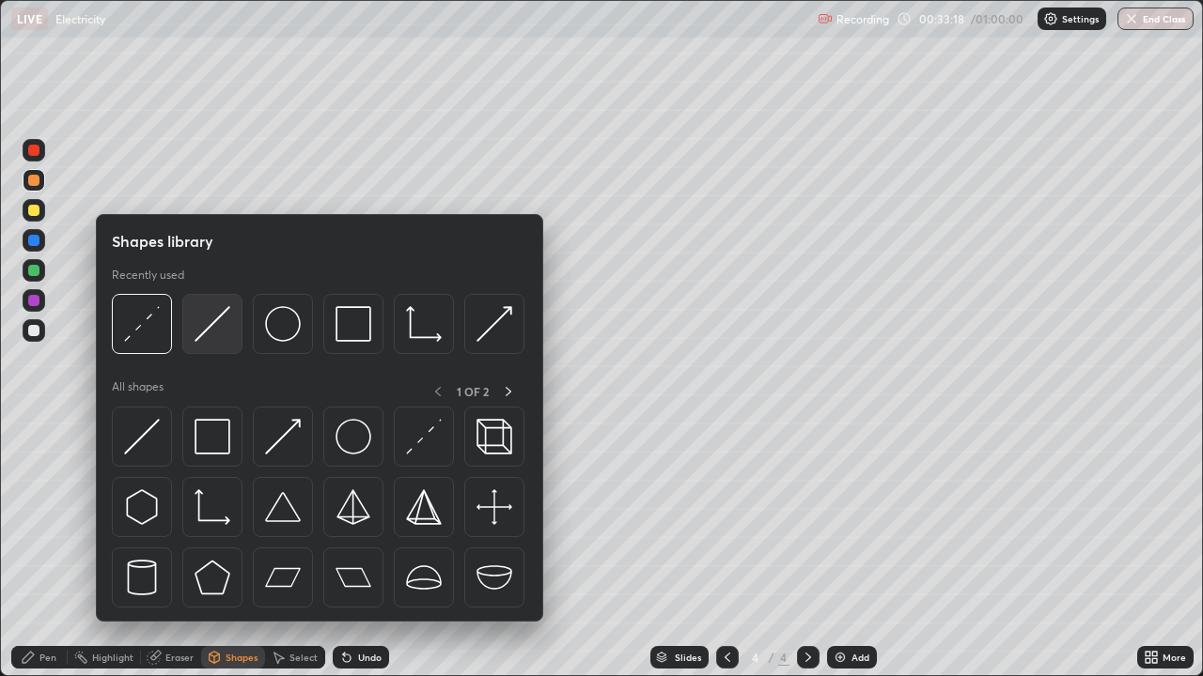
click at [204, 337] on img at bounding box center [212, 324] width 36 height 36
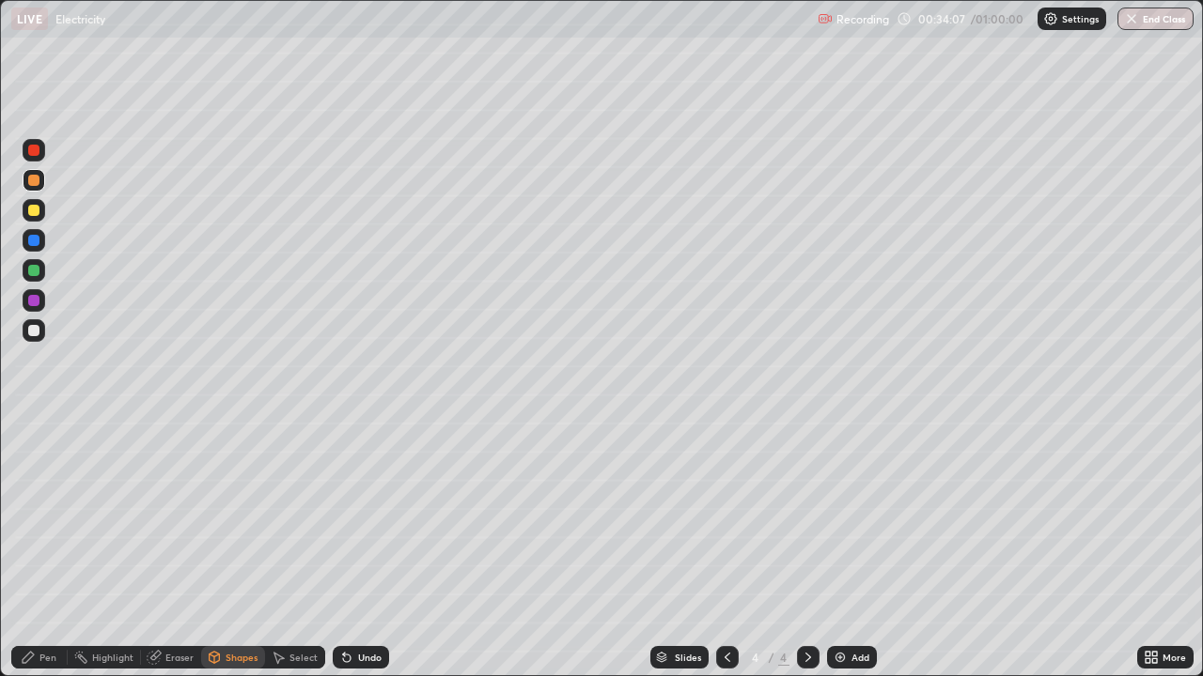
click at [210, 505] on icon at bounding box center [215, 657] width 10 height 11
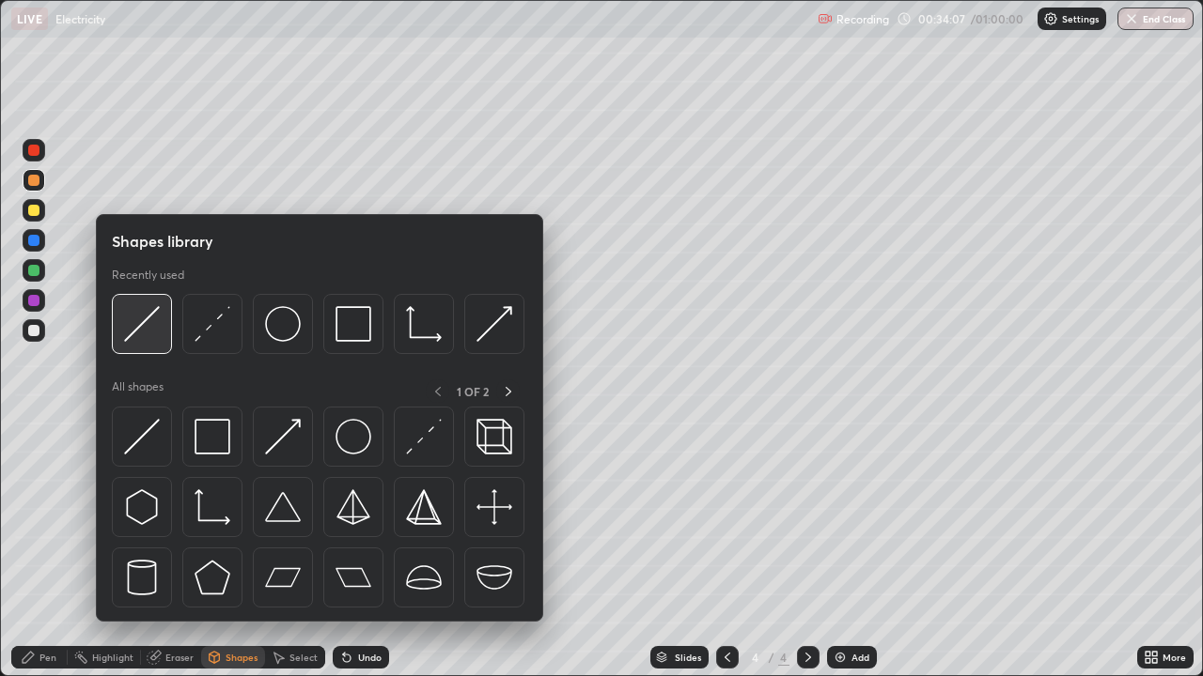
click at [142, 341] on img at bounding box center [142, 324] width 36 height 36
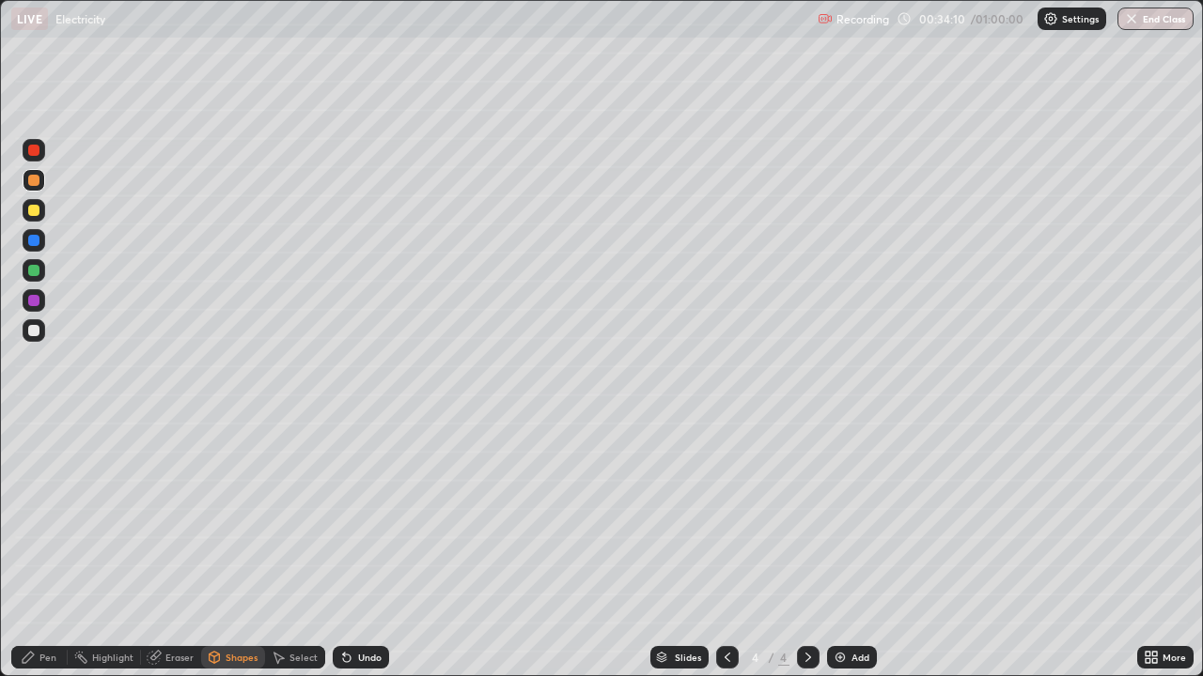
click at [36, 272] on div at bounding box center [33, 270] width 11 height 11
click at [216, 505] on icon at bounding box center [215, 657] width 10 height 11
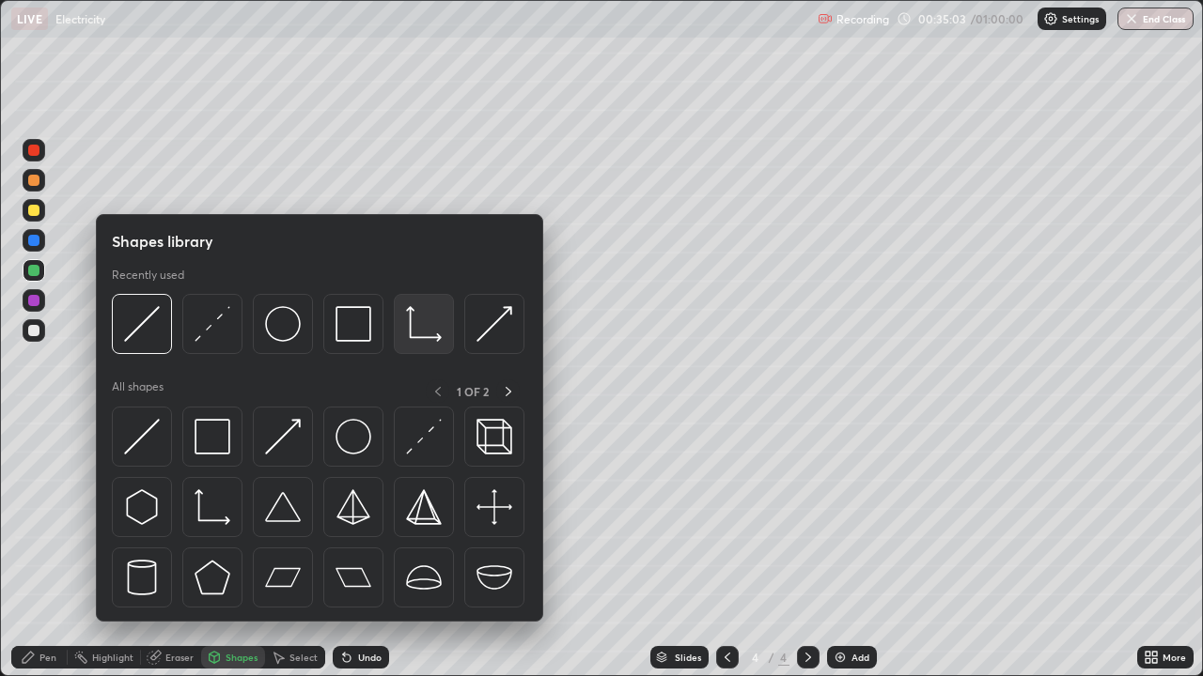
click at [409, 343] on div at bounding box center [424, 324] width 60 height 60
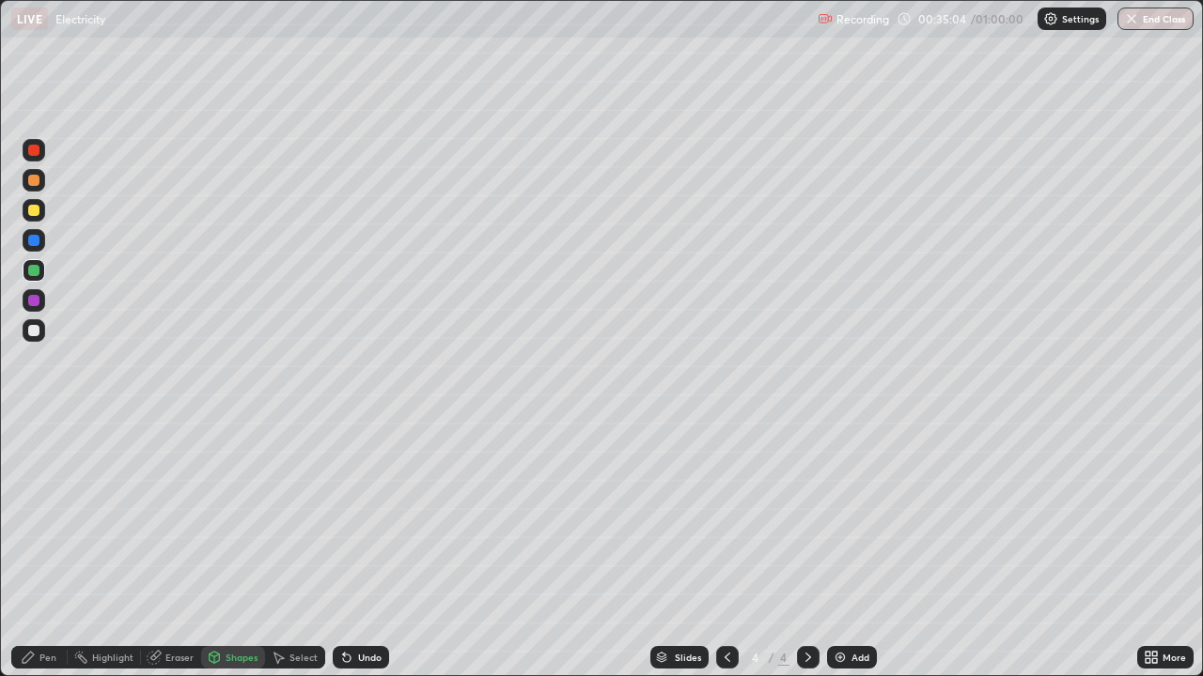
click at [39, 336] on div at bounding box center [34, 330] width 23 height 23
click at [38, 505] on div "Pen" at bounding box center [39, 657] width 56 height 23
click at [238, 505] on div "Shapes" at bounding box center [241, 657] width 32 height 9
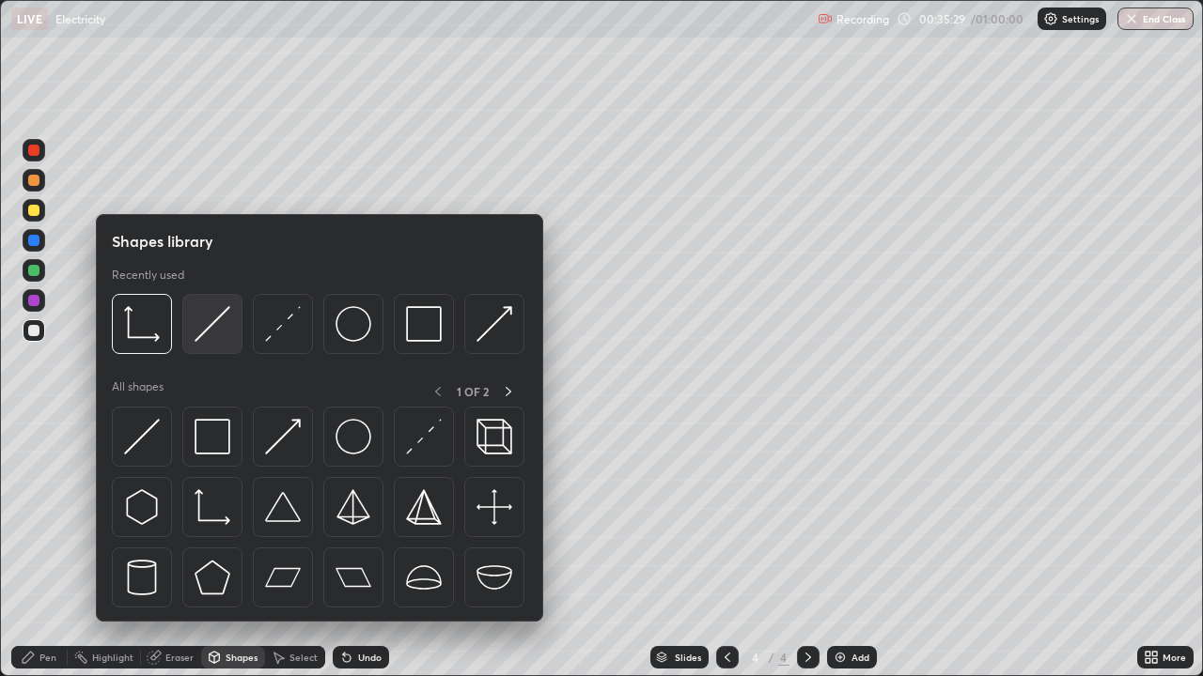
click at [204, 346] on div at bounding box center [212, 324] width 60 height 60
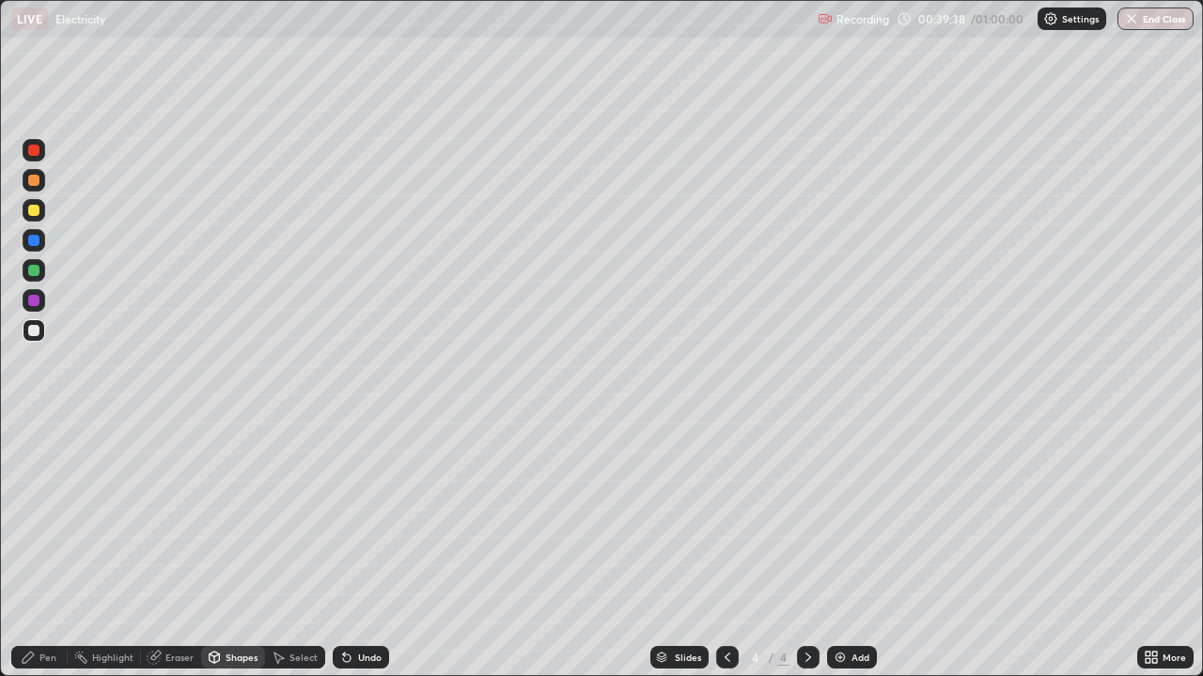
click at [833, 505] on img at bounding box center [839, 657] width 15 height 15
click at [44, 505] on div "Pen" at bounding box center [39, 657] width 56 height 23
click at [41, 211] on div at bounding box center [34, 210] width 23 height 23
click at [282, 505] on icon at bounding box center [278, 657] width 15 height 15
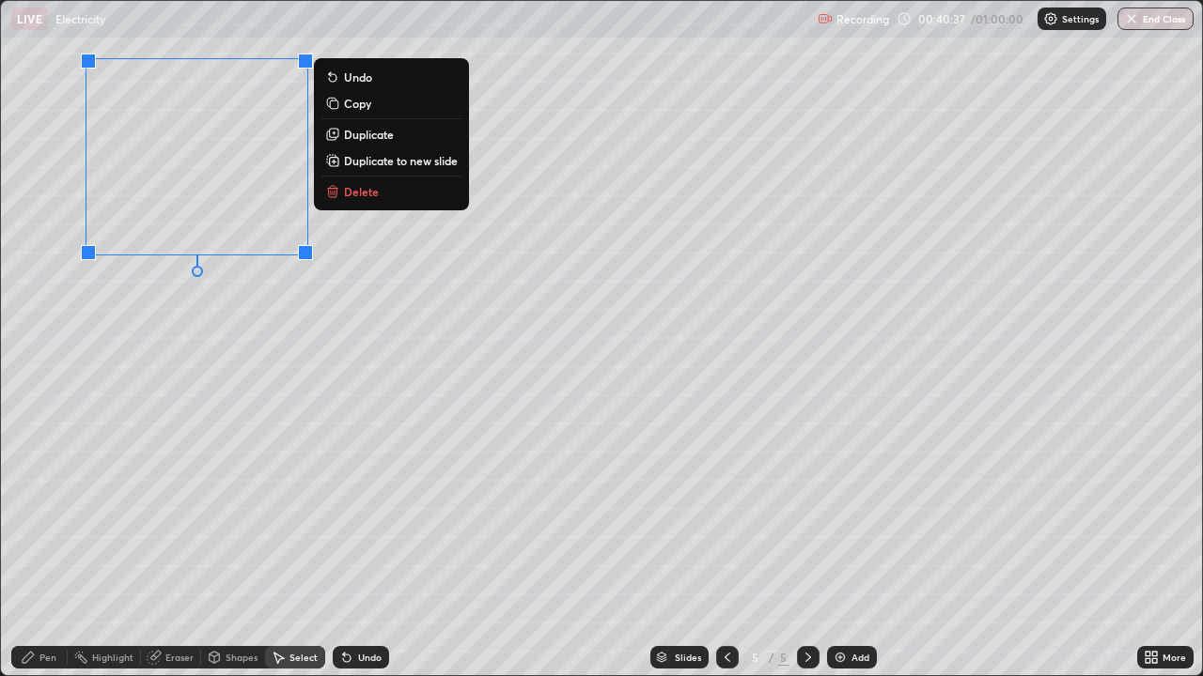
click at [97, 326] on div "0 ° Undo Copy Duplicate Duplicate to new slide Delete" at bounding box center [601, 338] width 1201 height 675
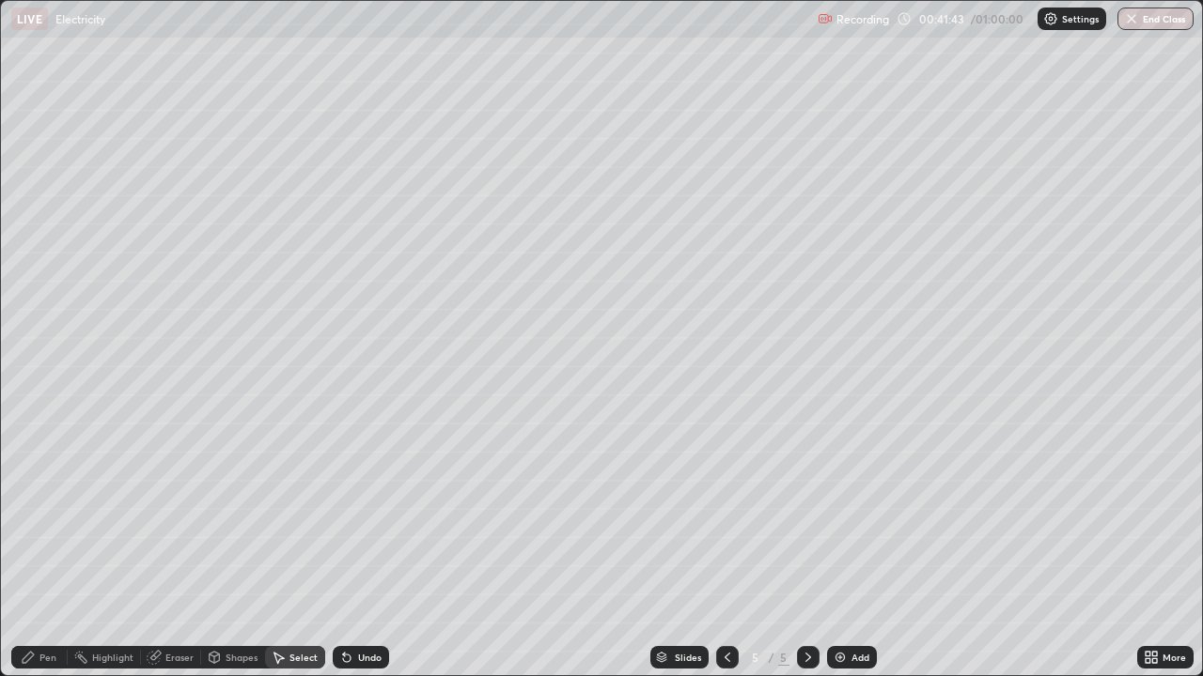
click at [35, 505] on div "Pen" at bounding box center [39, 657] width 56 height 23
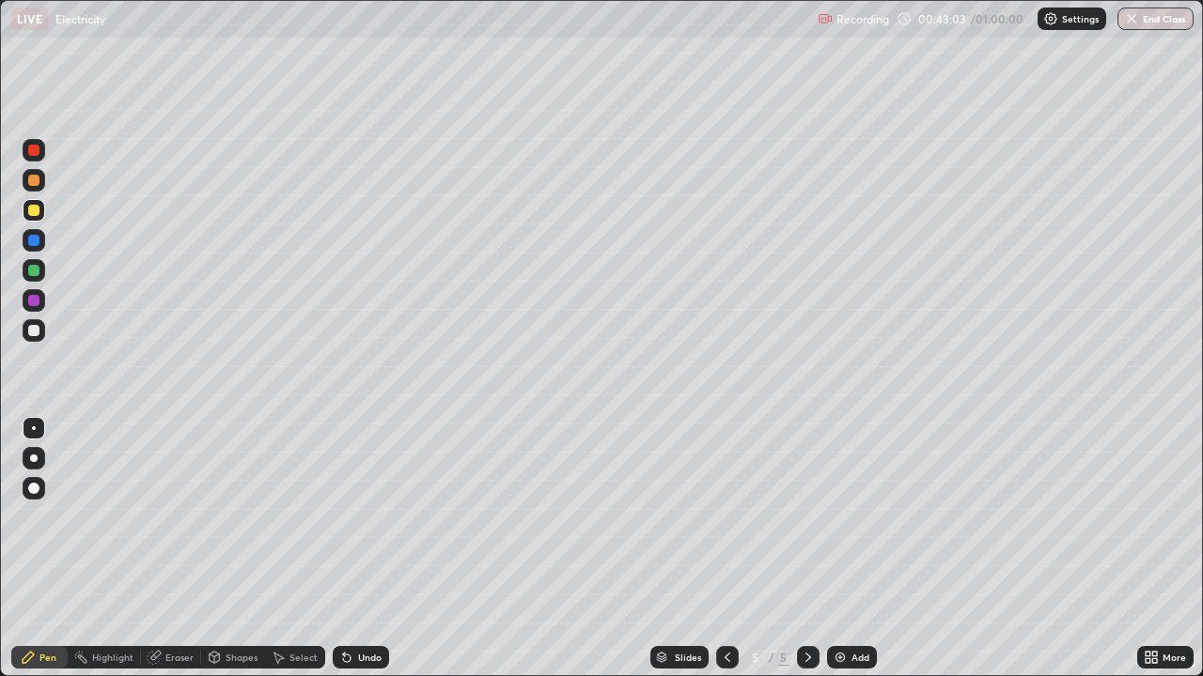
click at [225, 505] on div "Shapes" at bounding box center [241, 657] width 32 height 9
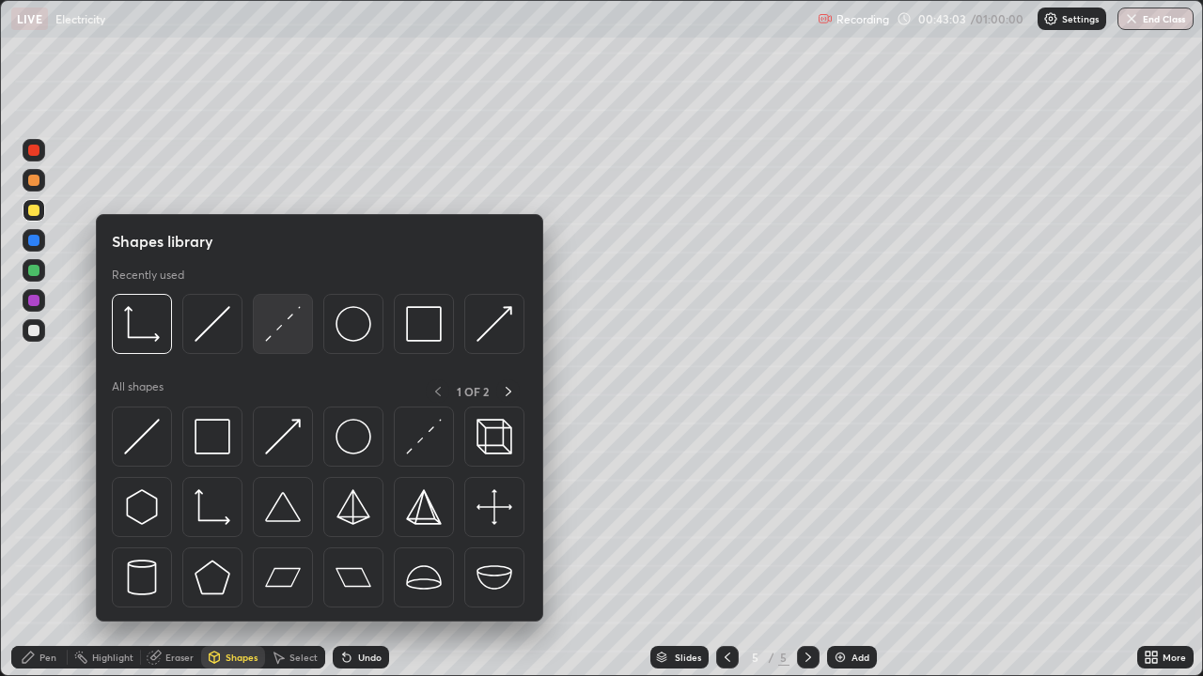
click at [280, 340] on img at bounding box center [283, 324] width 36 height 36
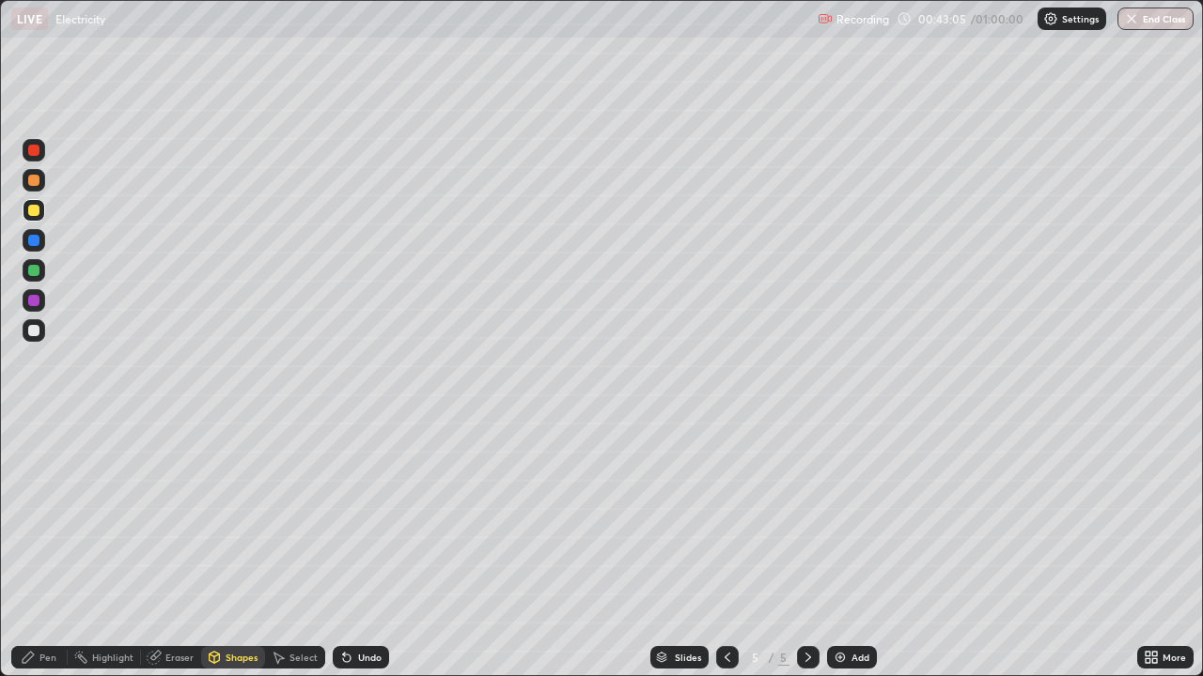
click at [47, 505] on div "Pen" at bounding box center [39, 657] width 56 height 23
click at [39, 272] on div at bounding box center [33, 270] width 11 height 11
click at [836, 505] on img at bounding box center [839, 657] width 15 height 15
click at [292, 505] on div "Select" at bounding box center [303, 657] width 28 height 9
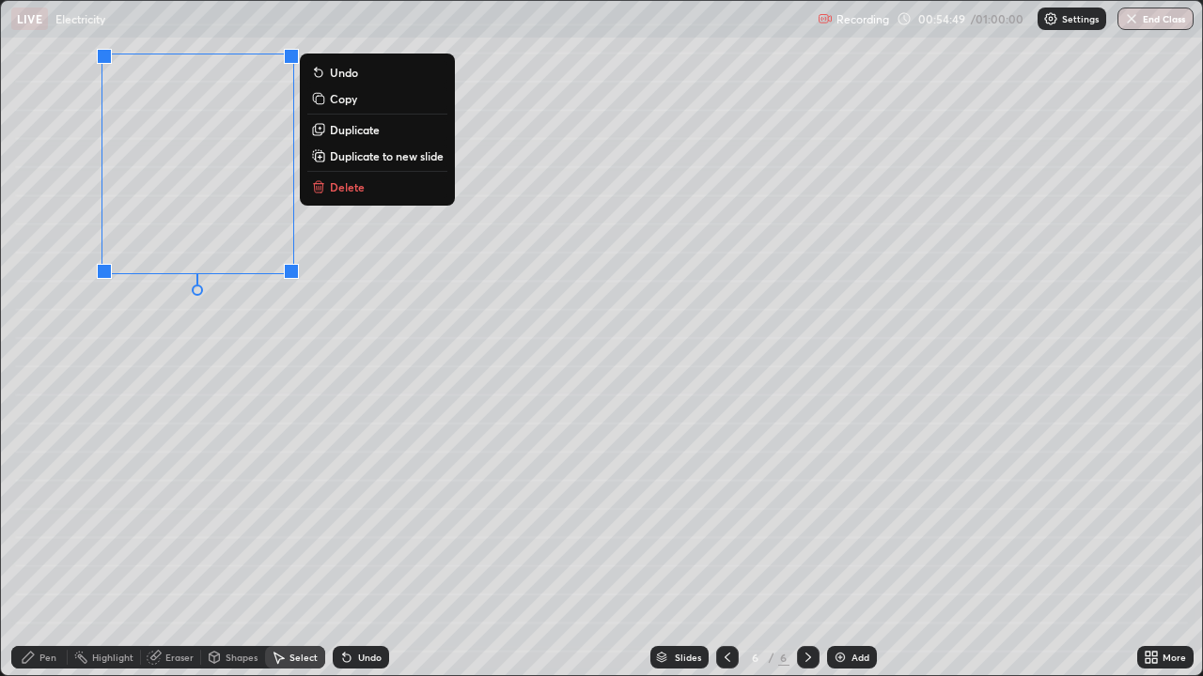
click at [93, 376] on div "0 ° Undo Copy Duplicate Duplicate to new slide Delete" at bounding box center [601, 338] width 1201 height 675
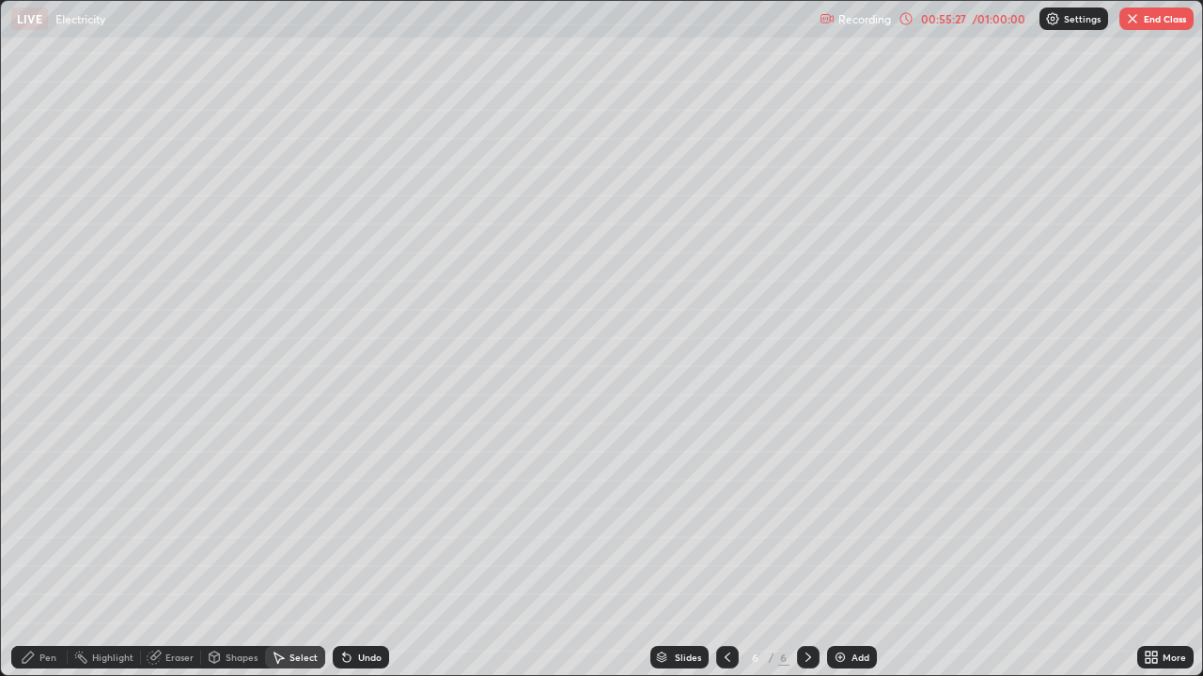
click at [1139, 23] on img "button" at bounding box center [1132, 18] width 15 height 15
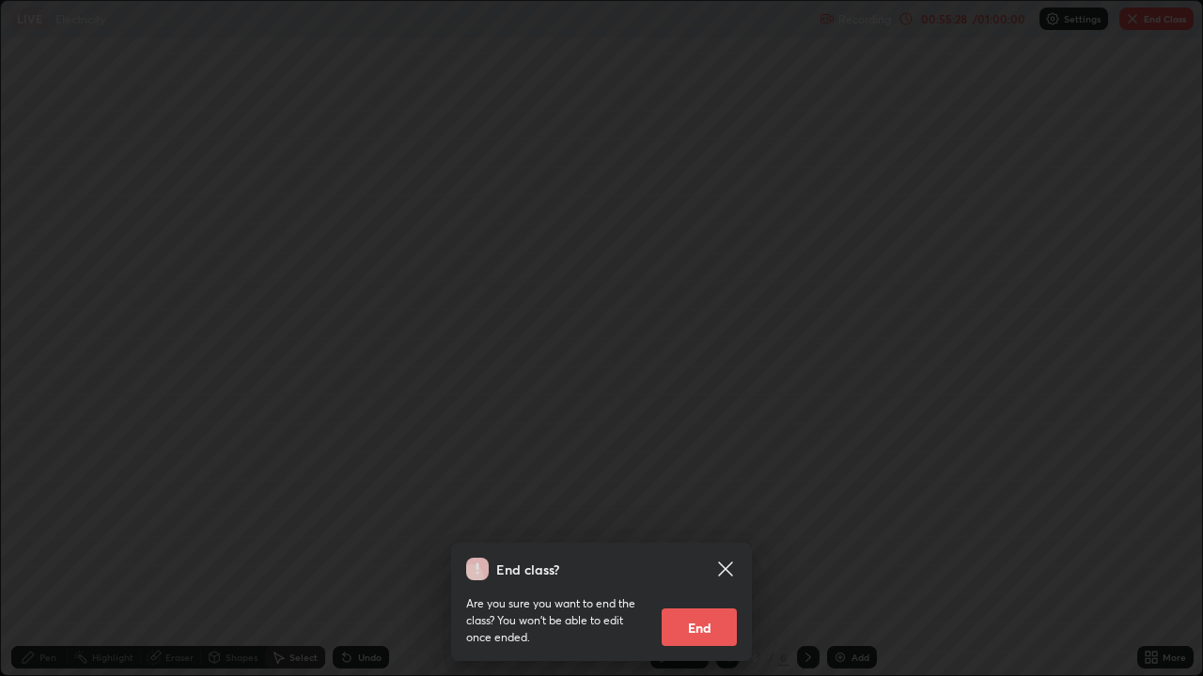
click at [696, 505] on button "End" at bounding box center [698, 628] width 75 height 38
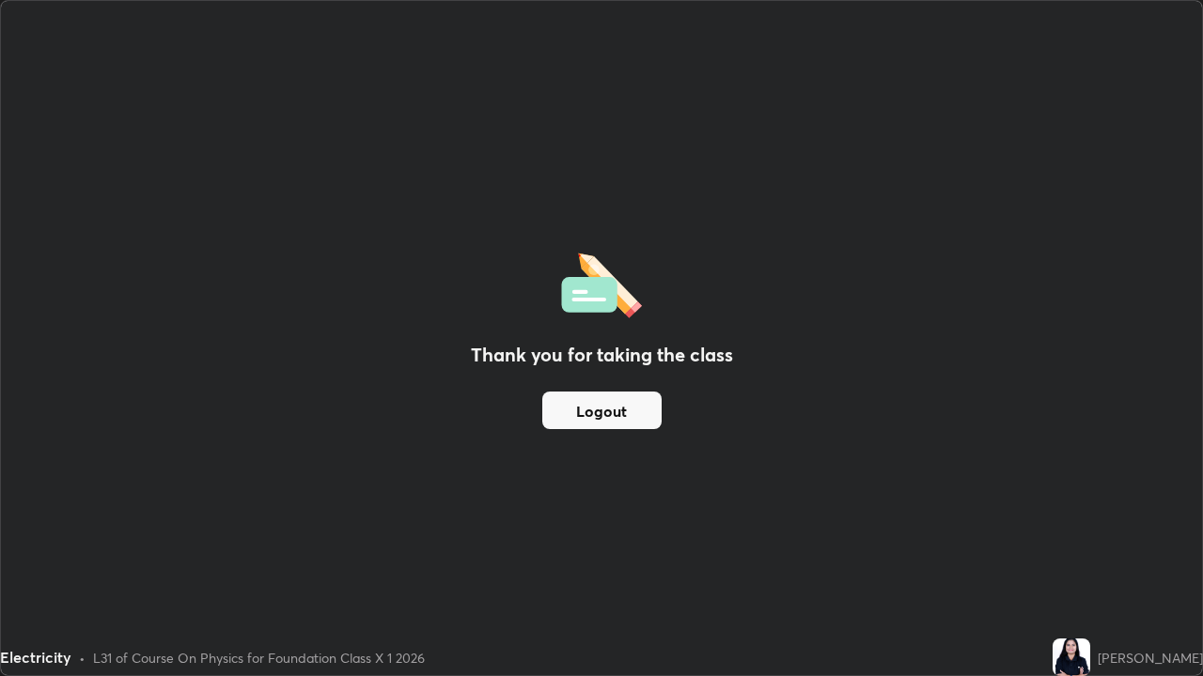
click at [614, 412] on button "Logout" at bounding box center [601, 411] width 119 height 38
click at [614, 421] on button "Logout" at bounding box center [601, 411] width 119 height 38
click at [586, 419] on button "Logout" at bounding box center [601, 411] width 119 height 38
